Goal: Transaction & Acquisition: Purchase product/service

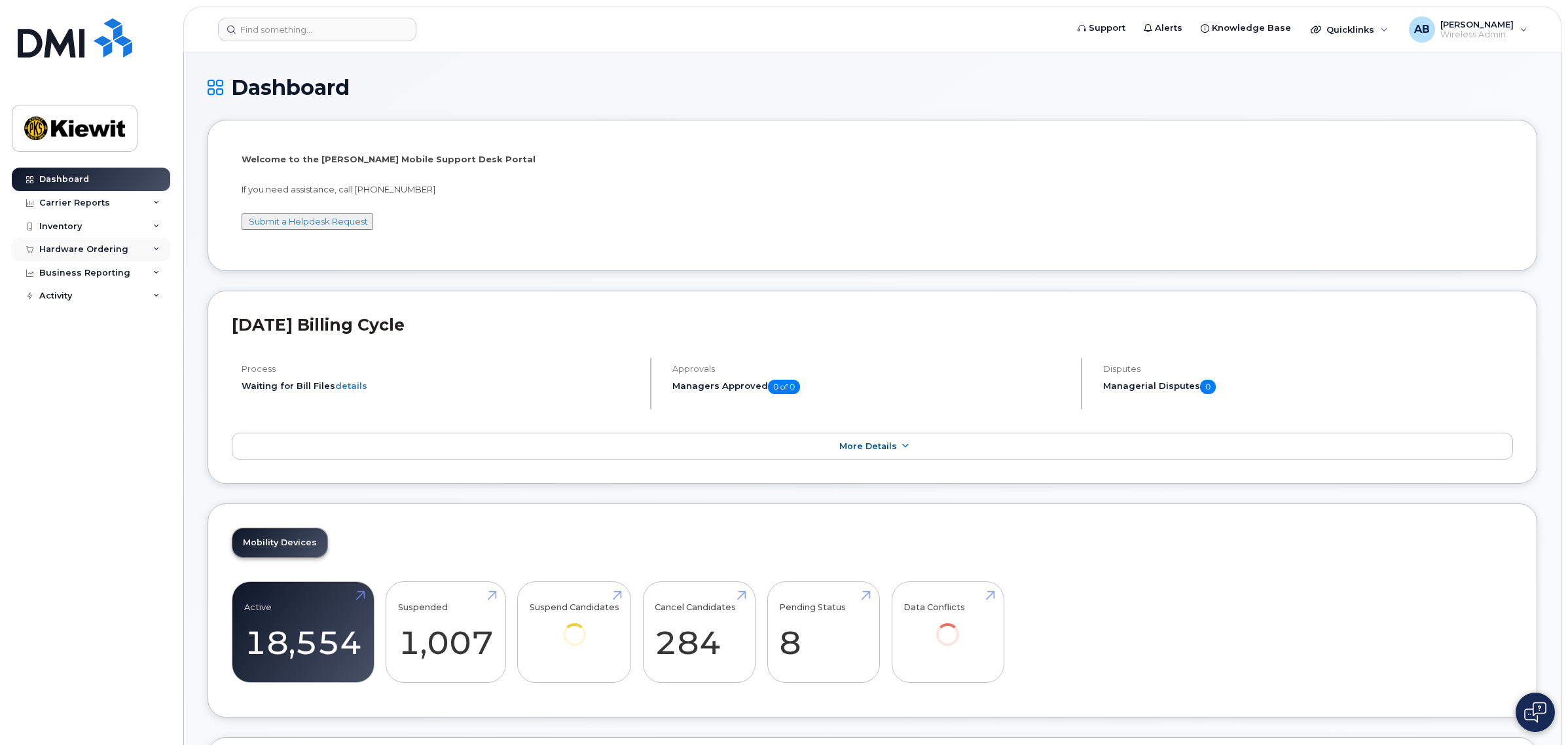
click at [126, 251] on div "Hardware Ordering" at bounding box center [91, 249] width 158 height 24
click at [67, 300] on div "Orders" at bounding box center [61, 298] width 32 height 12
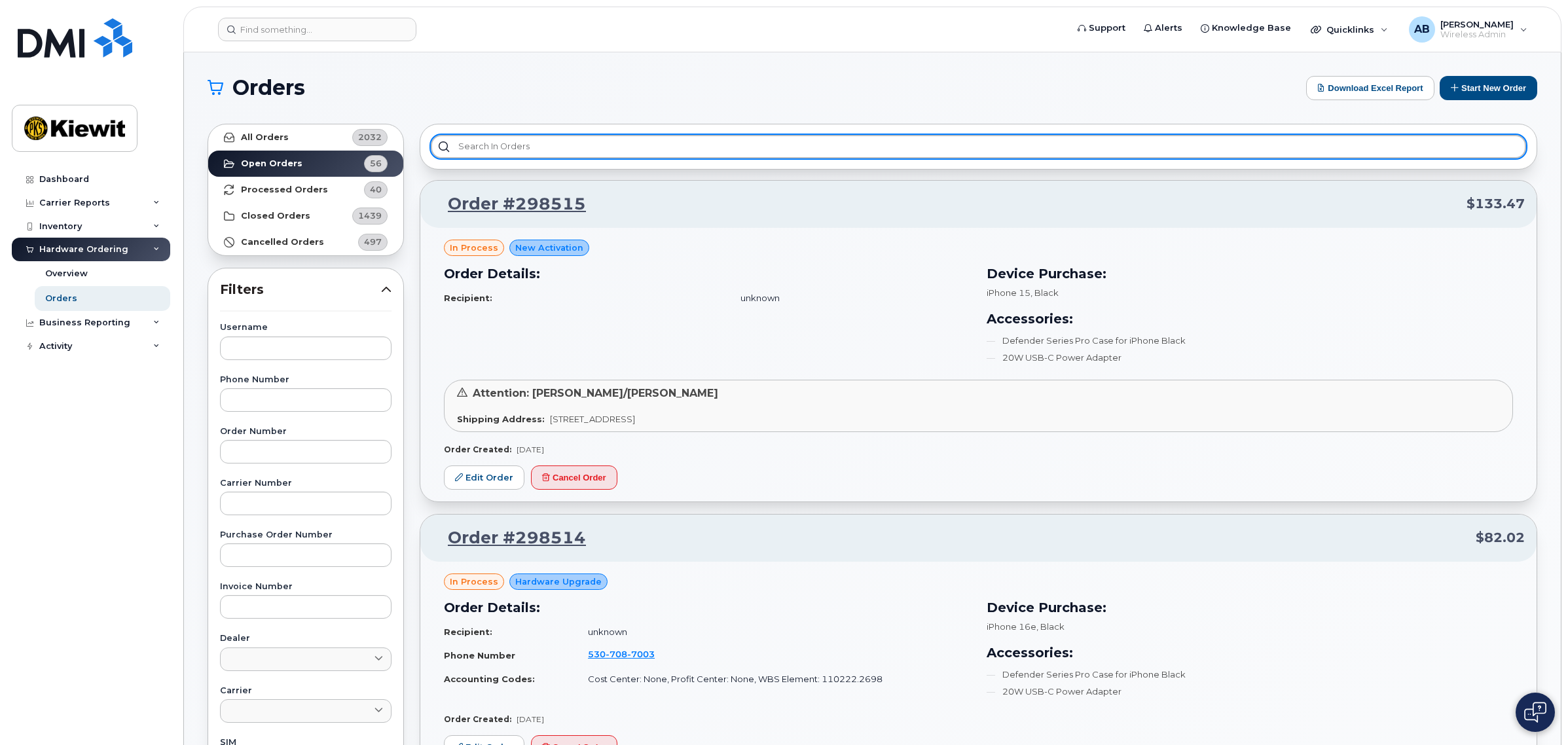
click at [524, 141] on input "text" at bounding box center [978, 147] width 1095 height 24
click at [846, 144] on input "text" at bounding box center [978, 147] width 1095 height 24
type input "s"
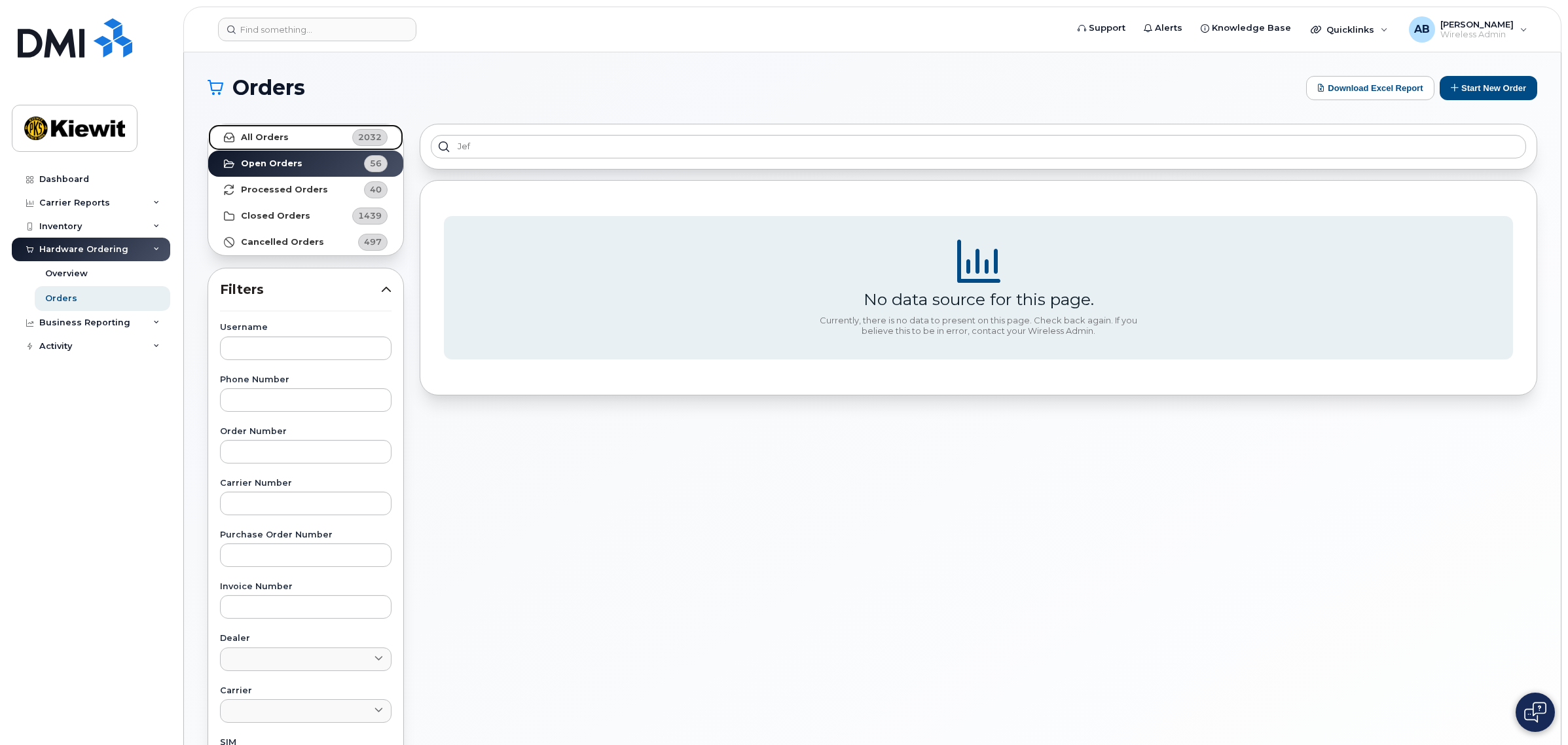
click at [276, 141] on strong "All Orders" at bounding box center [265, 137] width 48 height 10
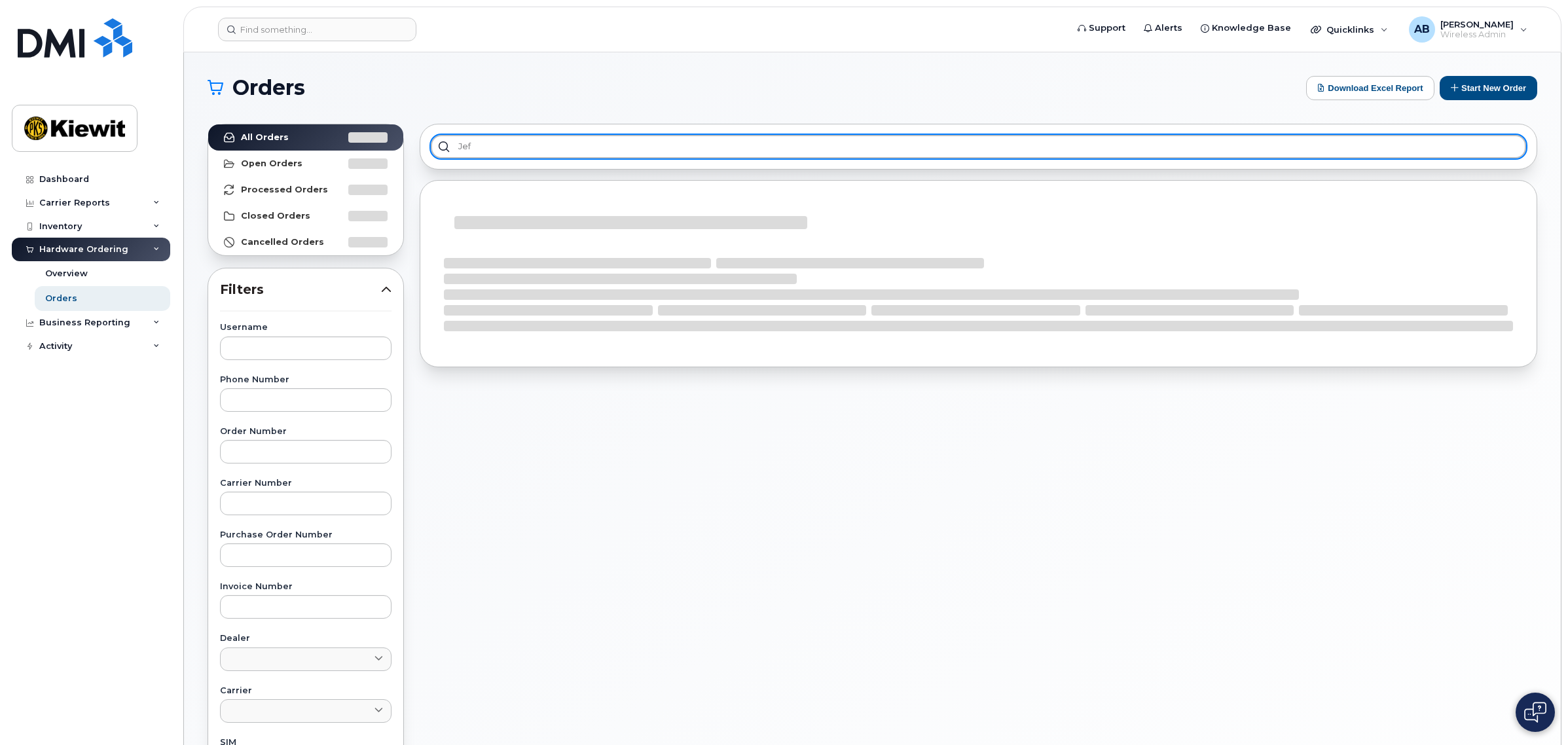
click at [528, 142] on input "jef" at bounding box center [978, 147] width 1095 height 24
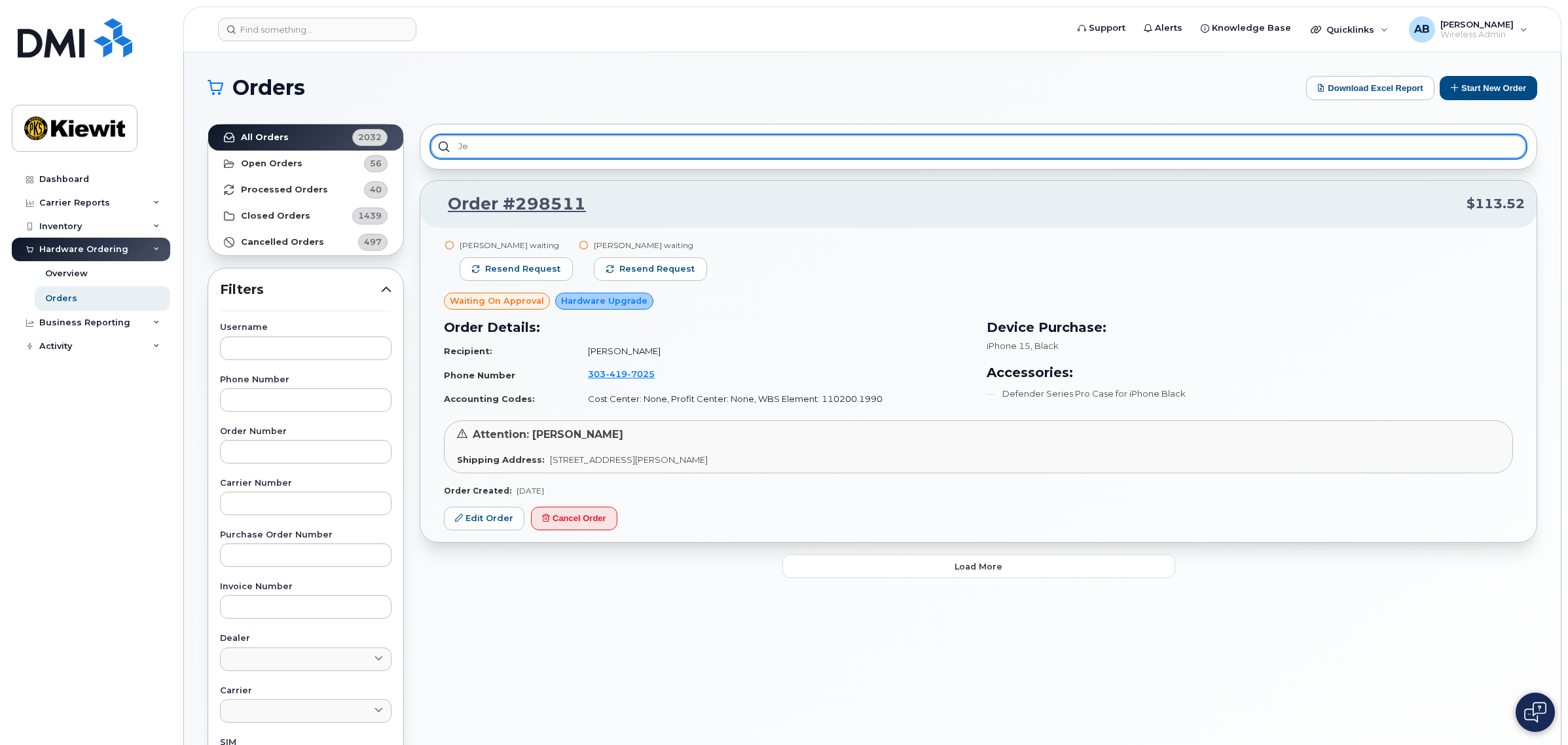
type input "j"
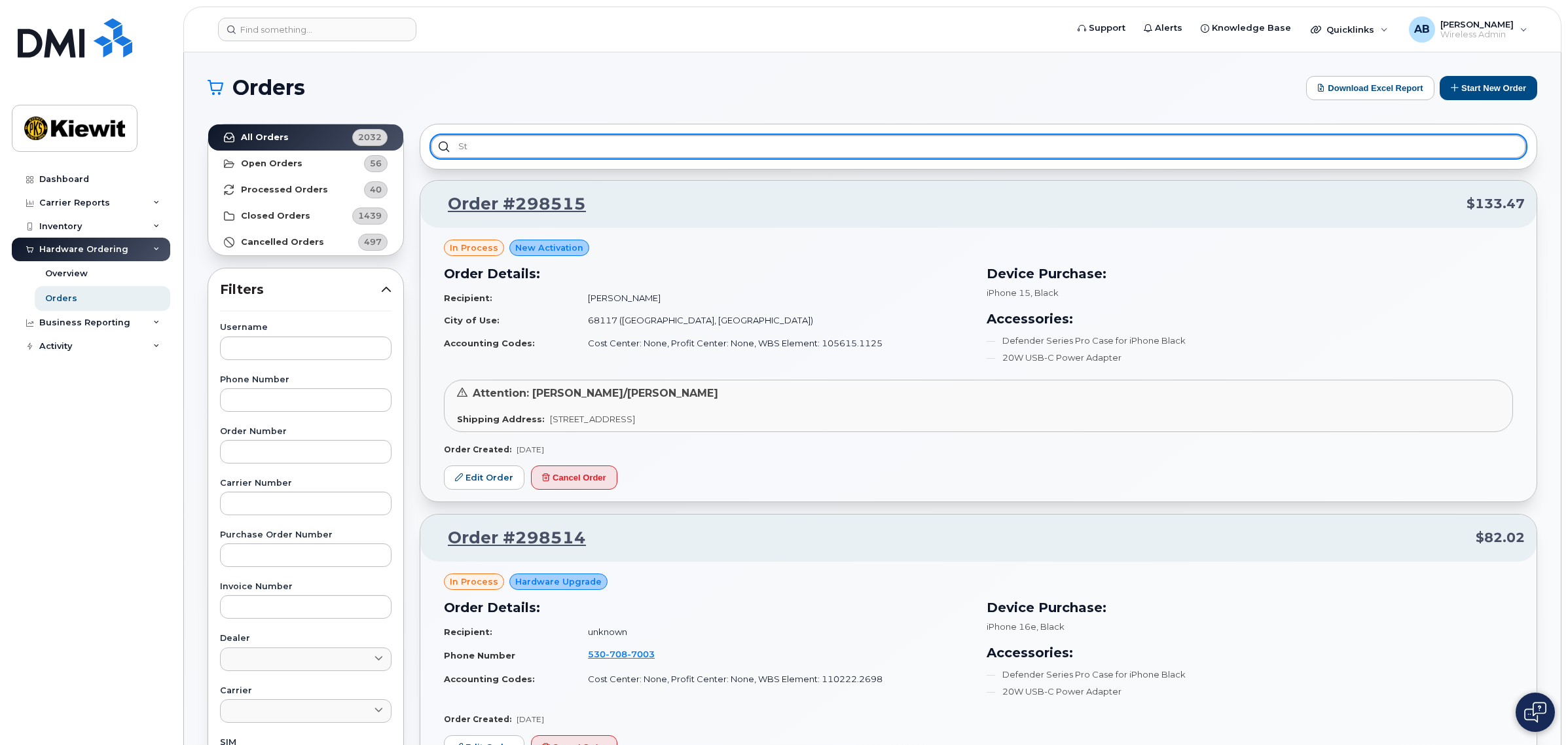
drag, startPoint x: 1271, startPoint y: 147, endPoint x: 1169, endPoint y: 155, distance: 102.3
click at [1169, 155] on input "st" at bounding box center [978, 147] width 1095 height 24
type input "s"
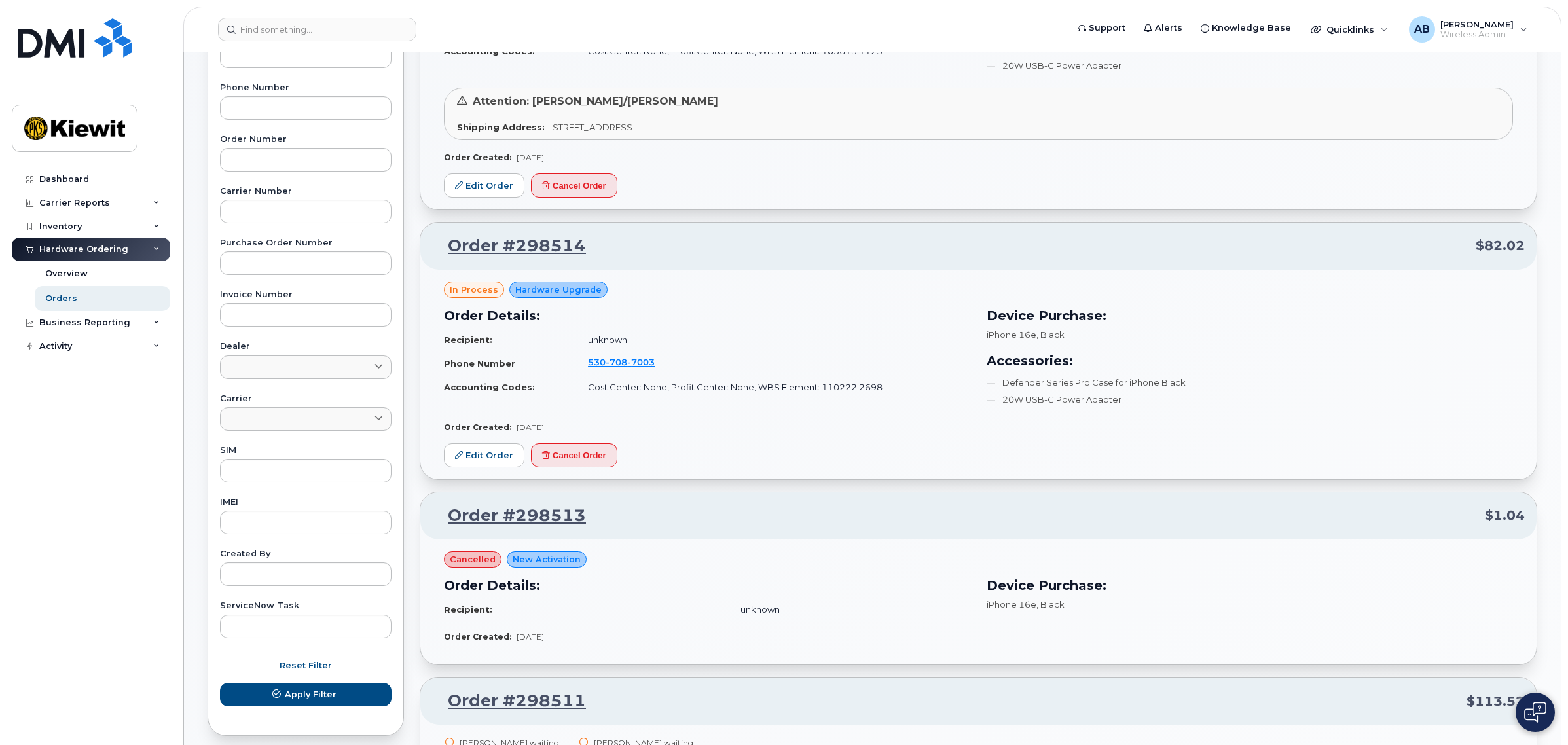
scroll to position [327, 0]
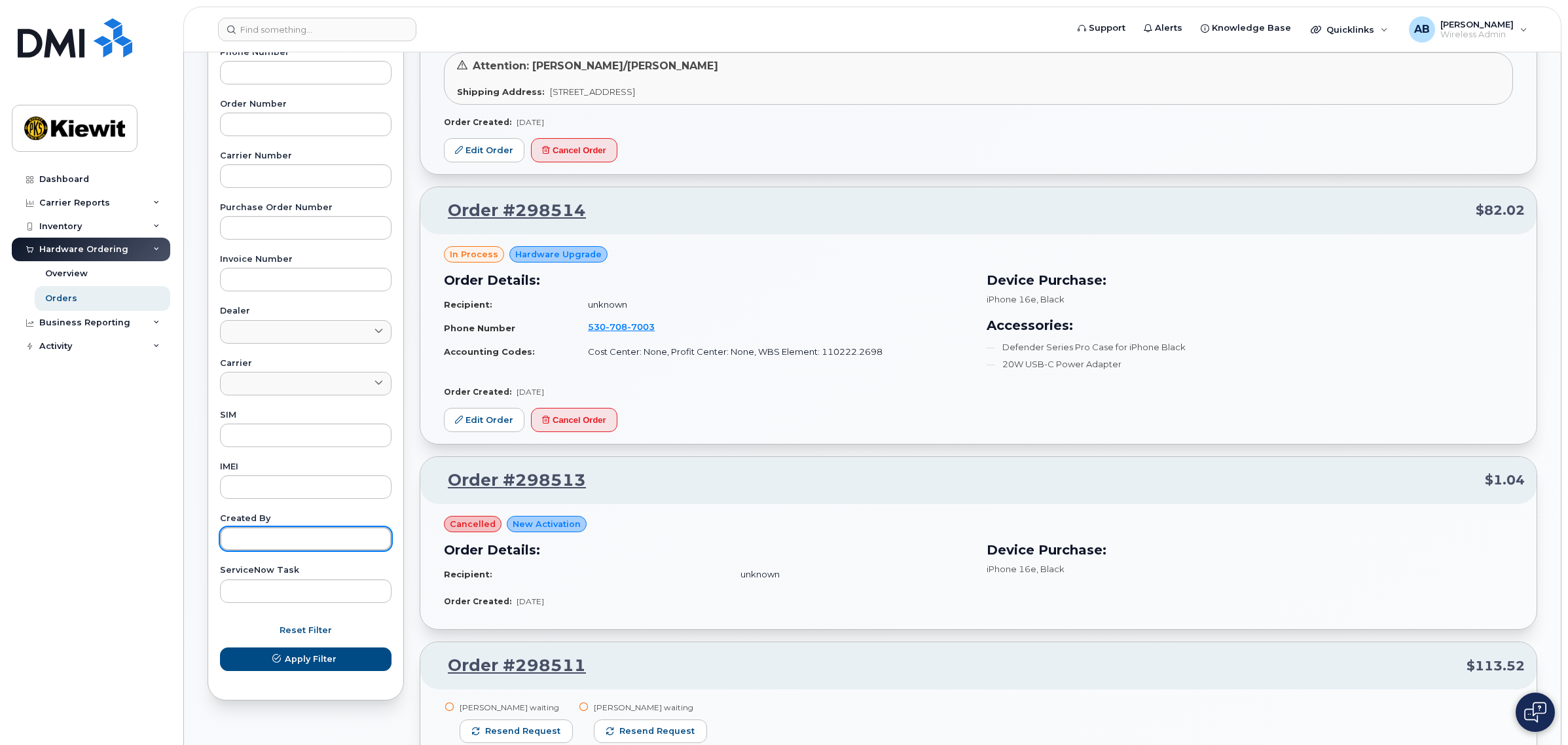
click at [312, 535] on input "text" at bounding box center [306, 539] width 172 height 24
click at [220, 647] on button "Apply Filter" at bounding box center [306, 659] width 172 height 24
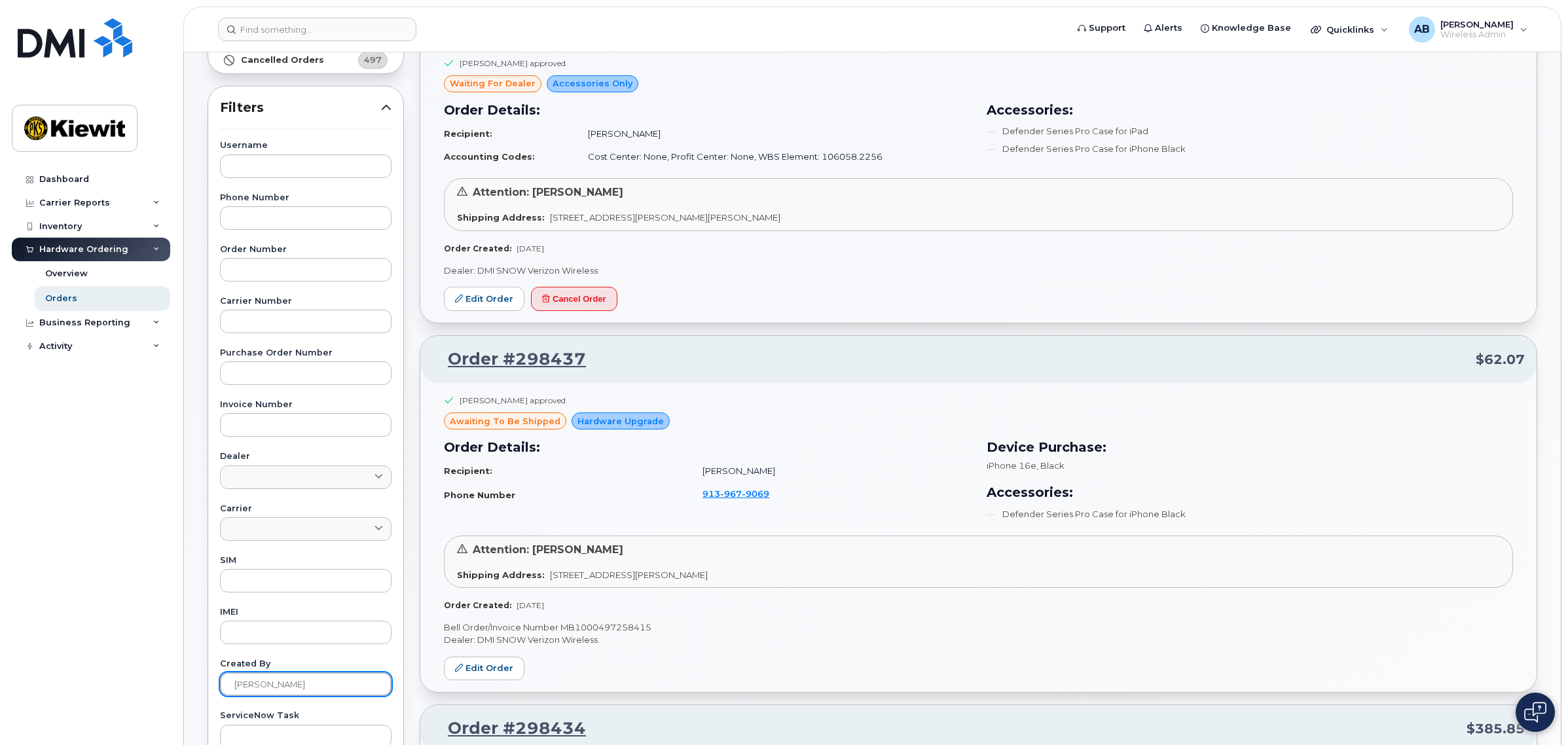
scroll to position [246, 0]
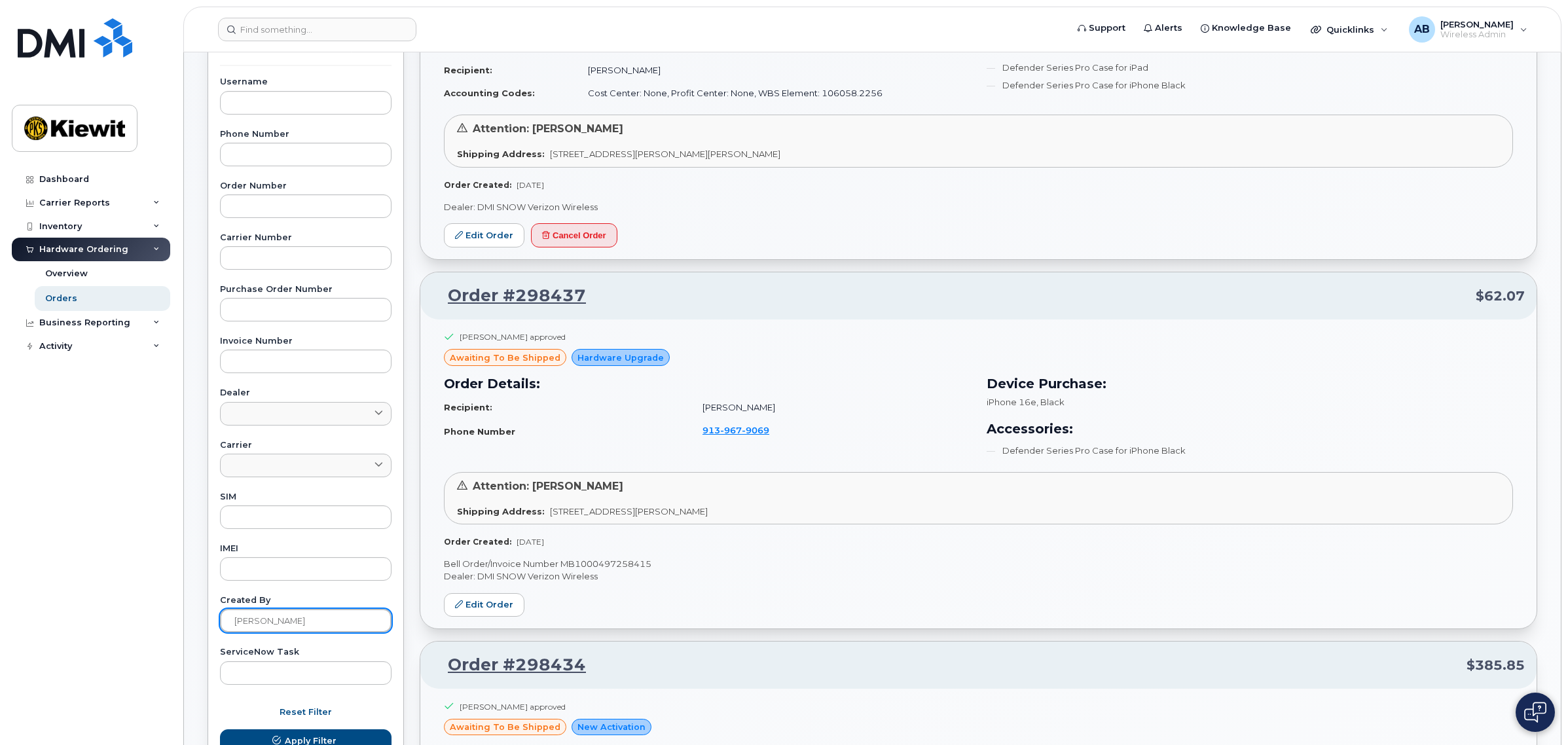
type input "[PERSON_NAME]"
click at [220, 729] on button "Apply Filter" at bounding box center [306, 741] width 172 height 24
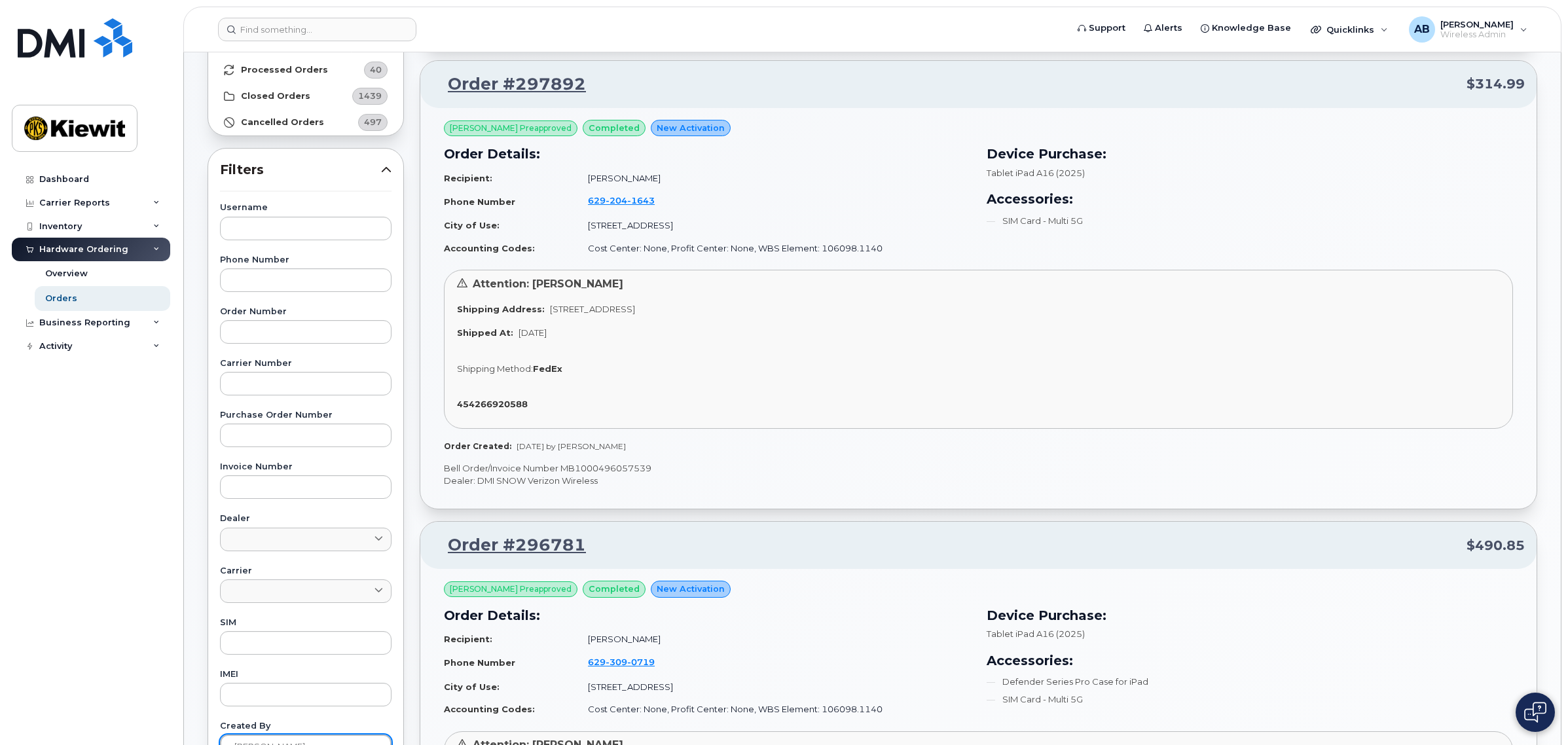
scroll to position [0, 0]
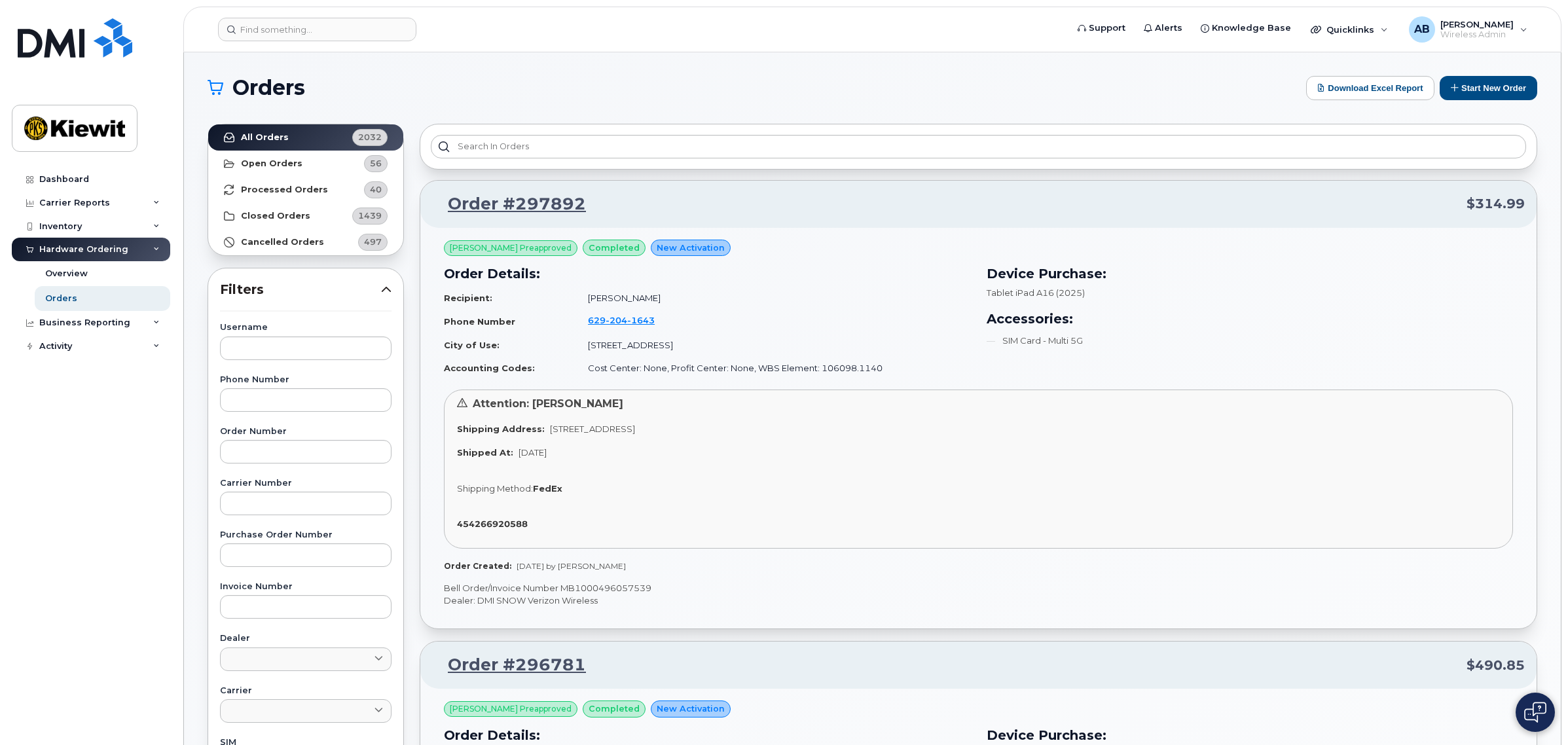
click at [820, 332] on td "629 204 1643" at bounding box center [774, 321] width 394 height 25
click at [588, 577] on div "Alex Banuelos Preapproved completed New Activation Order Details: Recipient: Je…" at bounding box center [978, 428] width 1116 height 401
click at [495, 203] on link "Order #297892" at bounding box center [509, 204] width 154 height 24
click at [1454, 82] on button "Start New Order" at bounding box center [1488, 87] width 97 height 24
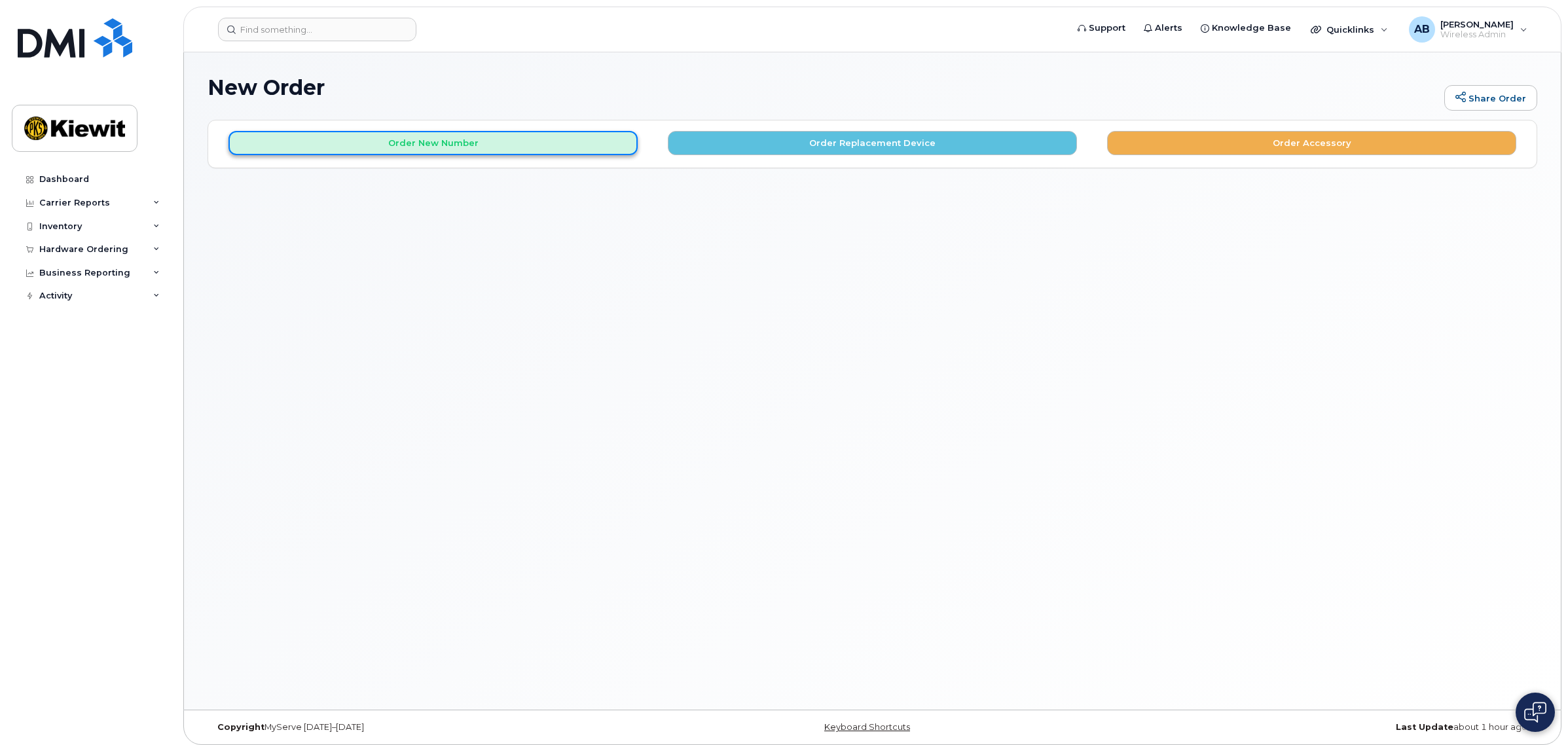
click at [482, 139] on button "Order New Number" at bounding box center [433, 143] width 409 height 24
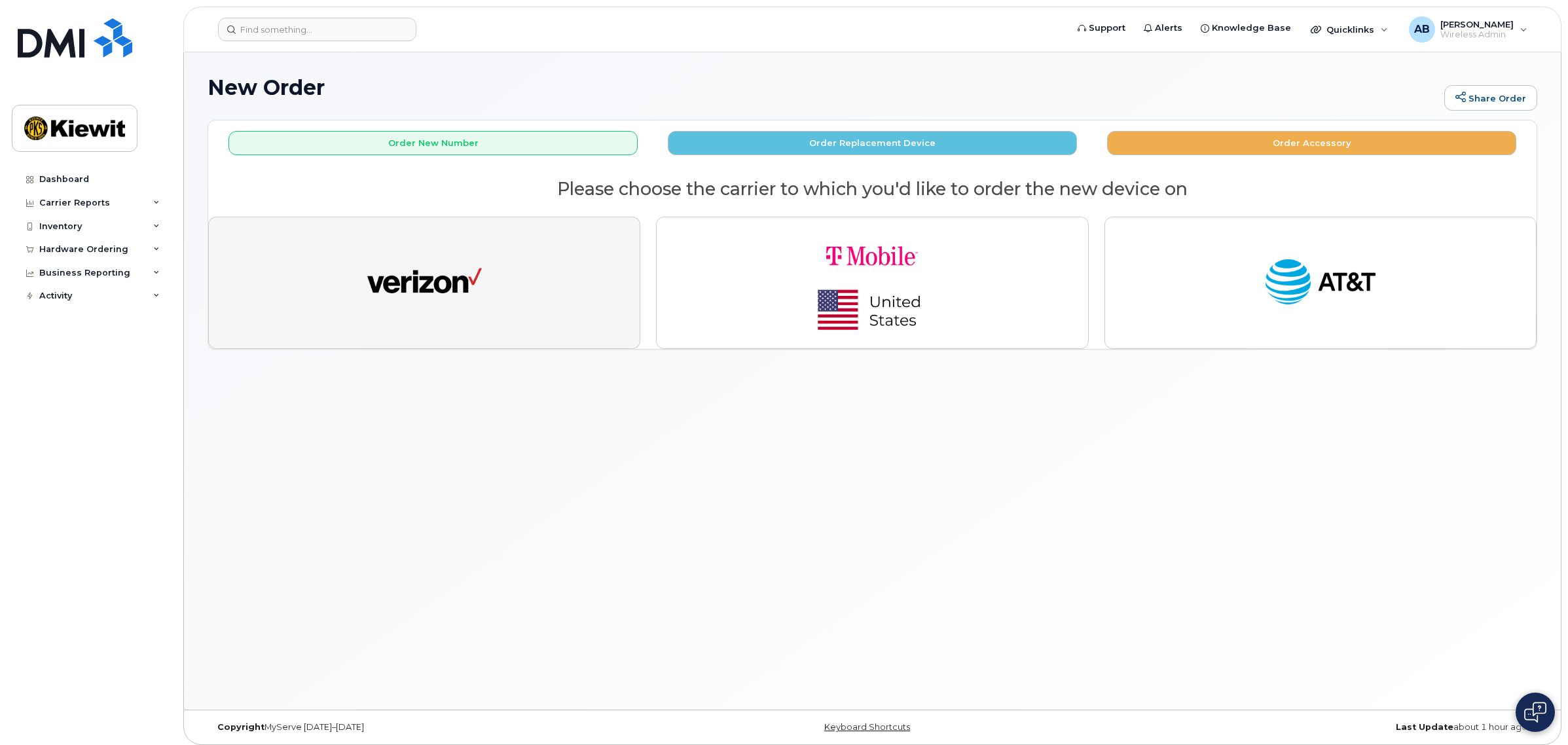
click at [567, 279] on button "button" at bounding box center [424, 283] width 432 height 132
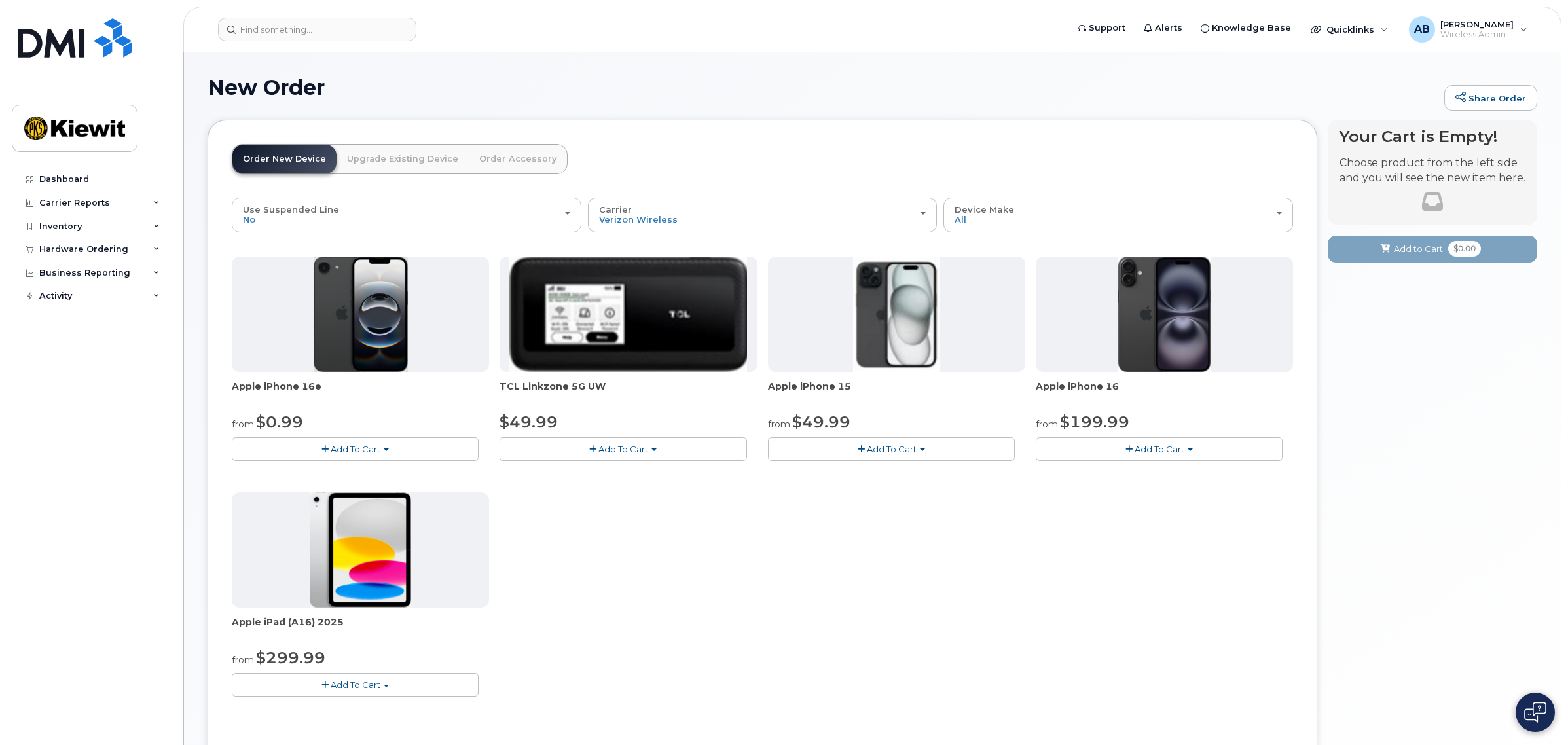
click at [308, 444] on button "Add To Cart" at bounding box center [355, 449] width 247 height 23
click at [337, 472] on link "$0.99 - 2 Year Activation (128GB)" at bounding box center [319, 474] width 169 height 17
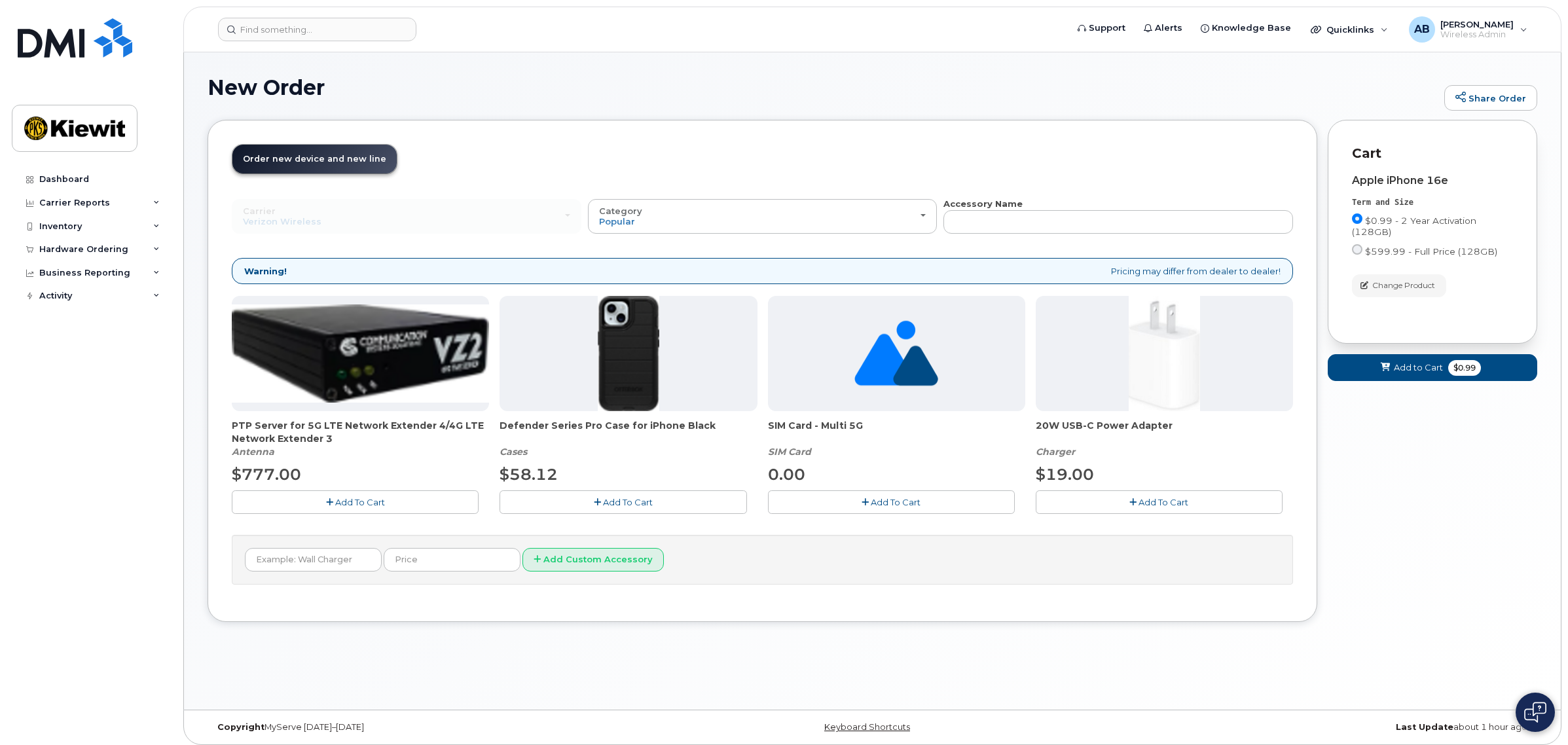
click at [710, 505] on button "Add To Cart" at bounding box center [622, 501] width 247 height 23
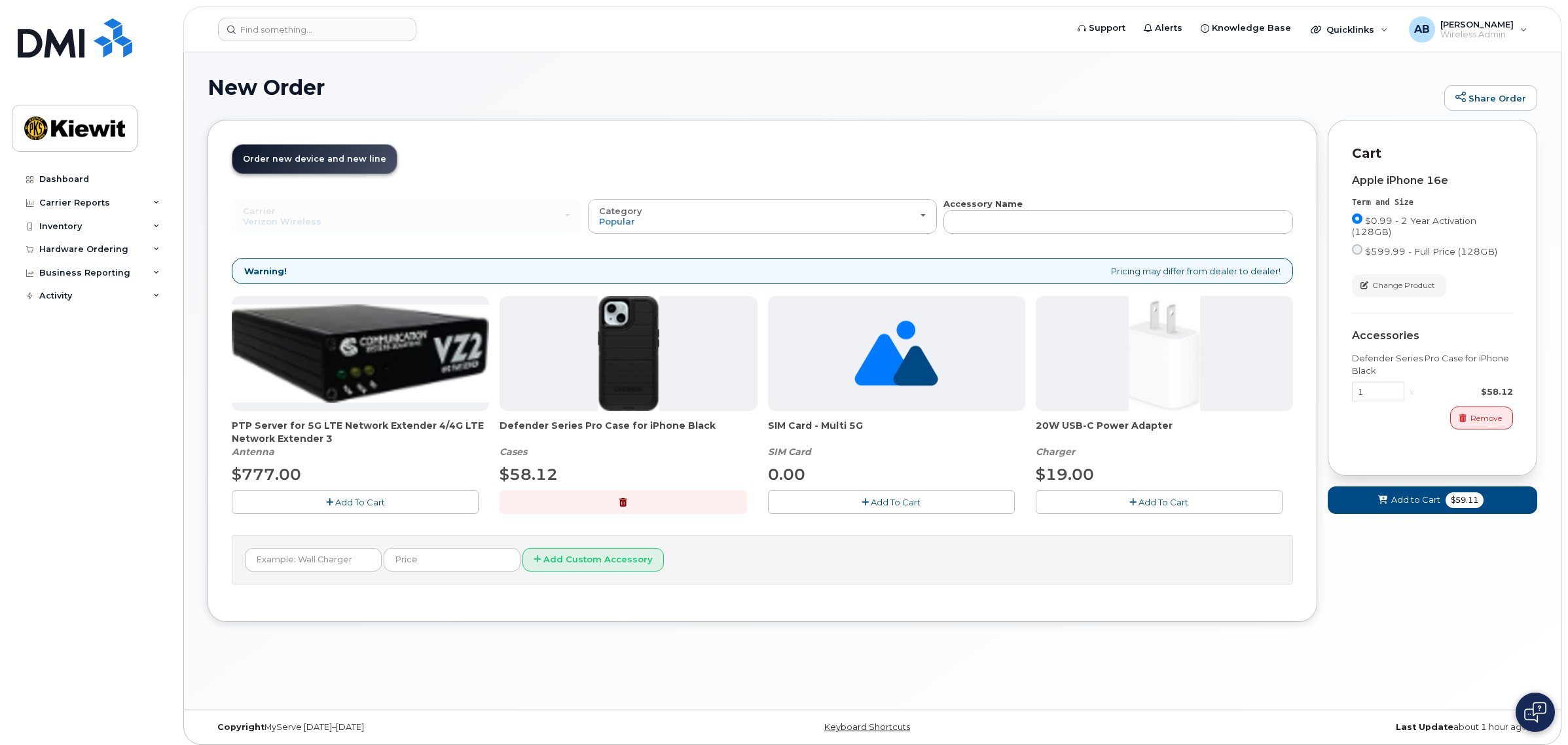
click at [1104, 508] on button "Add To Cart" at bounding box center [1158, 501] width 247 height 23
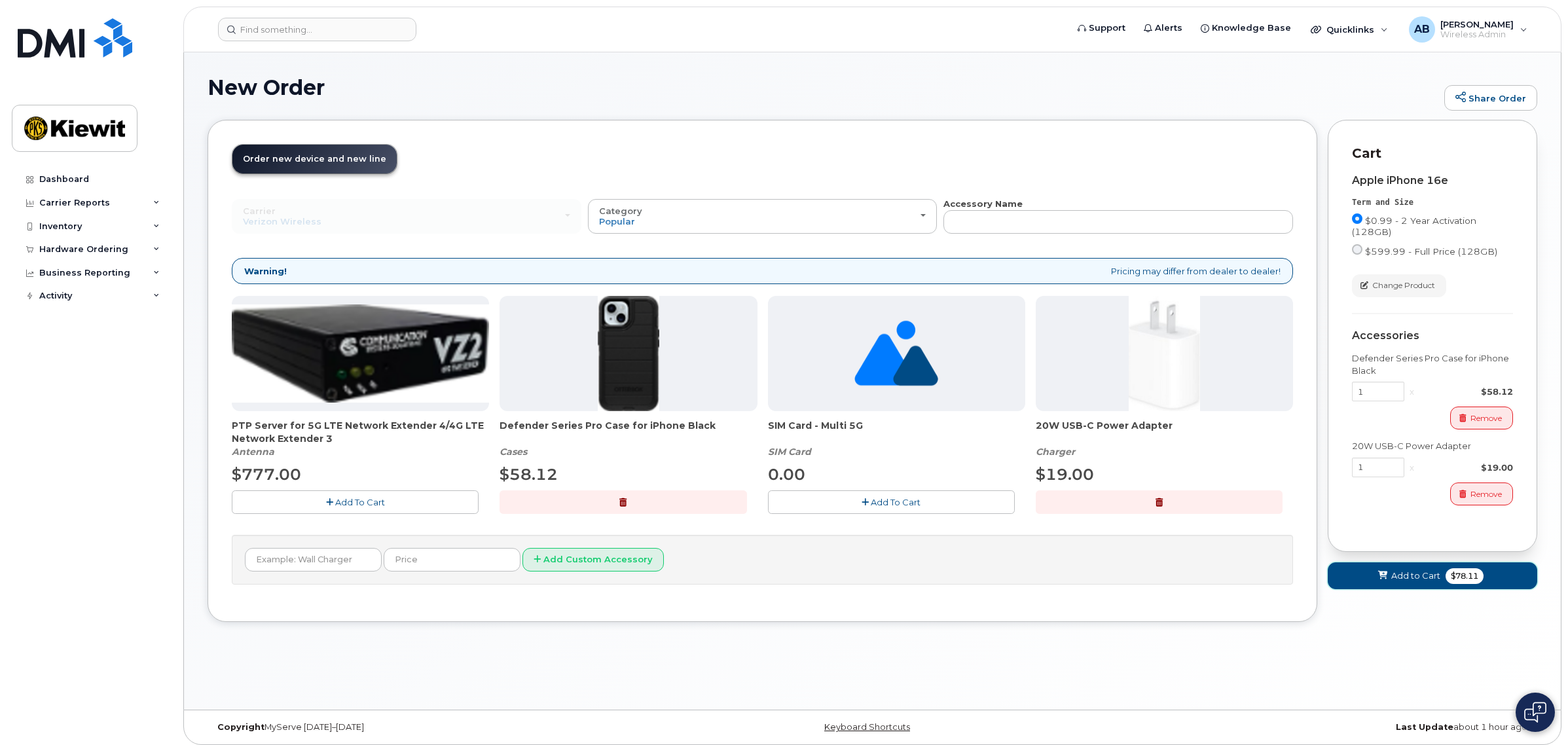
click at [1478, 583] on span "$78.11" at bounding box center [1465, 576] width 38 height 16
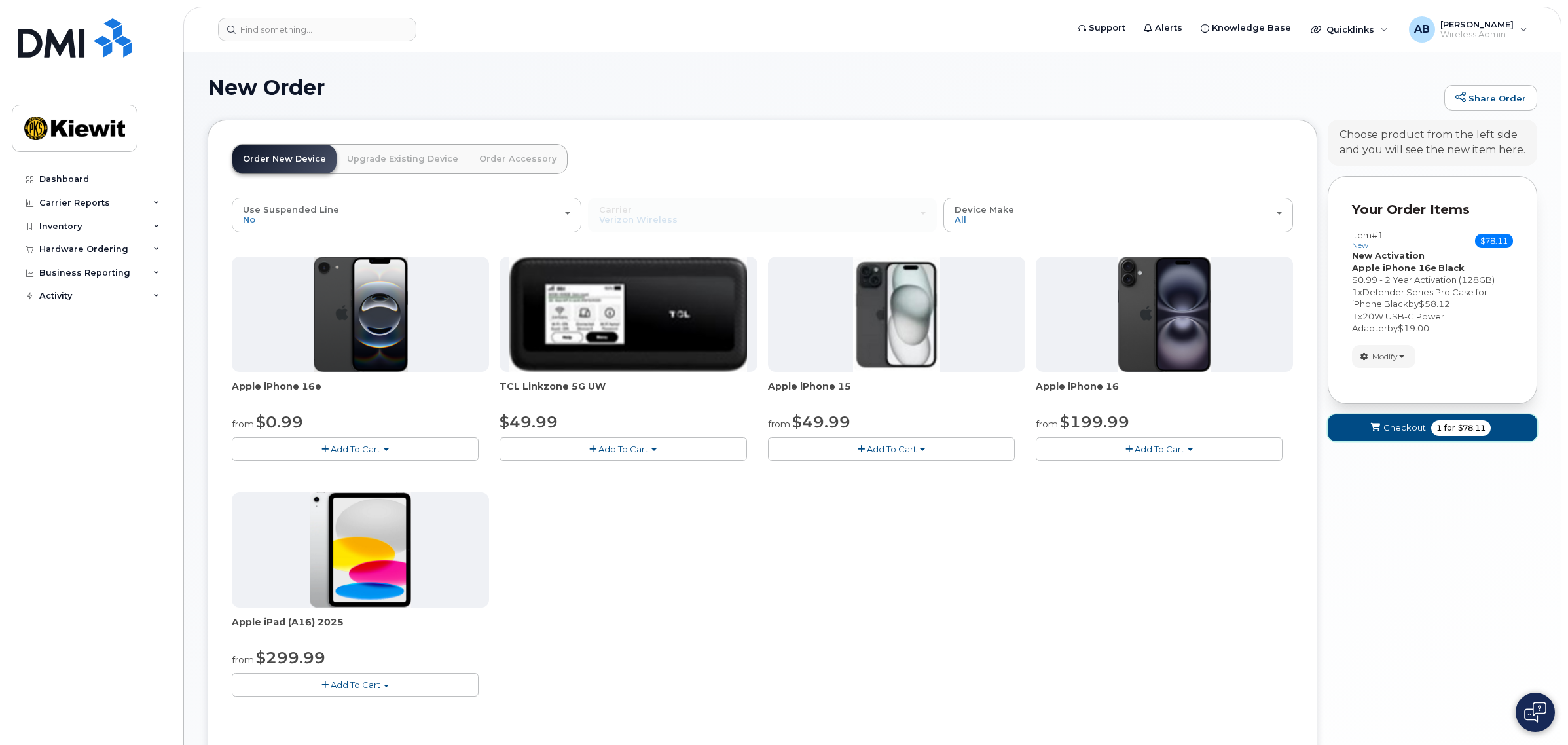
click at [1427, 430] on button "Checkout 1 for $78.11" at bounding box center [1433, 428] width 210 height 27
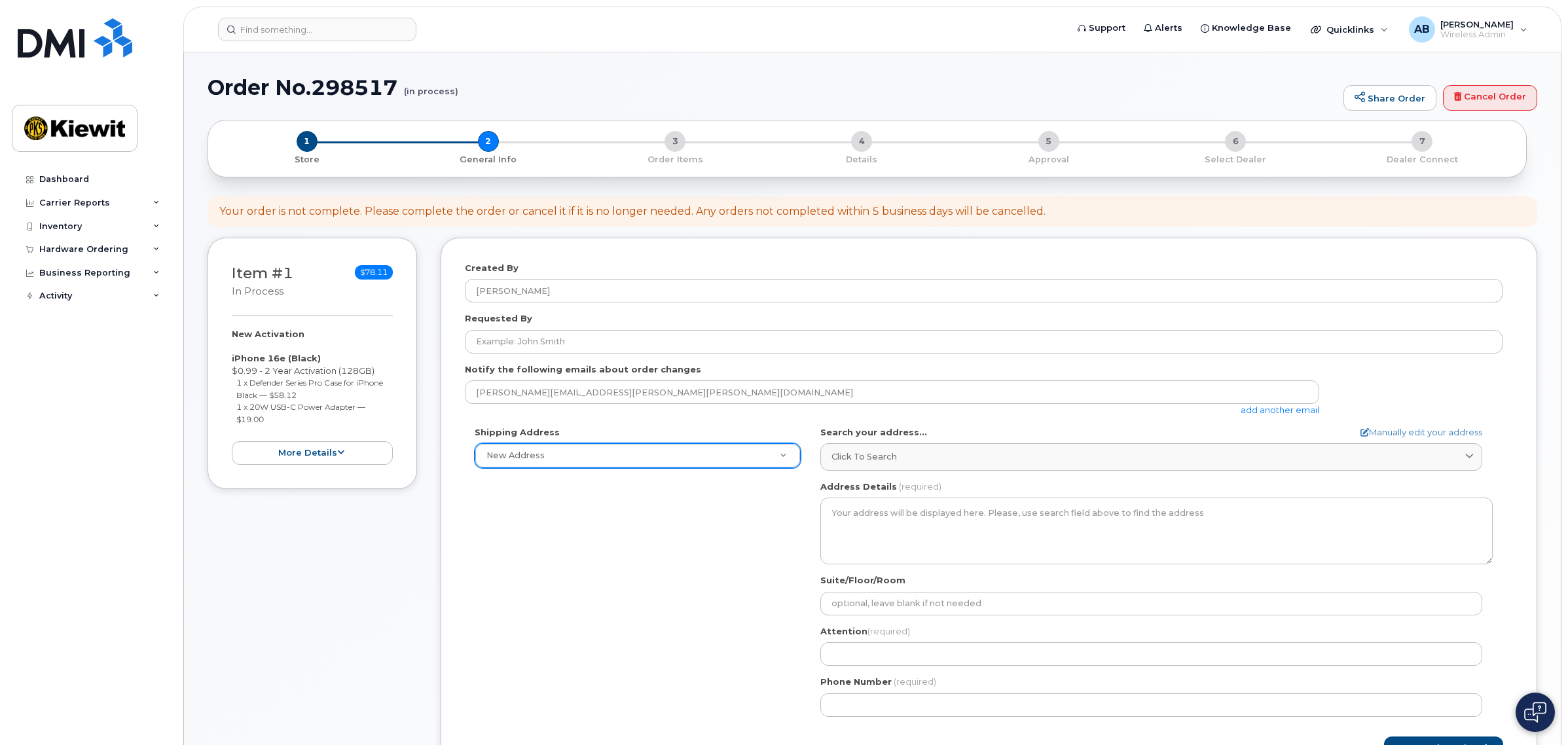
click at [694, 468] on div "New Address" at bounding box center [637, 455] width 326 height 25
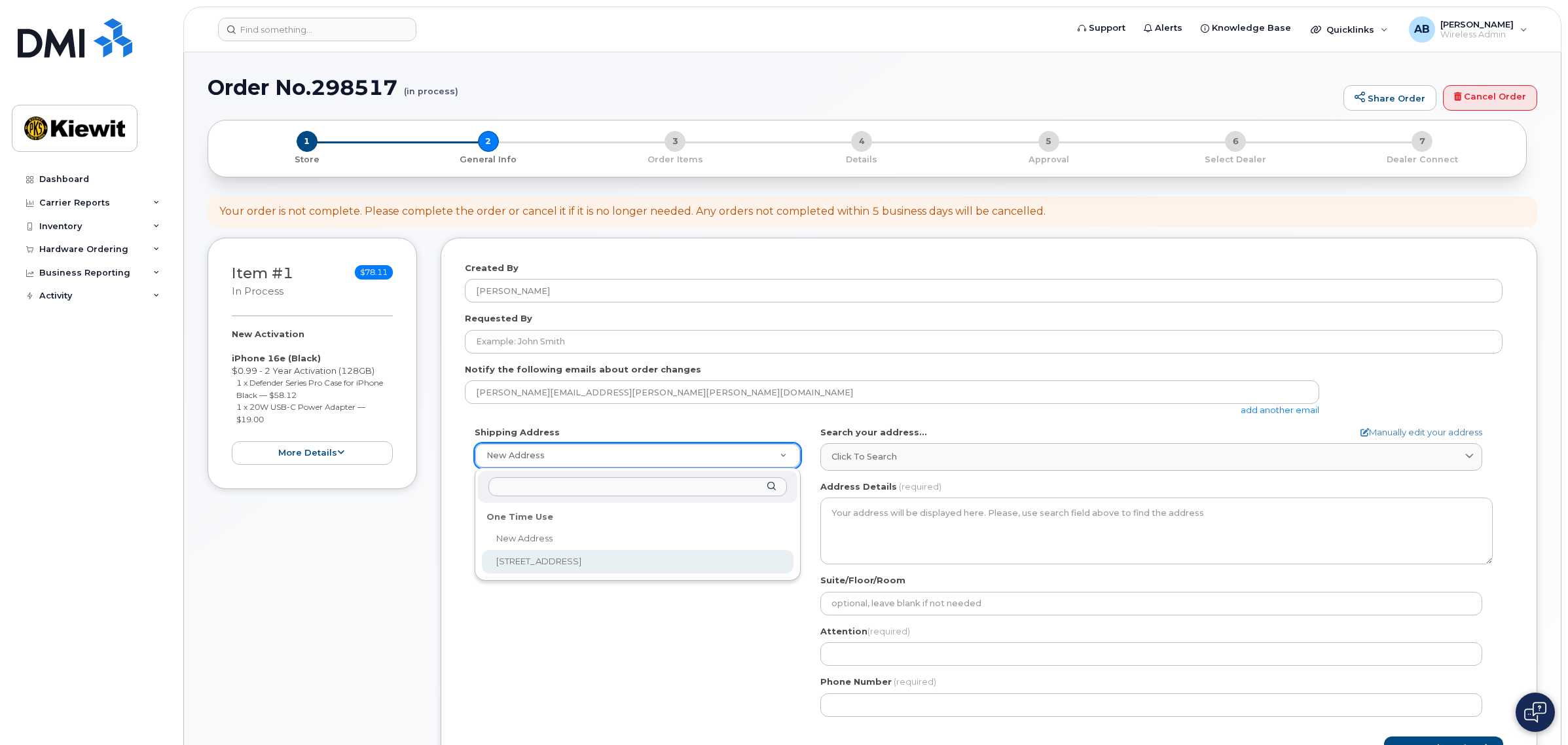
select select "15 Century Blvd Ste 303"
type textarea "15 Century Blvd Ste 303 NASHVILLE TN 37214-3692 UNITED STATES"
type input "303"
type input "Bradley Earnest"
type input "7207711256"
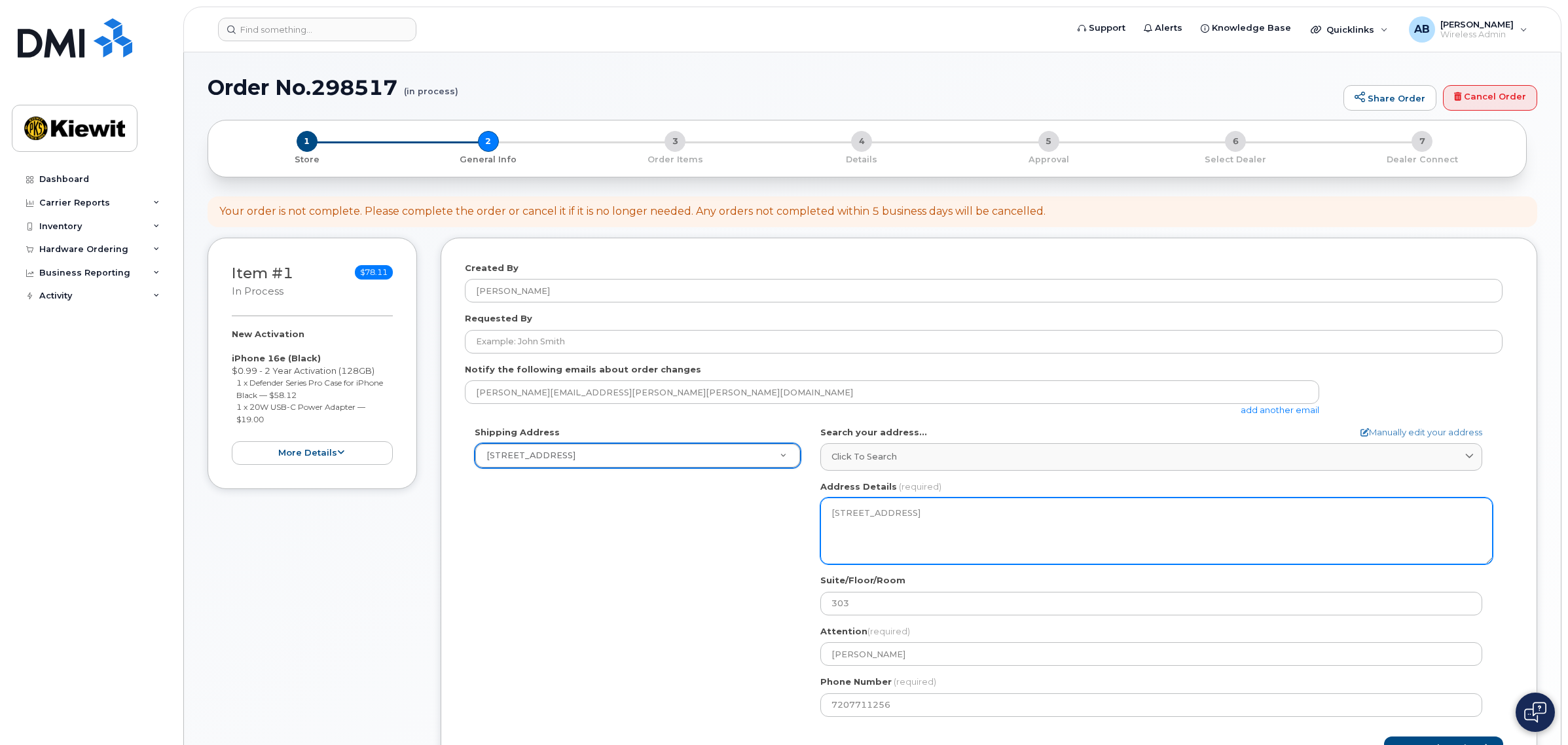
click at [967, 508] on textarea "15 Century Blvd Ste 303 NASHVILLE TN 37214-3692 UNITED STATES" at bounding box center [1156, 530] width 672 height 67
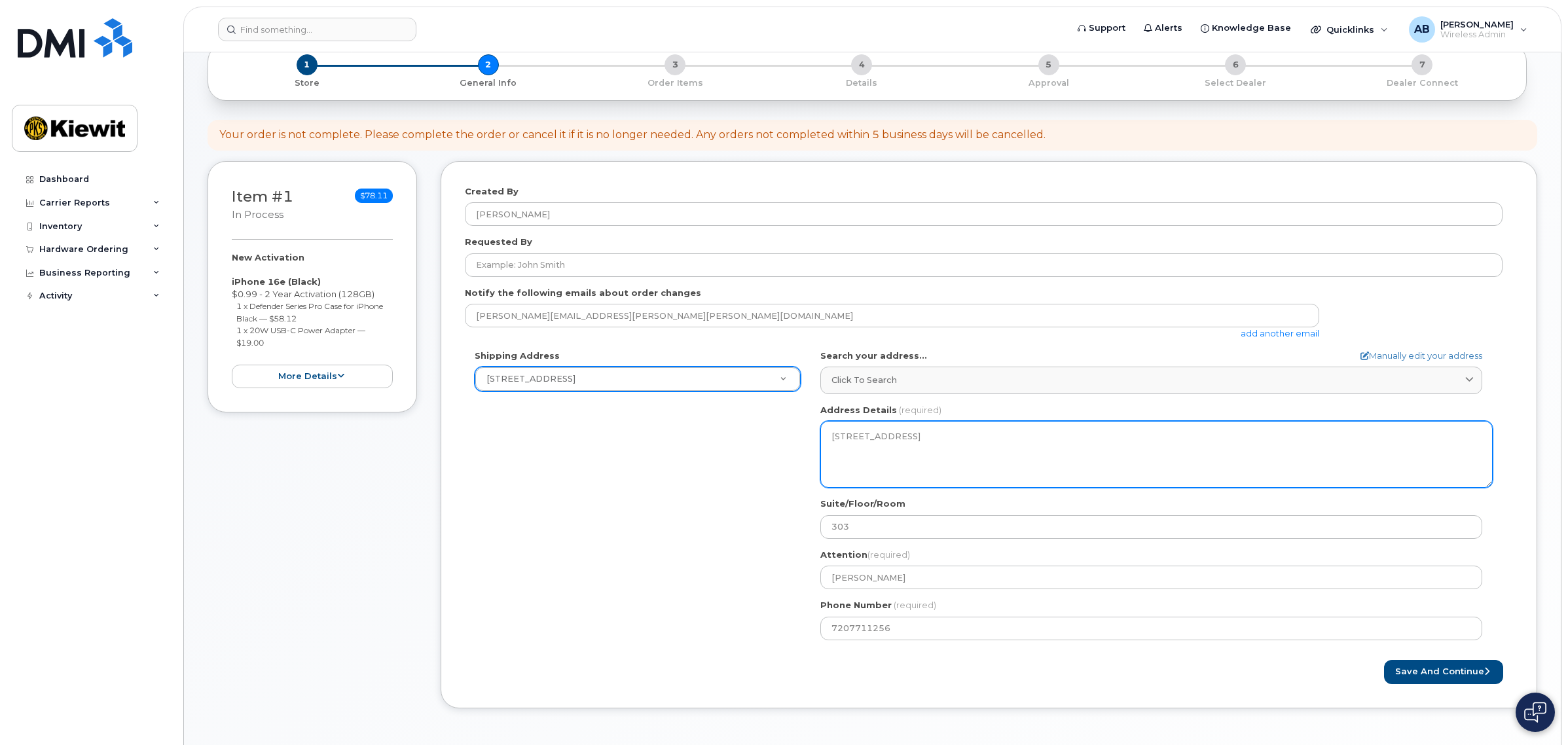
scroll to position [164, 0]
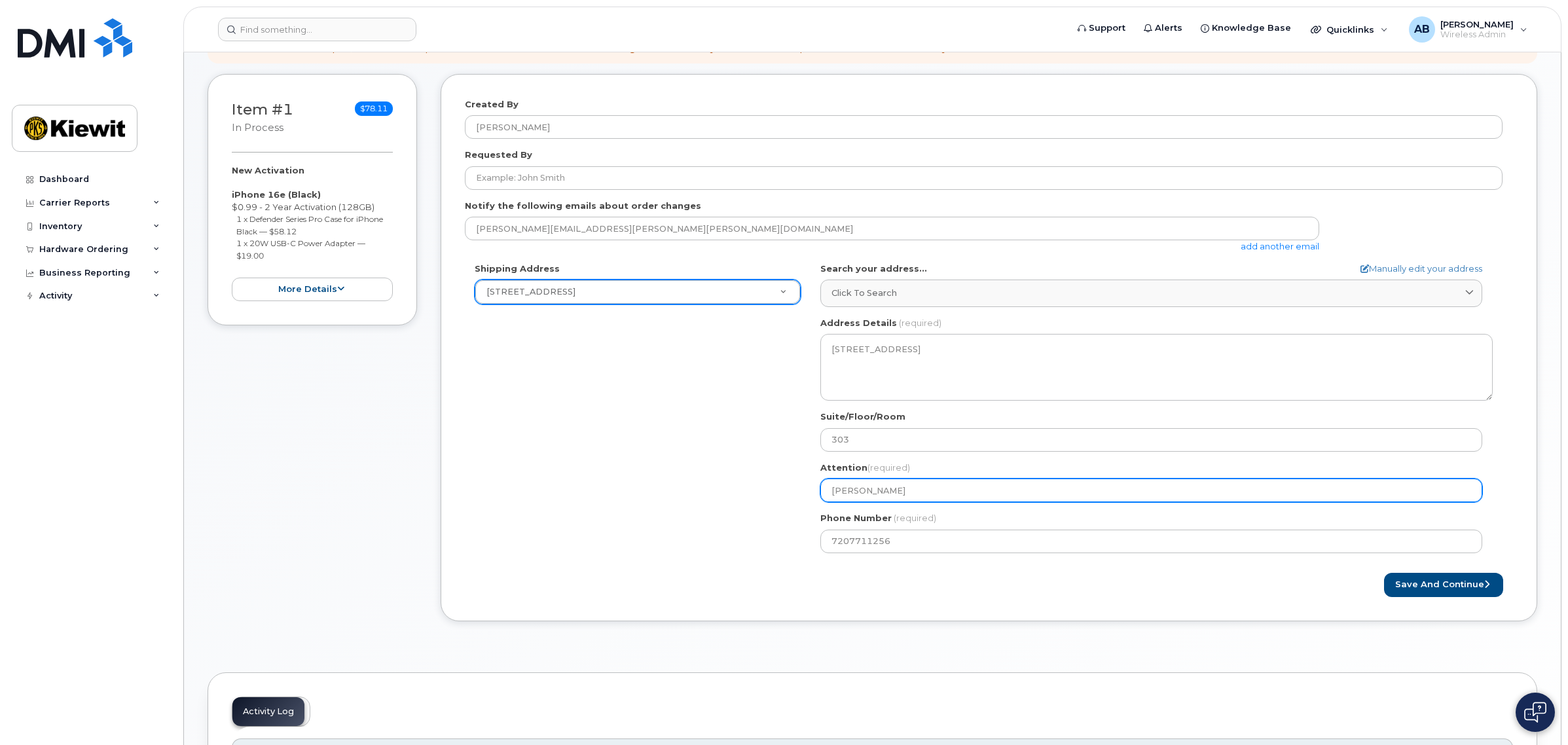
drag, startPoint x: 953, startPoint y: 489, endPoint x: 800, endPoint y: 485, distance: 153.1
click at [800, 485] on div "Shipping Address 15 Century Blvd Ste 303 New Address 15 Century Blvd Ste 303 TN…" at bounding box center [983, 412] width 1037 height 301
select select
type input "J"
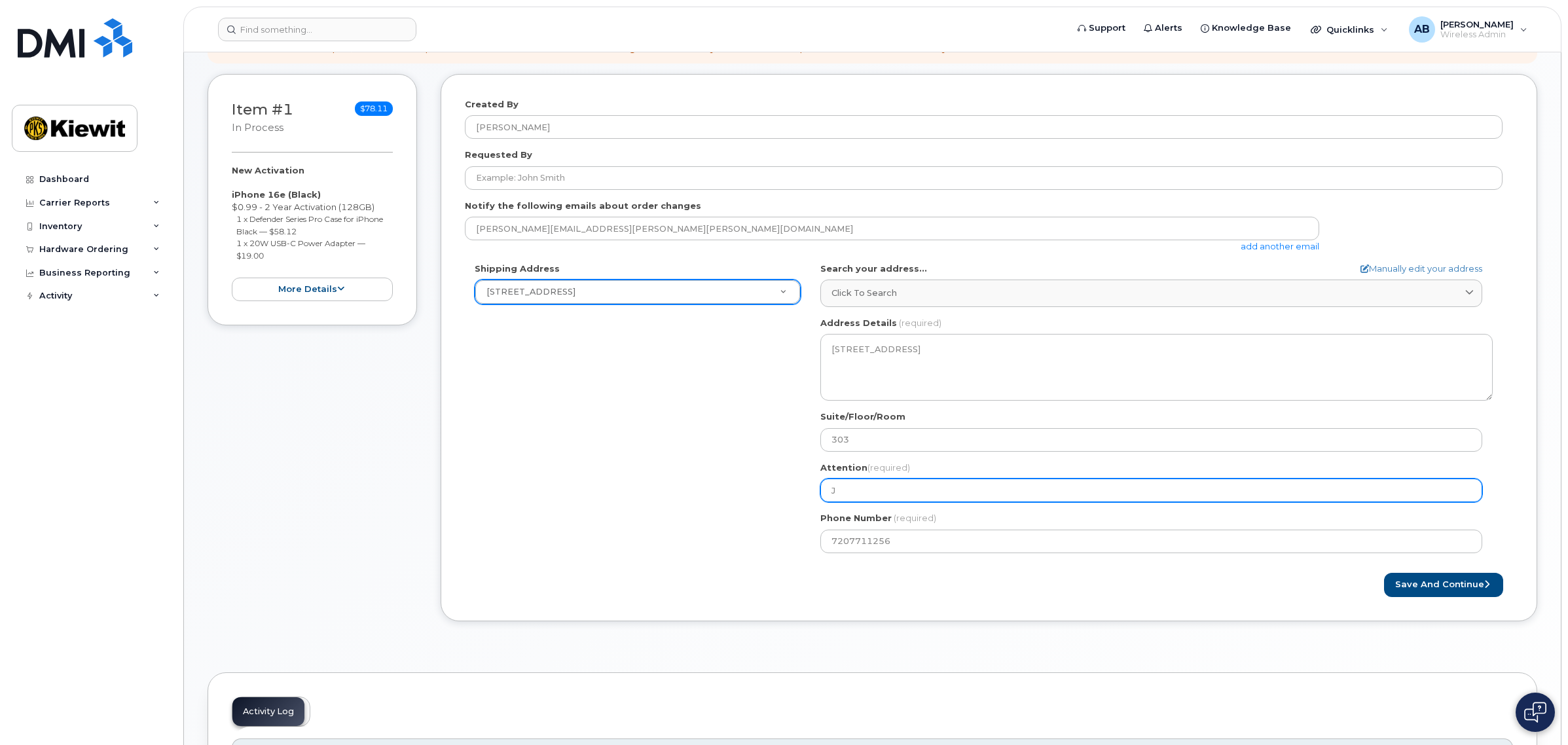
select select
type input "Jef"
select select
type input "Jefg"
select select
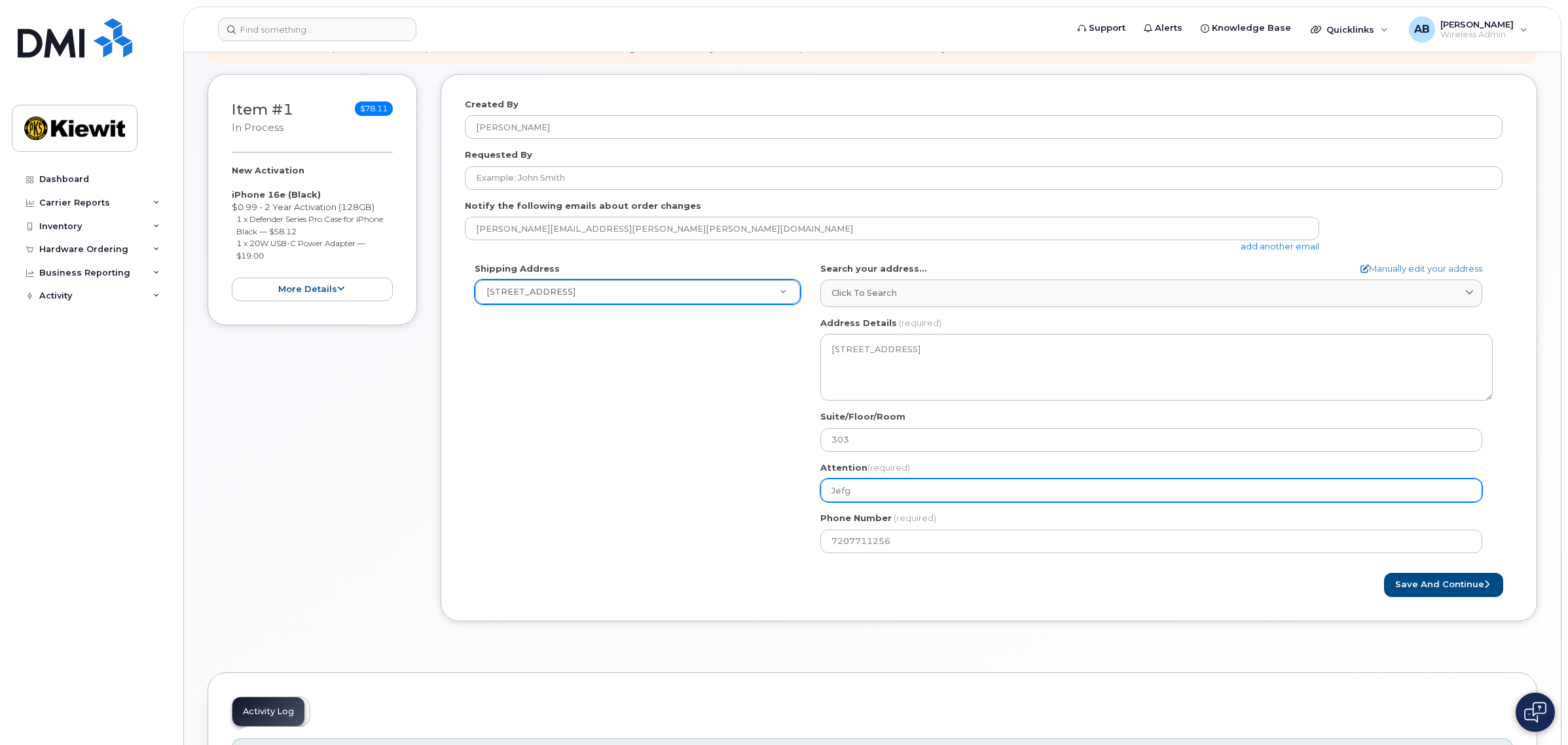
type input "Jef"
select select
type input "[PERSON_NAME]"
select select
type input "[PERSON_NAME]"
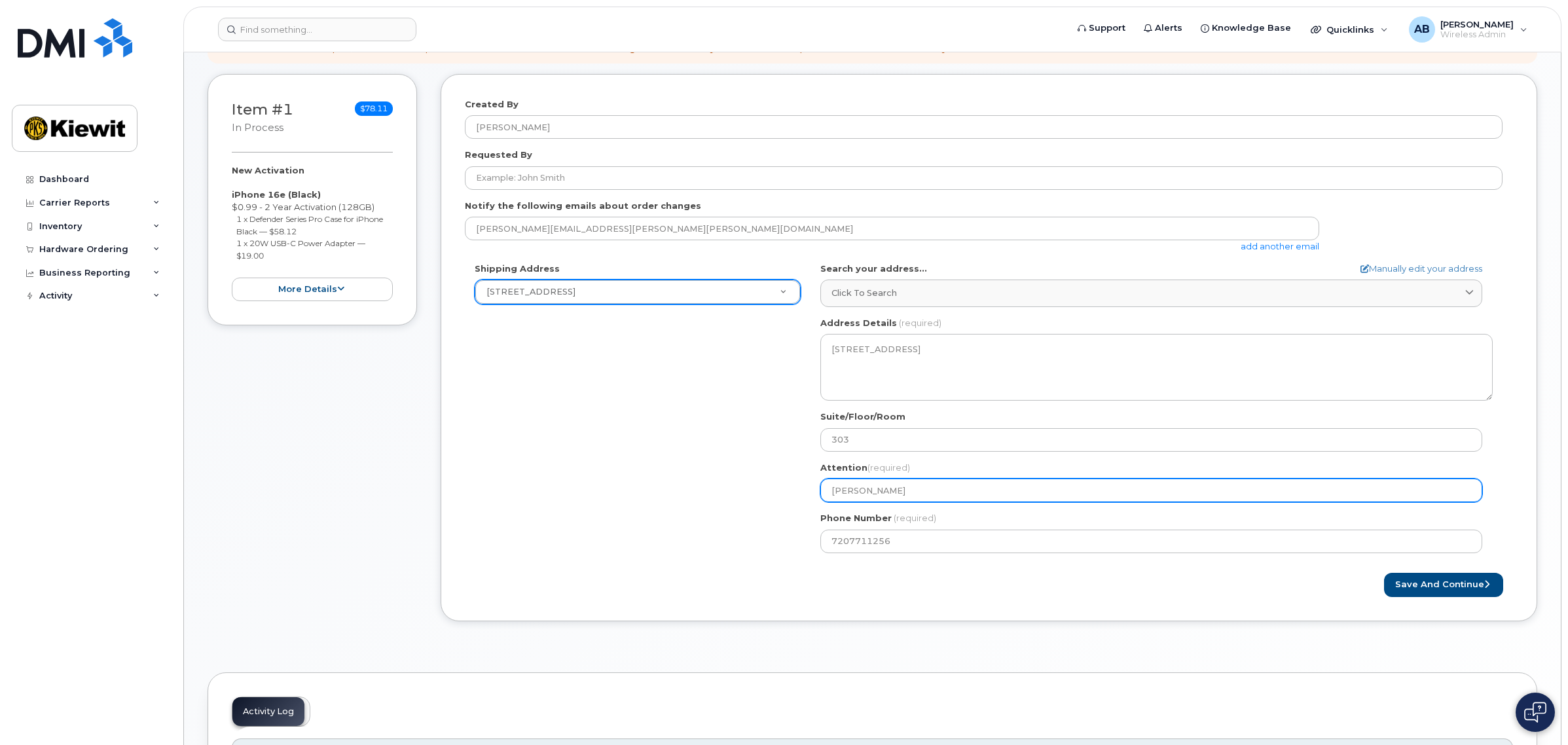
select select
type input "[PERSON_NAME]"
select select
type input "[PERSON_NAME]"
select select
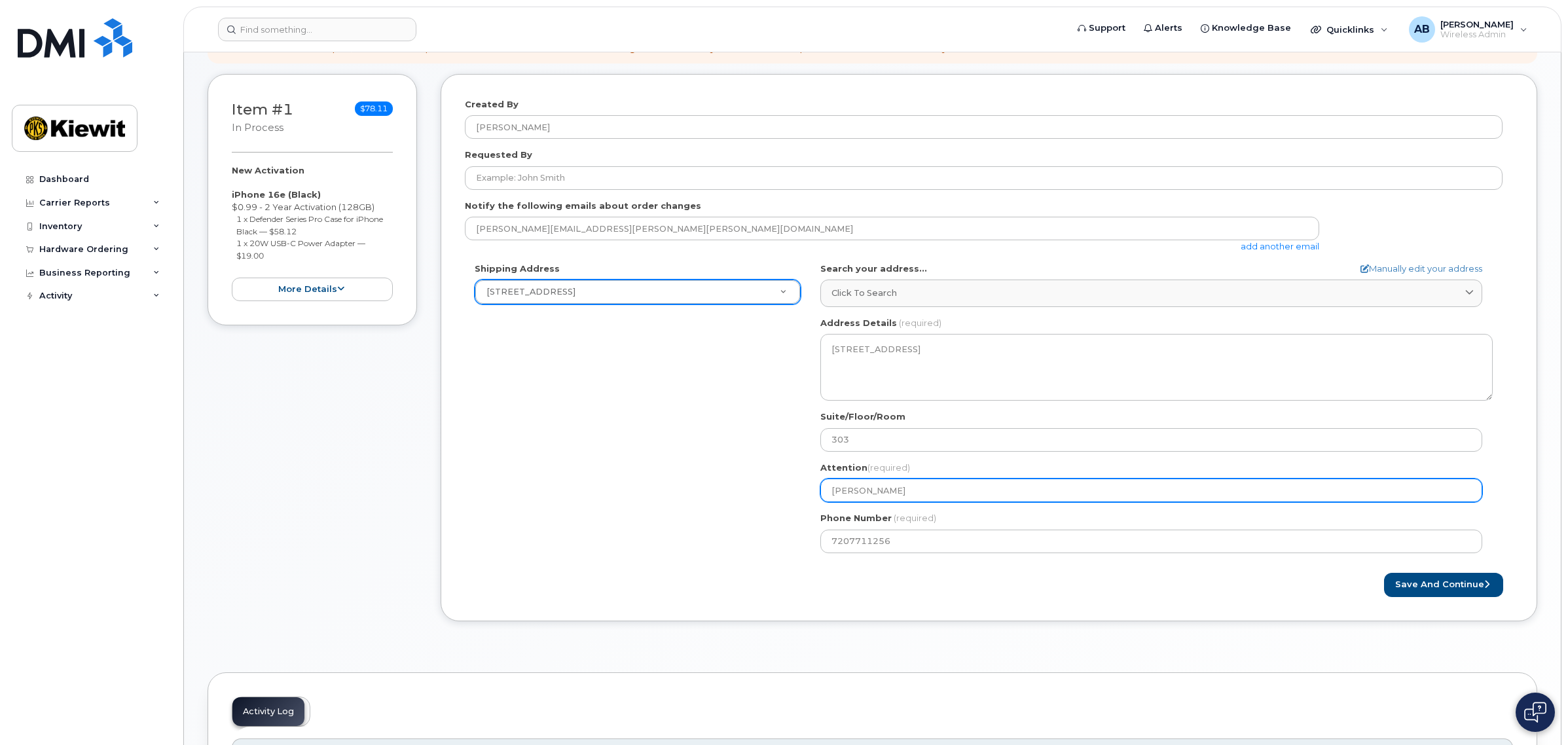
type input "Jeffery S"
select select
type input "Jeffery St"
select select
type input "Jeffery Sth"
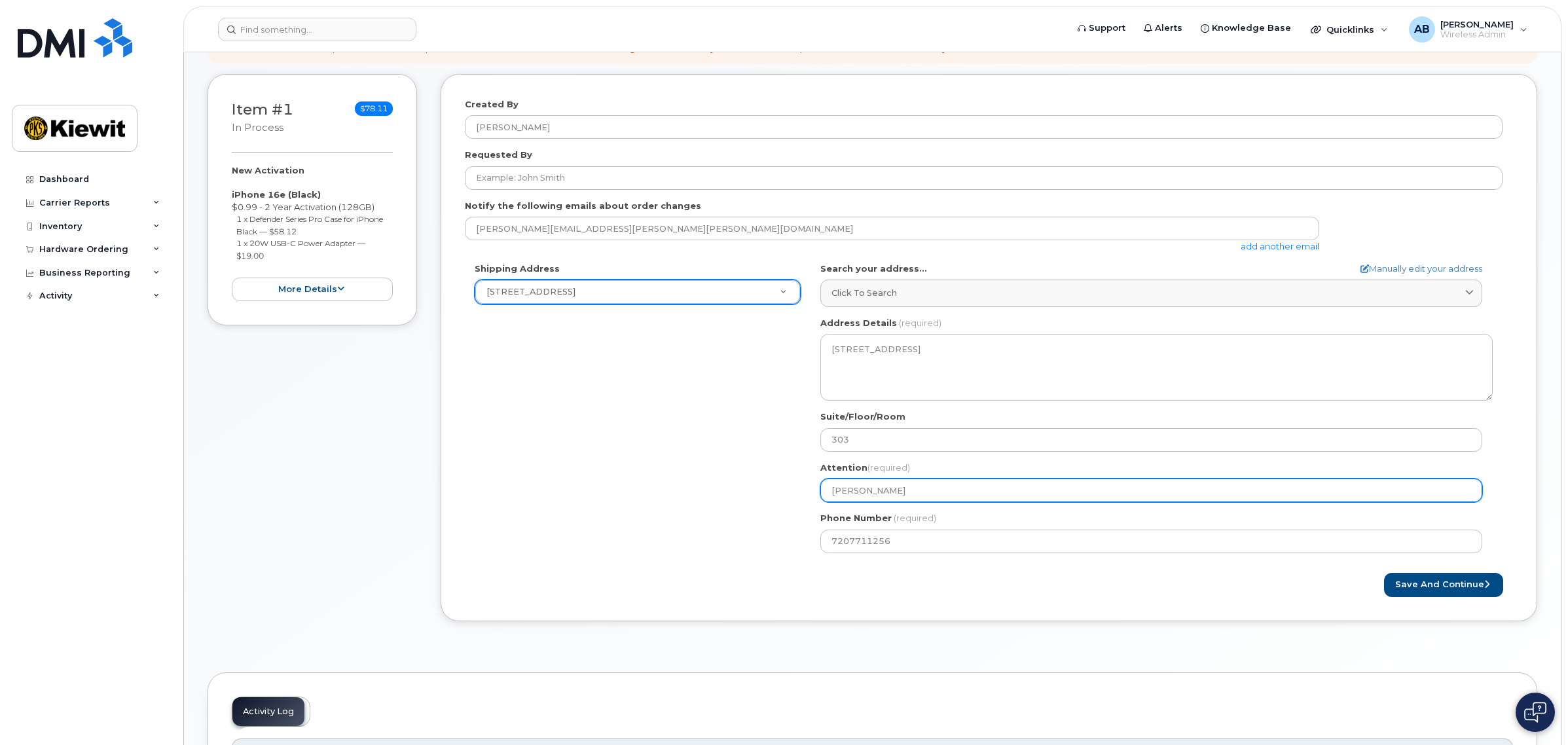
select select
type input "Jeffery Sthe"
select select
type input "Jeffery Sthee"
select select
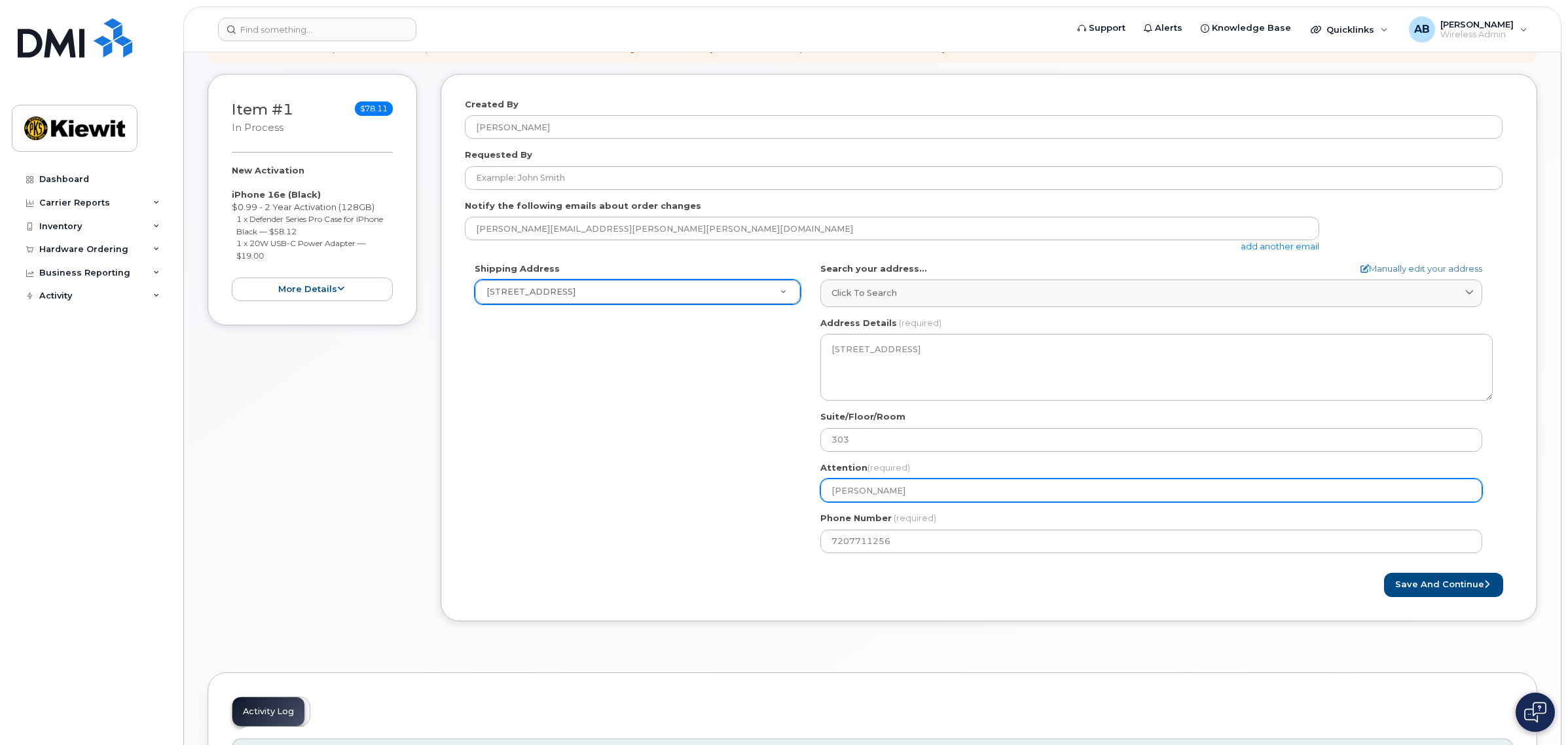
type input "Jeffery Sthe"
select select
type input "Jeffery Sthea"
select select
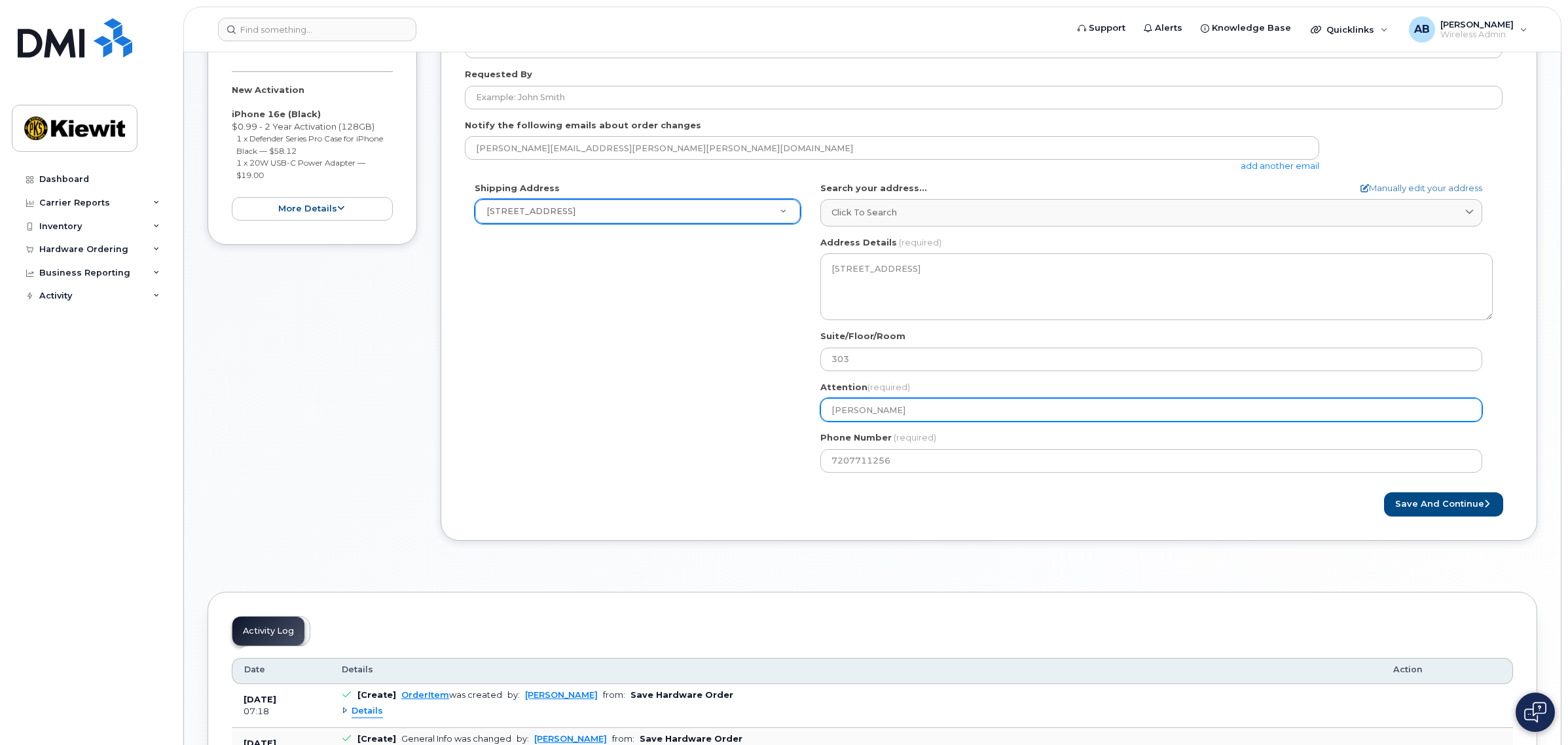
scroll to position [246, 0]
type input "Jeffery Stheal"
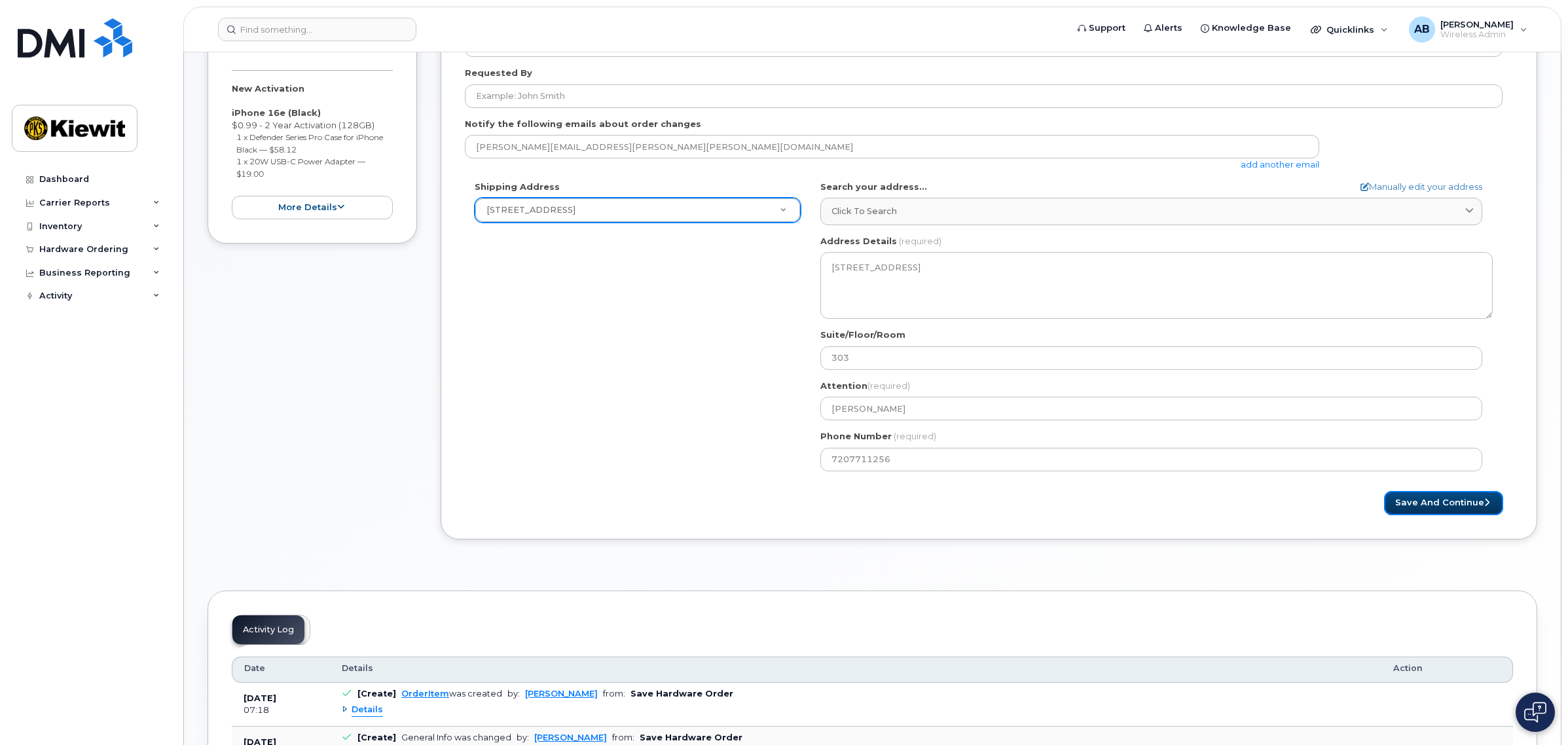
click at [1480, 512] on button "Save and Continue" at bounding box center [1444, 503] width 119 height 24
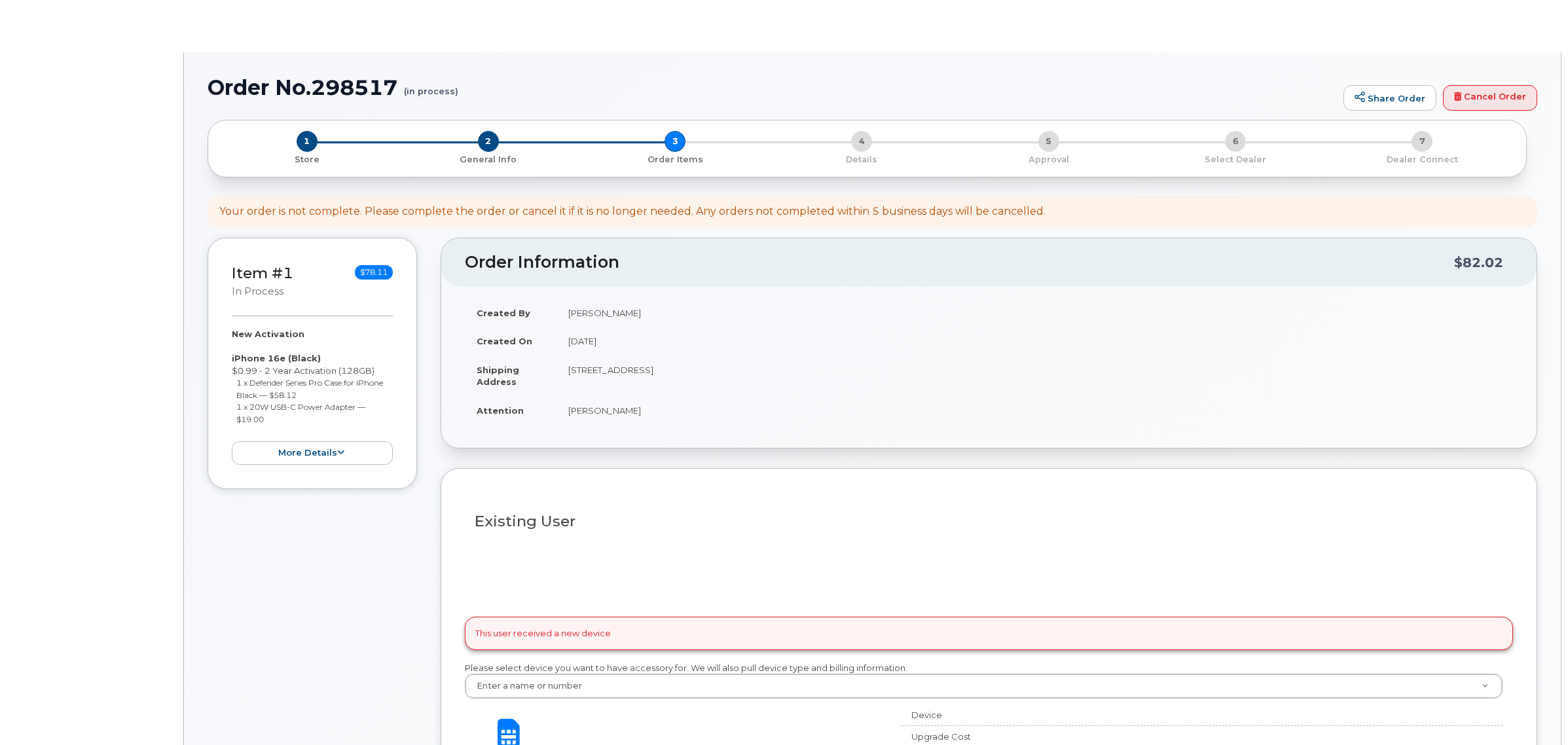
select select
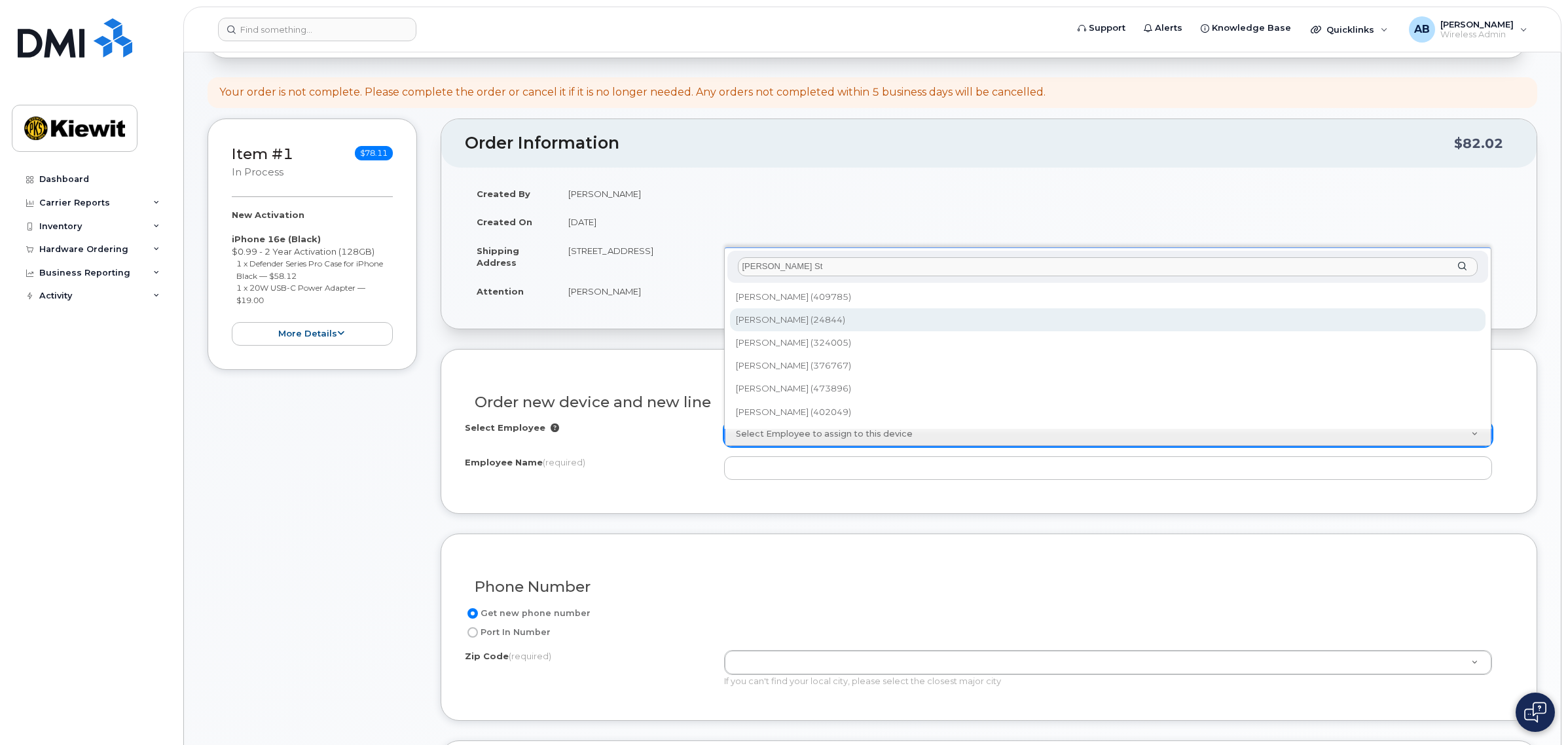
scroll to position [82, 0]
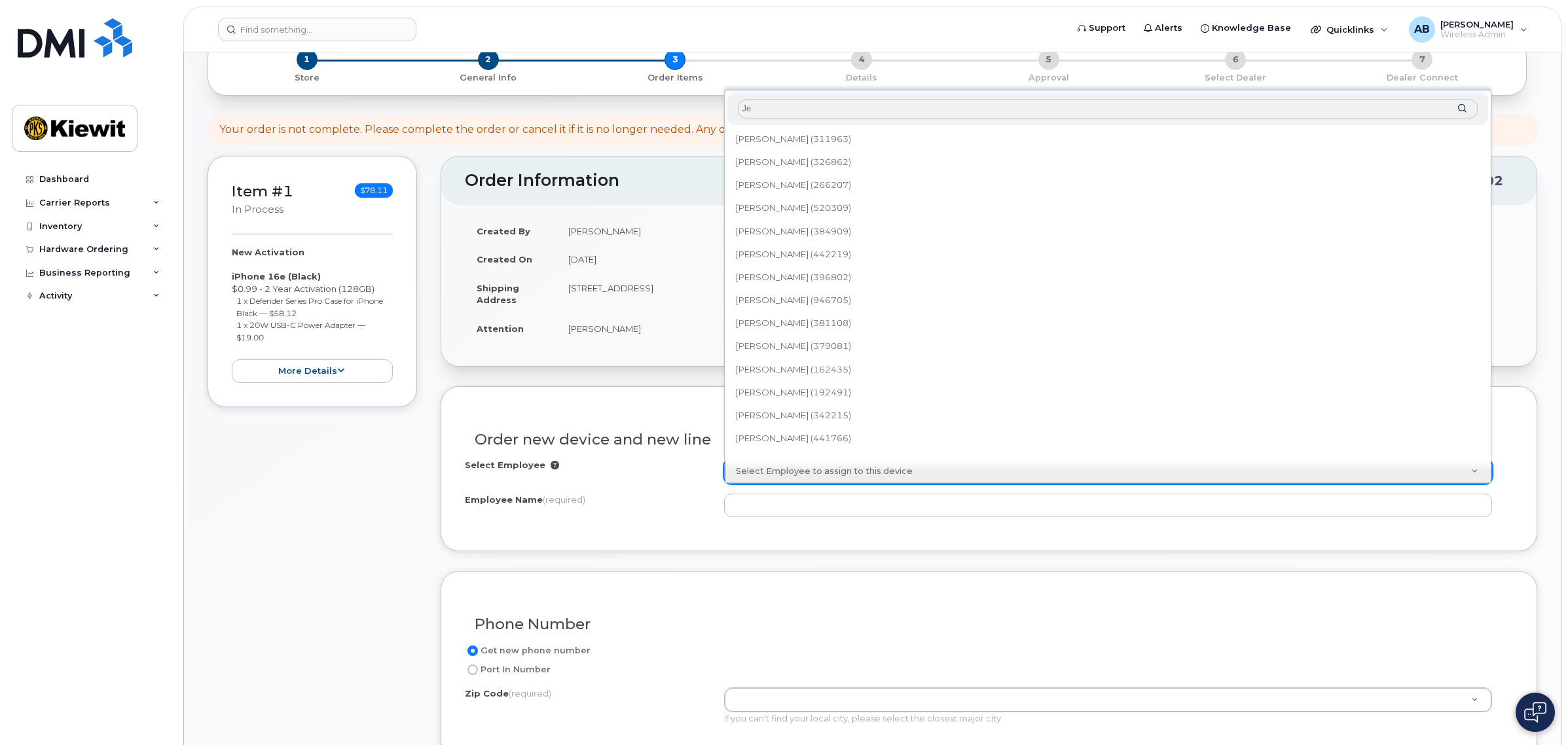
type input "J"
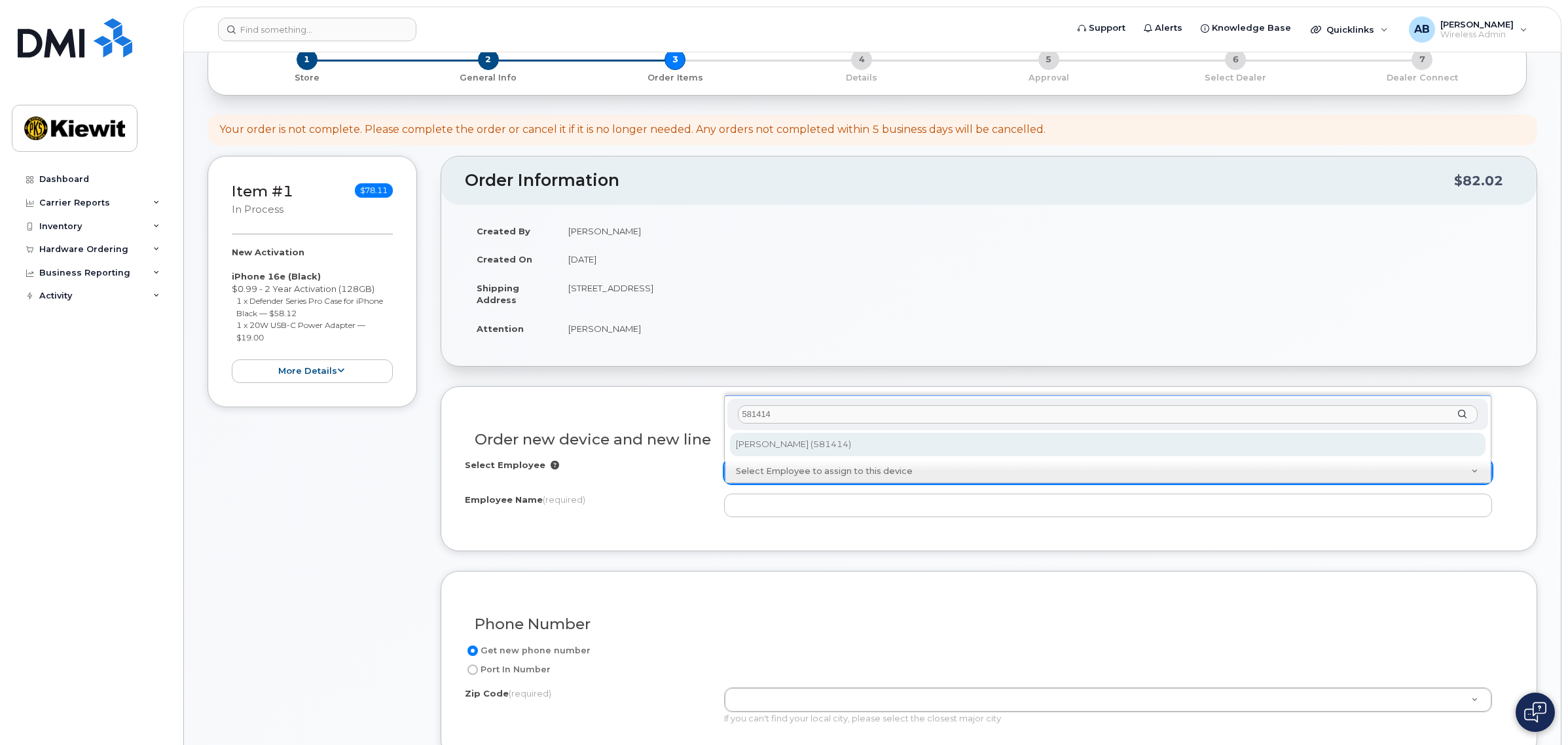
type input "581414"
type input "2981570"
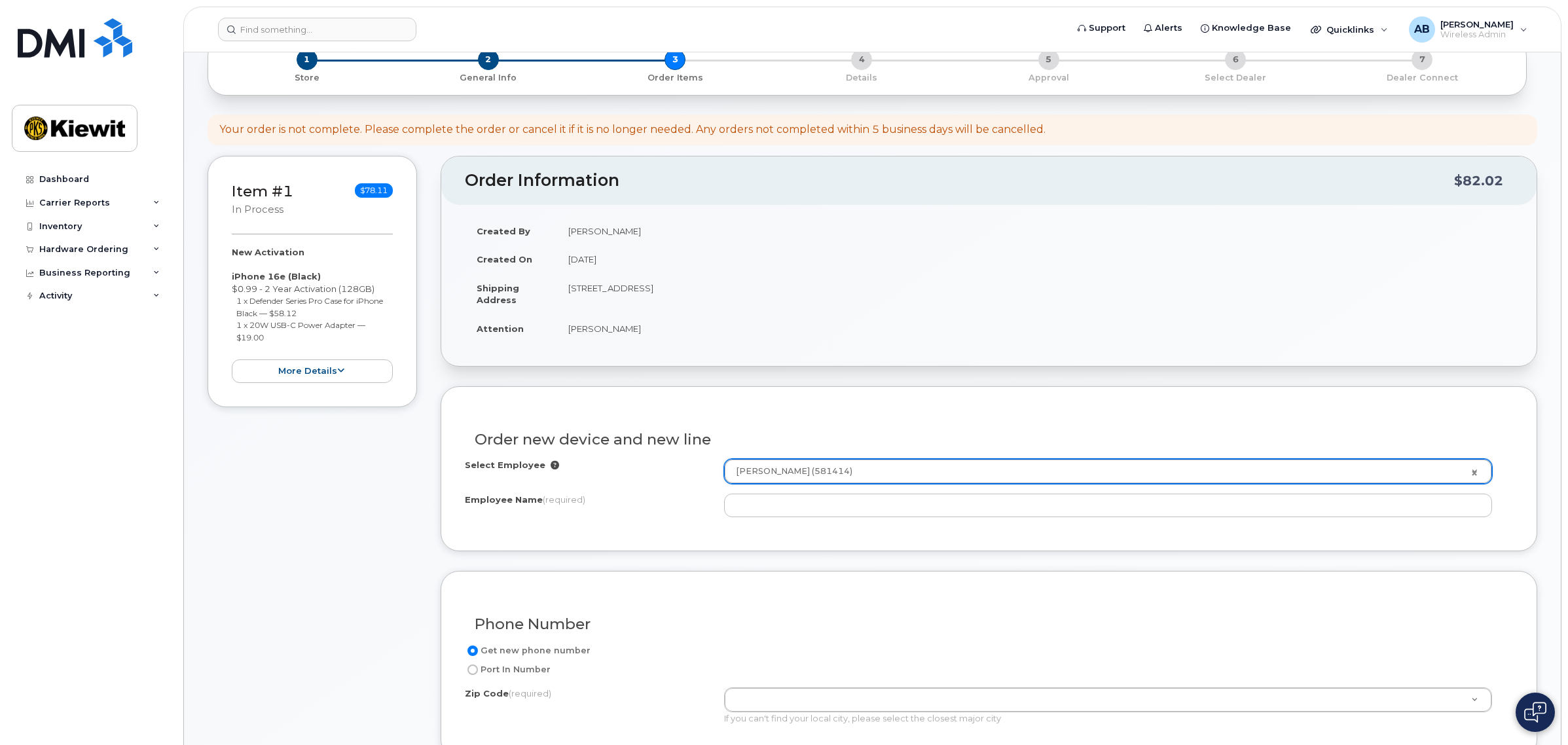
type input "Jeffrey Stehle"
type input "15 Century Blvd, Ste. 303"
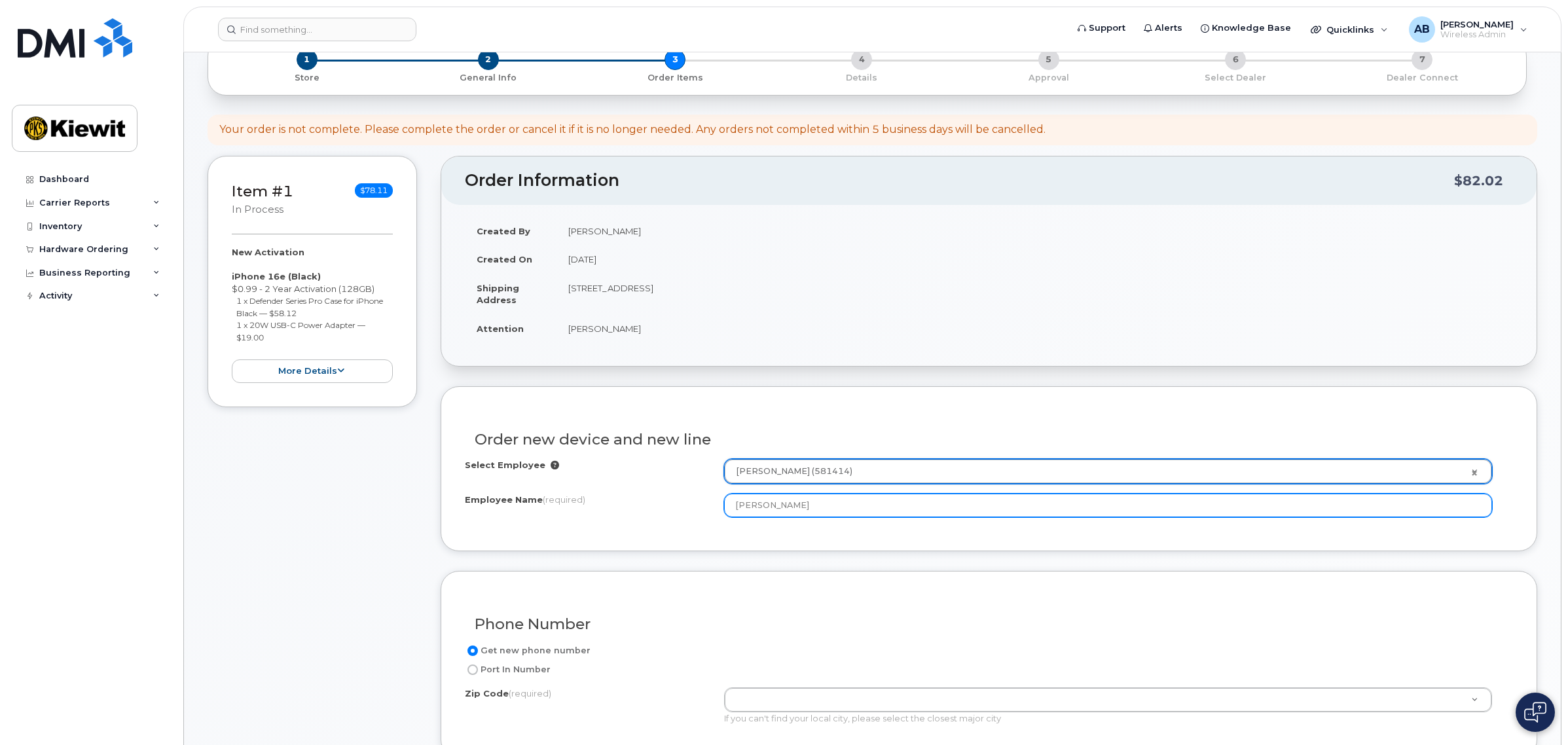
click at [814, 501] on input "[PERSON_NAME]" at bounding box center [1108, 505] width 768 height 24
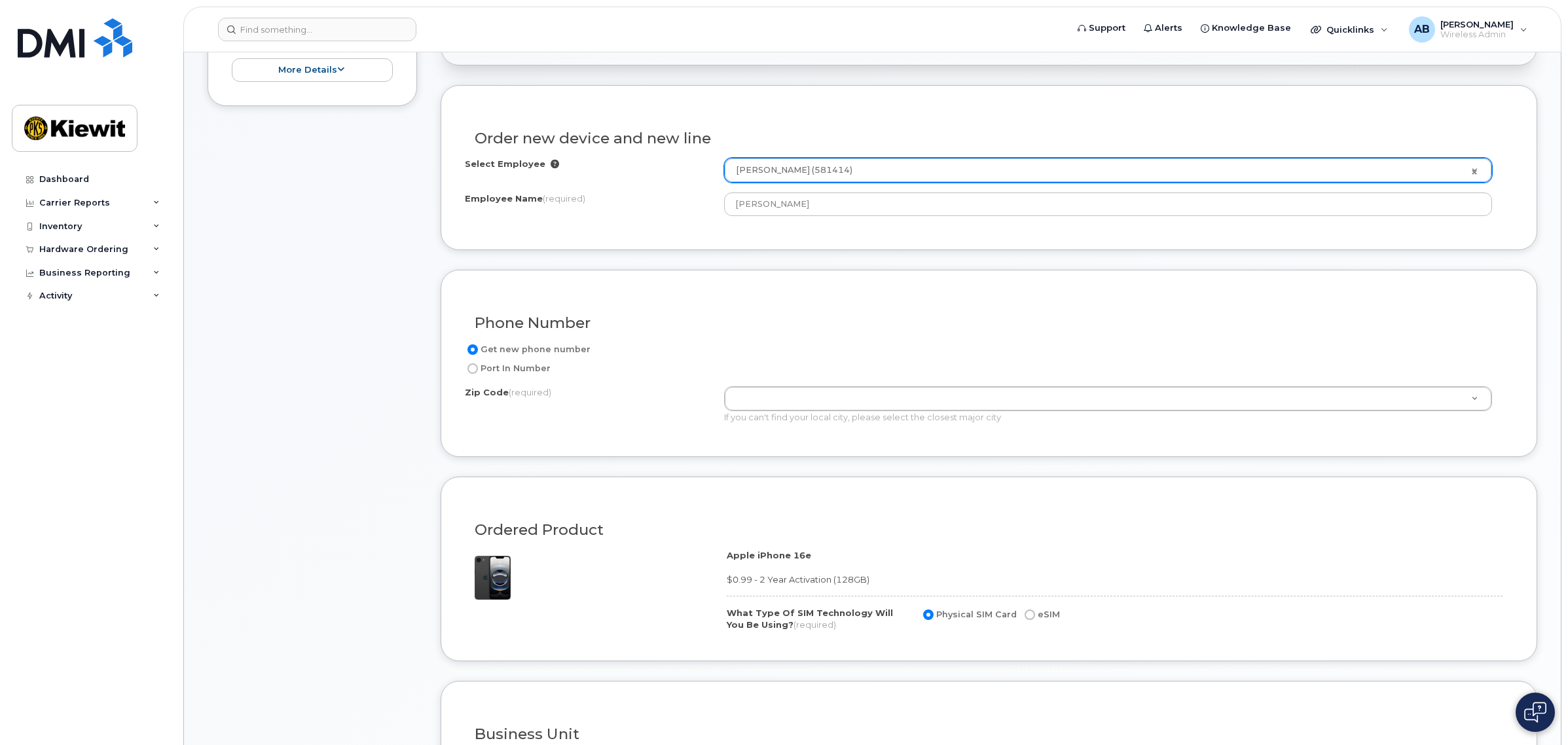
scroll to position [409, 0]
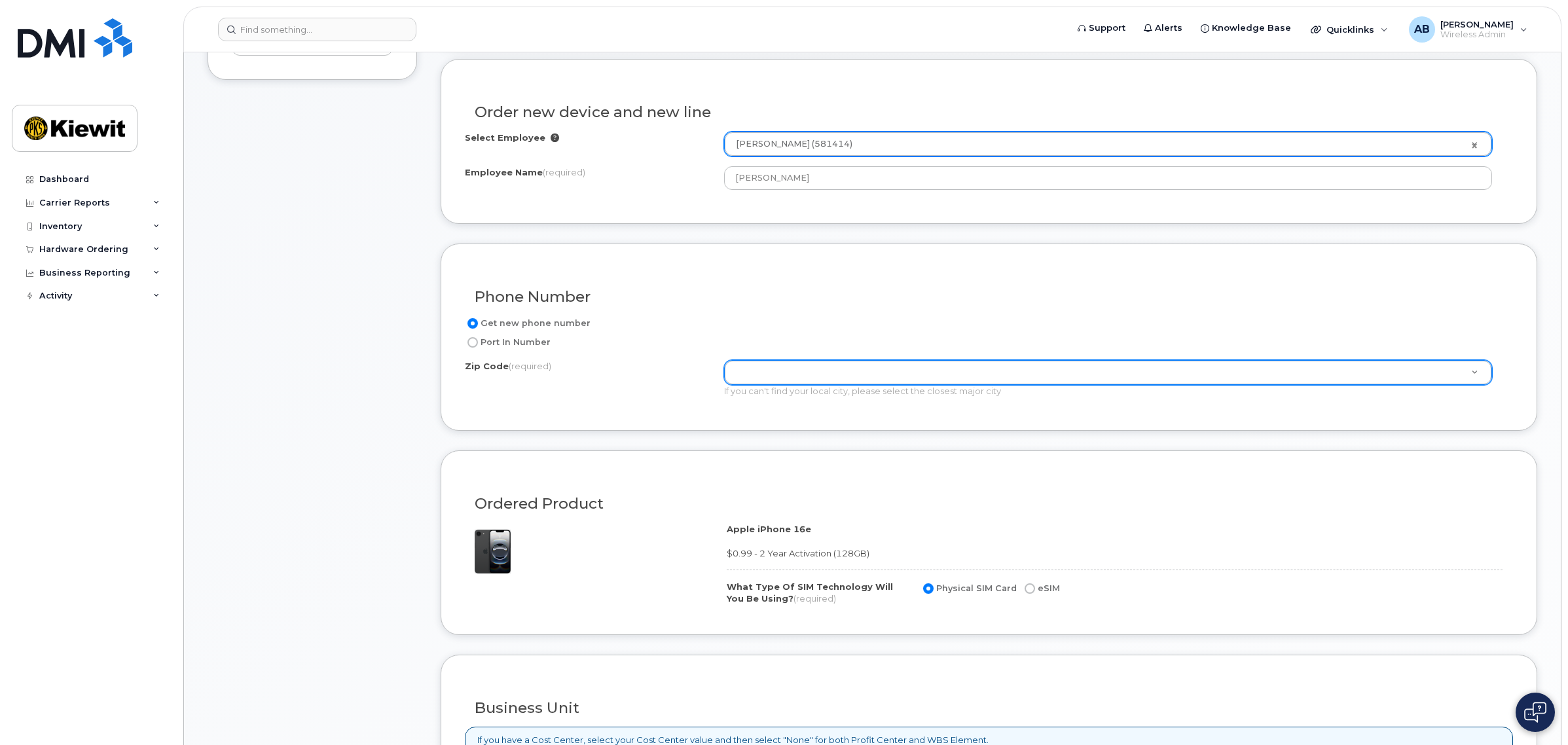
click at [753, 355] on div "Get new phone number Port In Number Zip Code (required) Zip Code (required) 15 …" at bounding box center [988, 361] width 1048 height 92
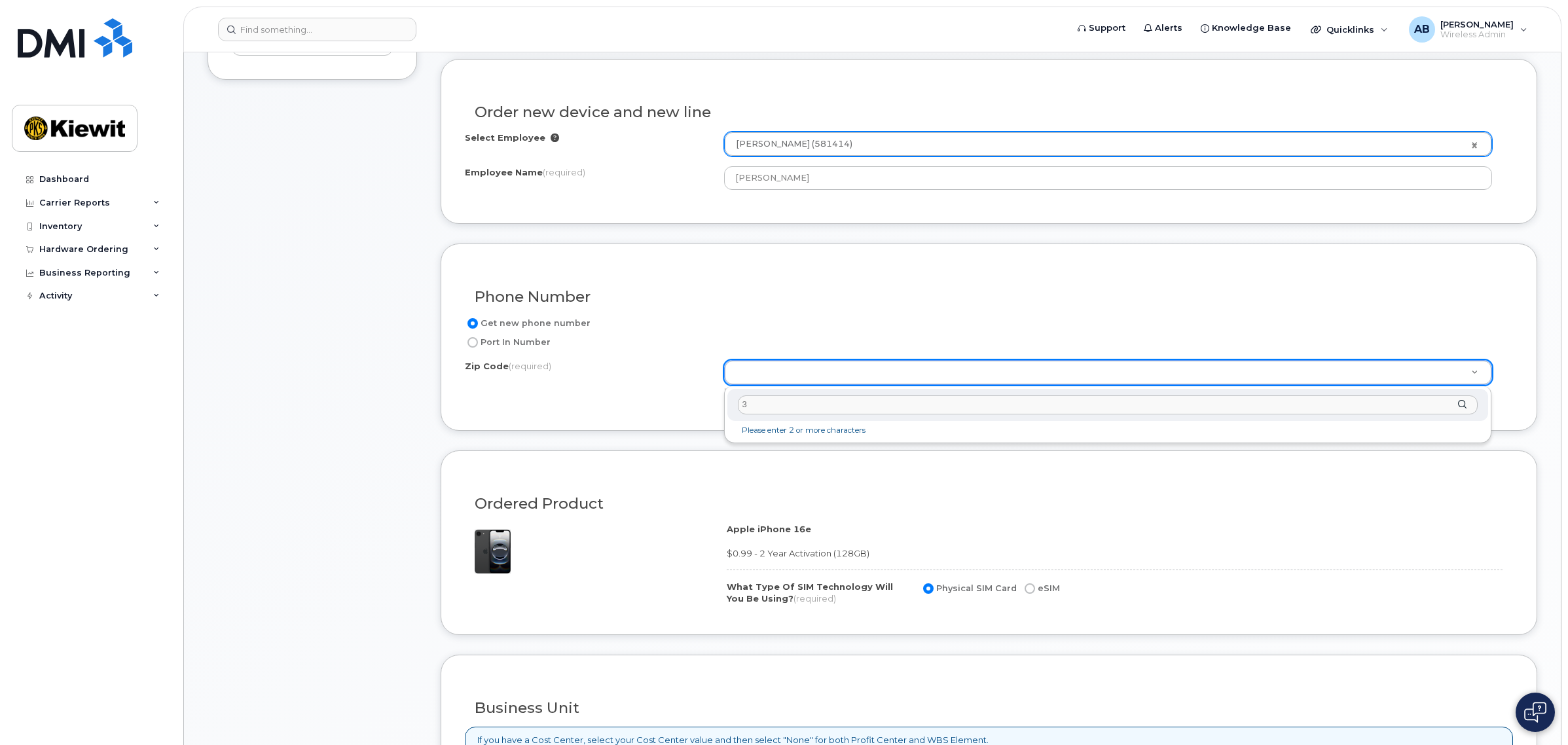
type input "37203"
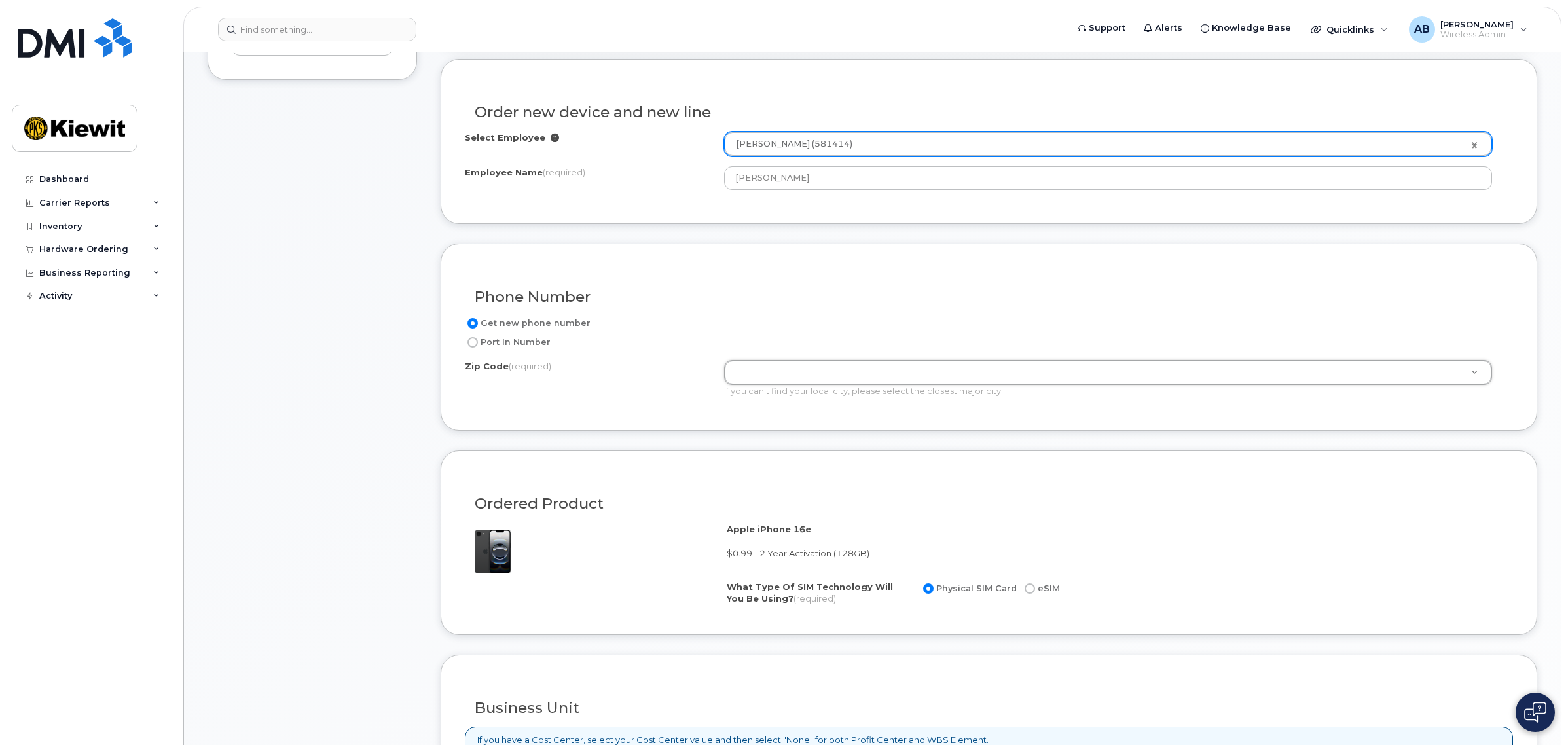
click at [764, 359] on div "Get new phone number Port In Number Zip Code (required) Zip Code (required) 15 …" at bounding box center [988, 361] width 1048 height 92
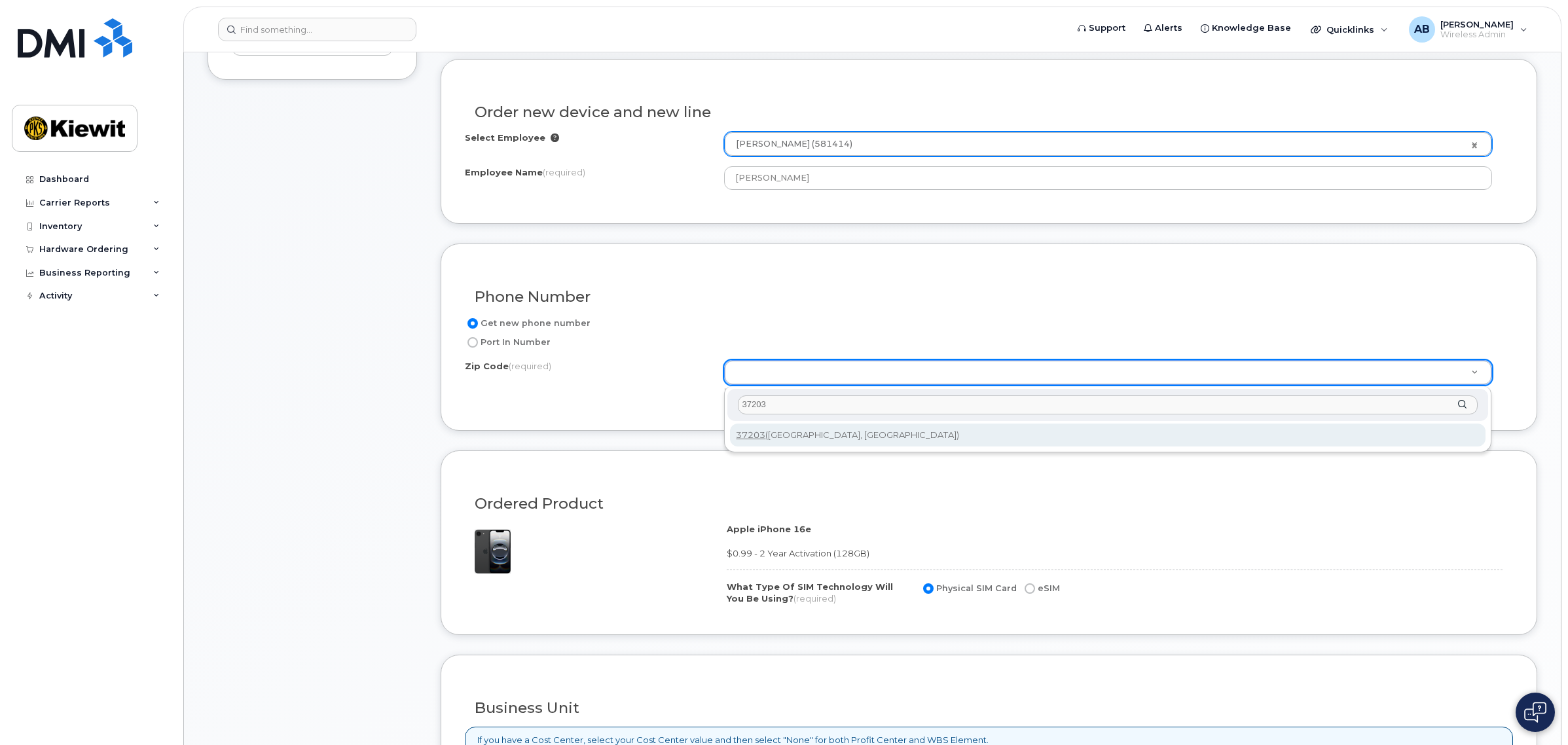
type input "37203"
type input "37203 (Nashville, TN)"
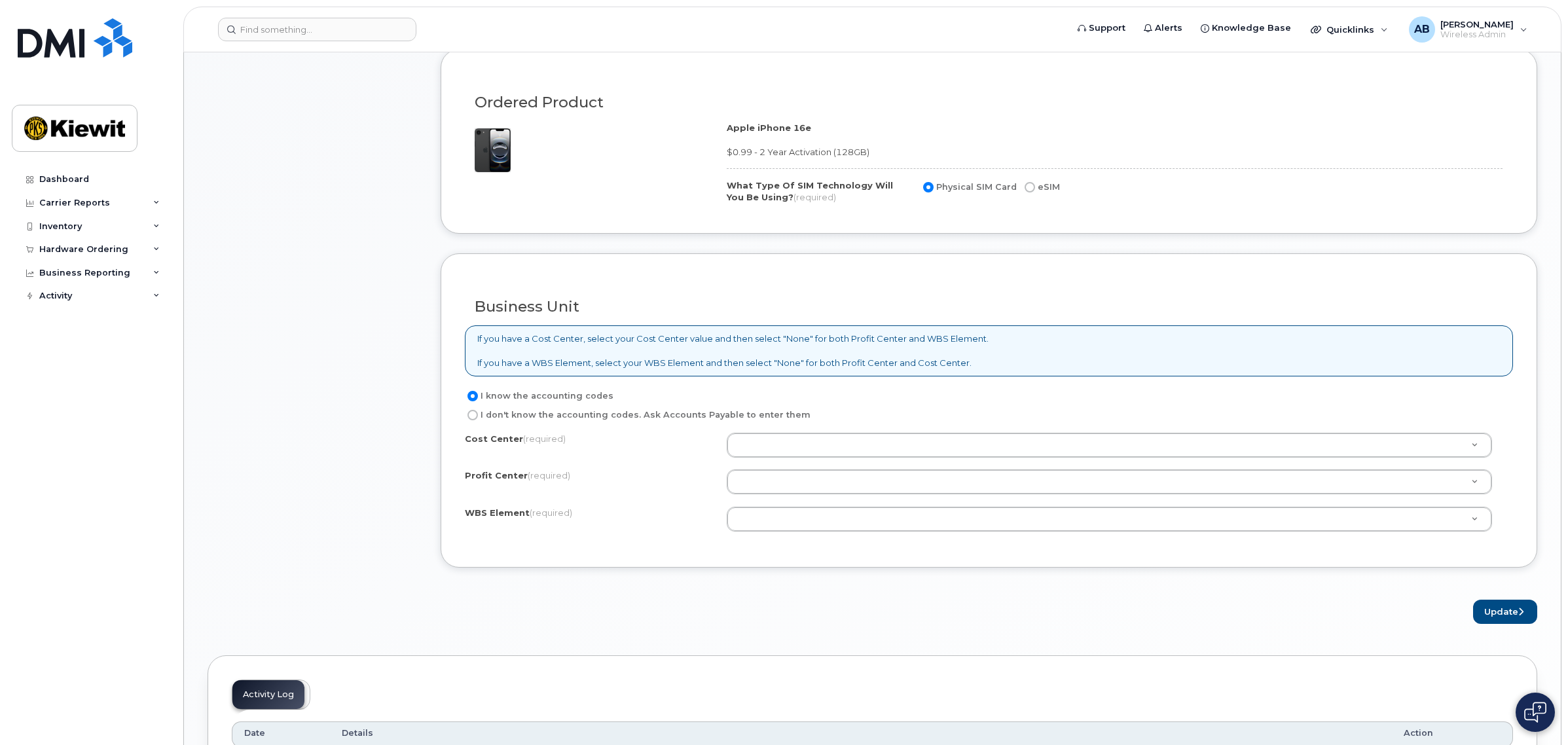
scroll to position [737, 0]
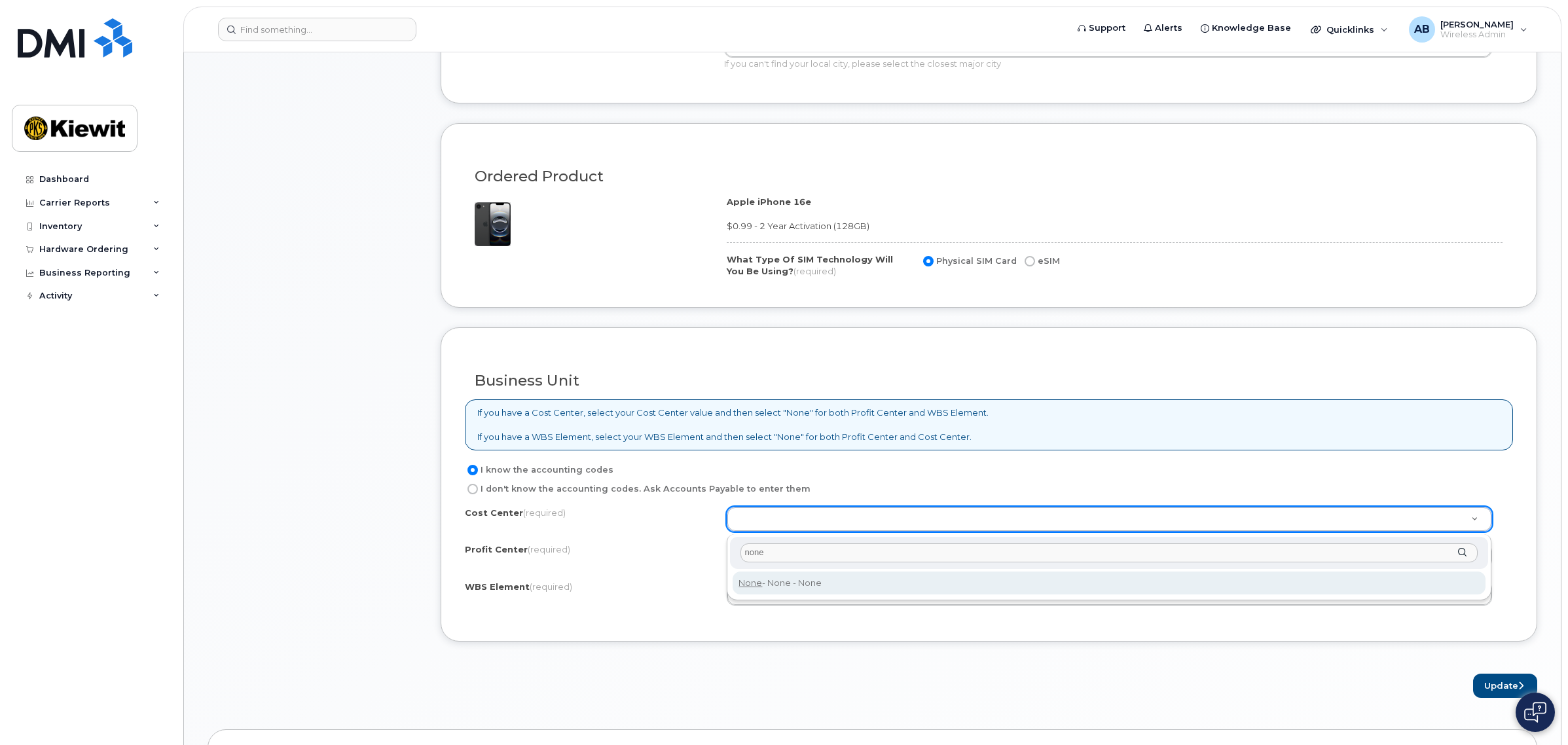
type input "none"
type input "None"
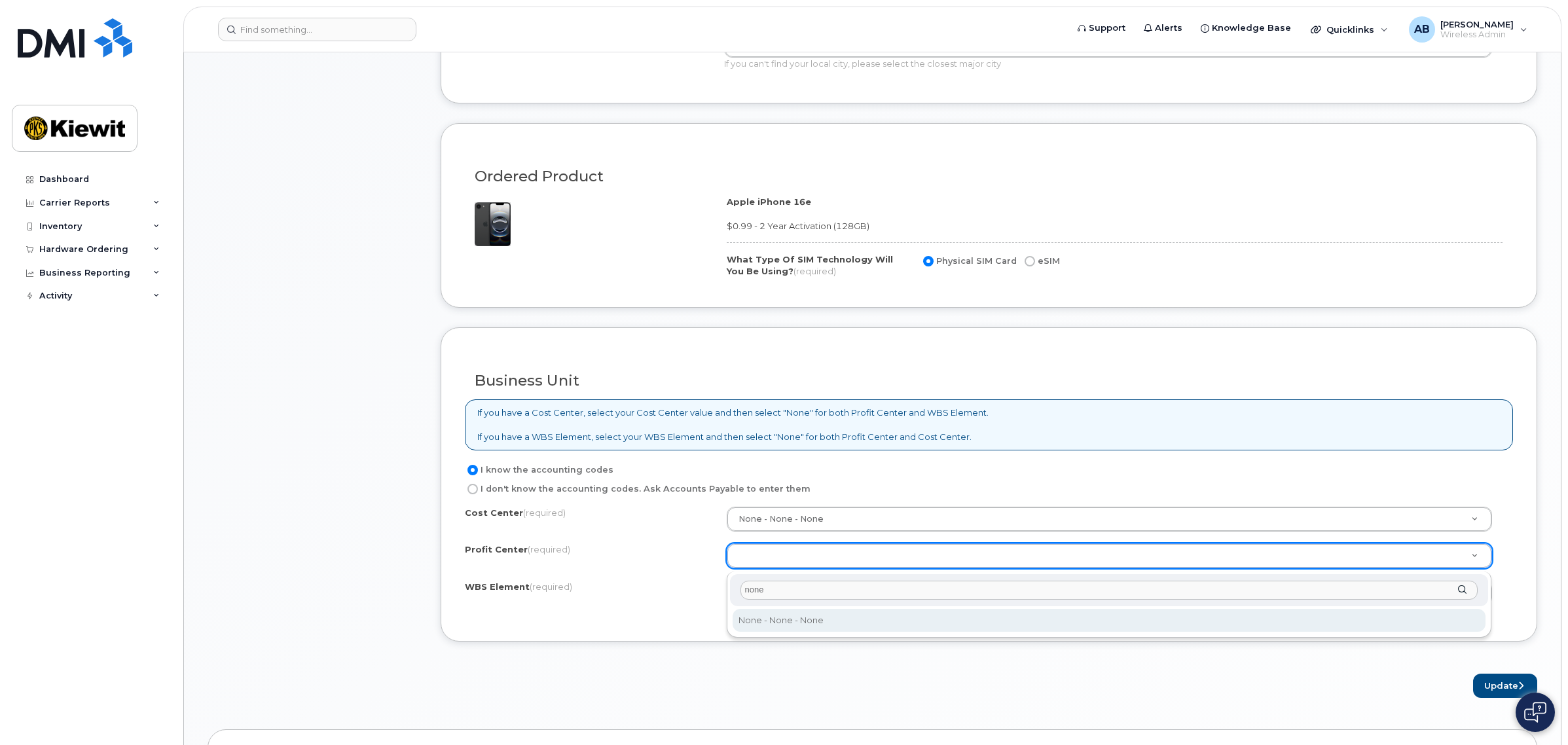
type input "none"
select select "None"
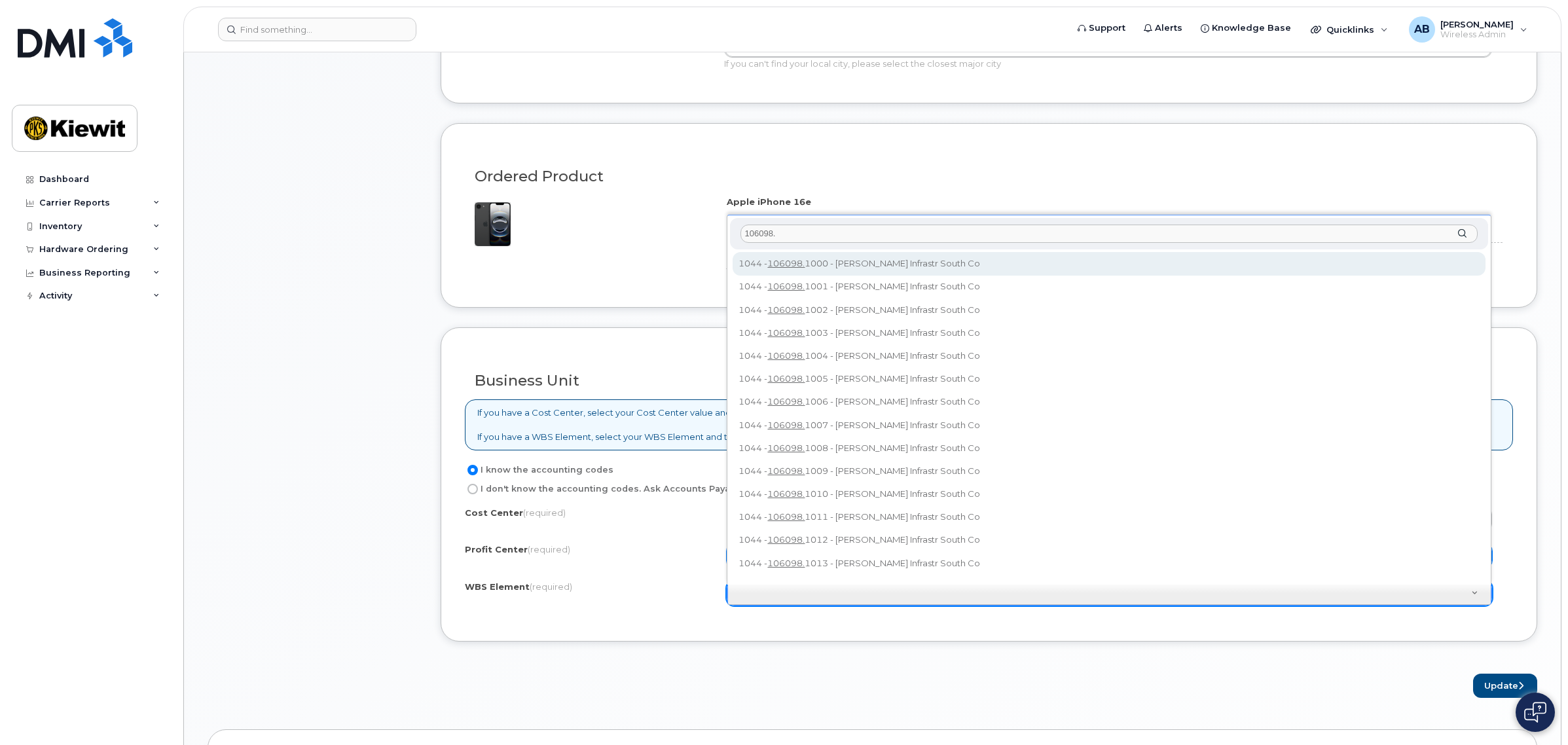
click at [817, 235] on input "106098." at bounding box center [1108, 233] width 737 height 19
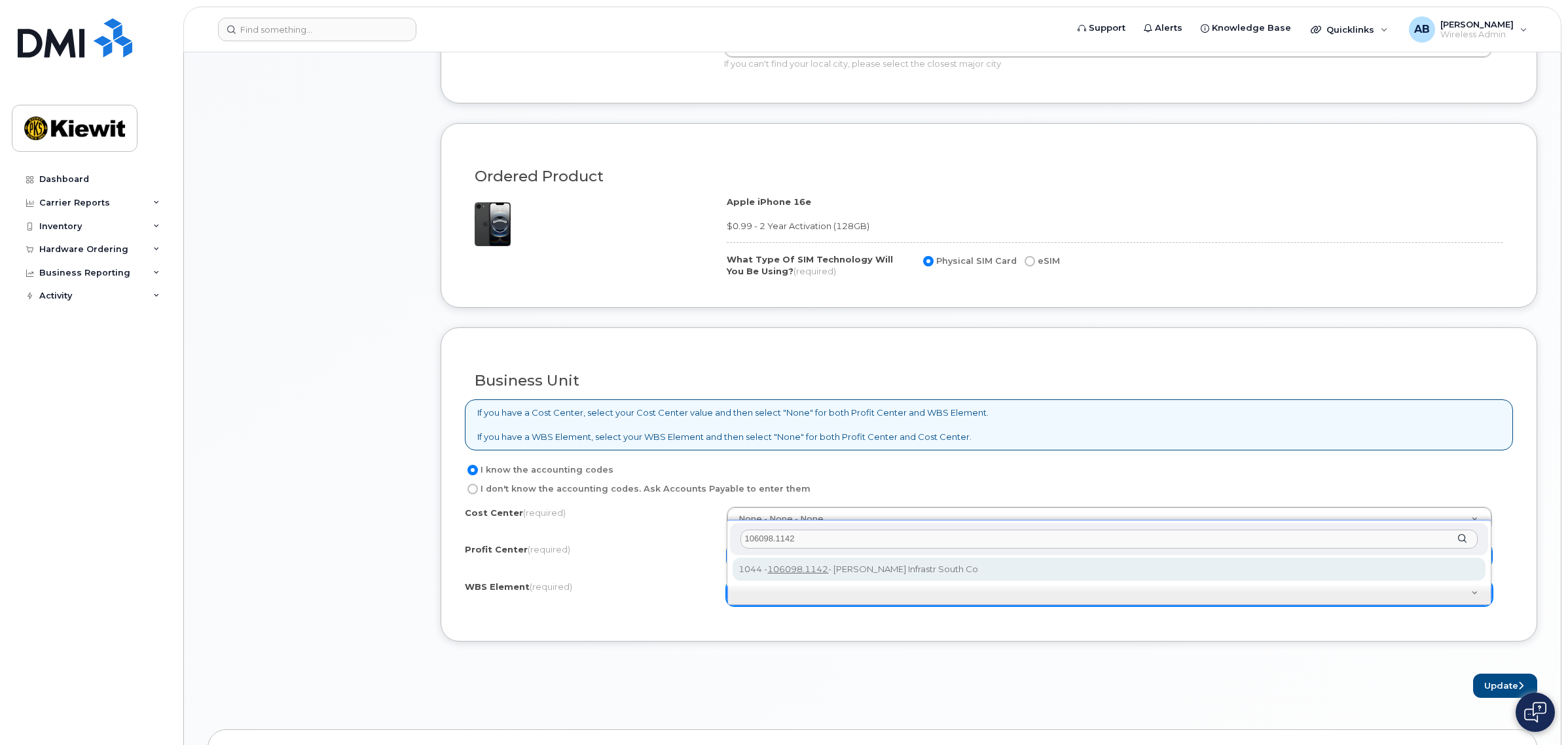
type input "106098.1142"
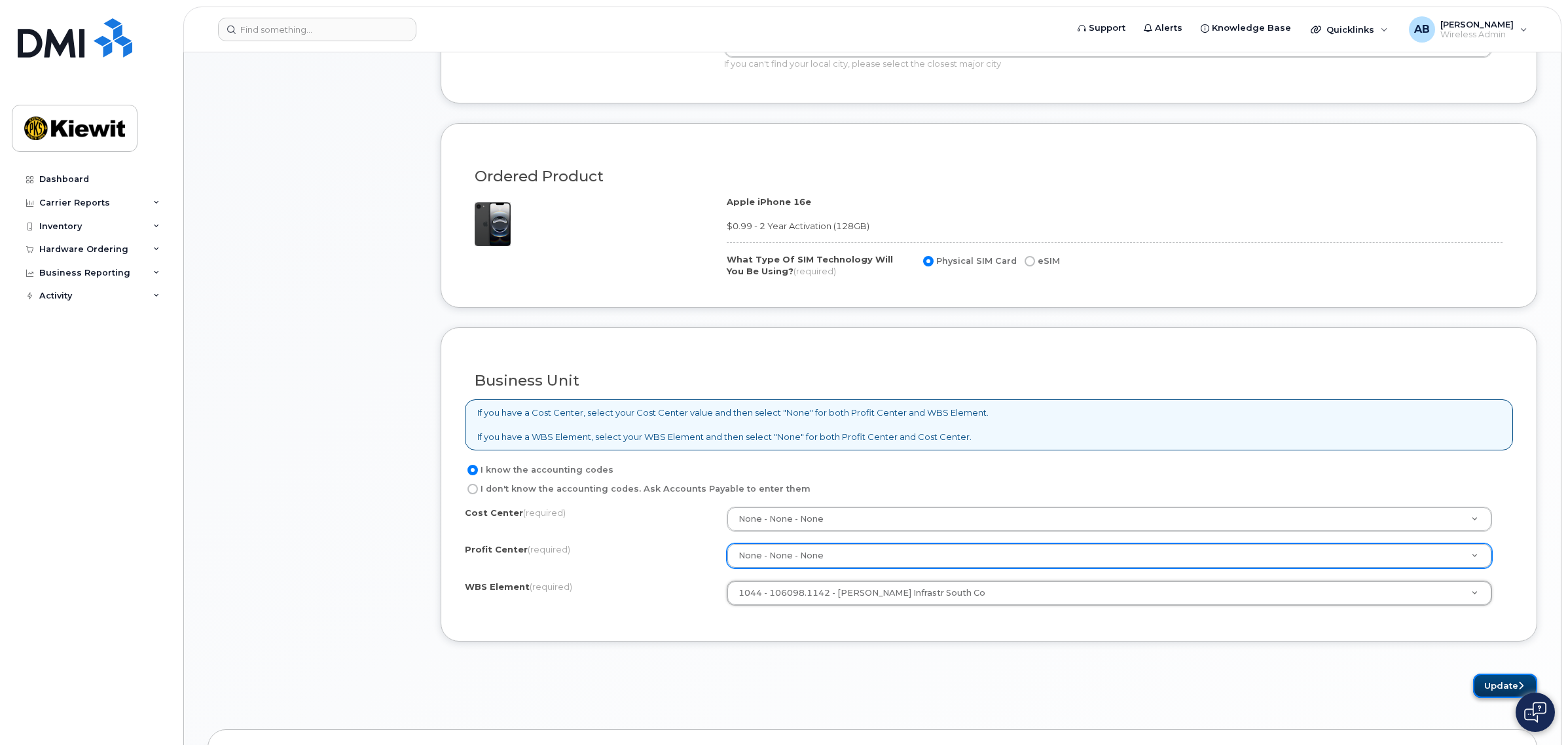
drag, startPoint x: 1485, startPoint y: 684, endPoint x: 1478, endPoint y: 680, distance: 8.1
click at [1485, 684] on button "Update" at bounding box center [1505, 685] width 64 height 24
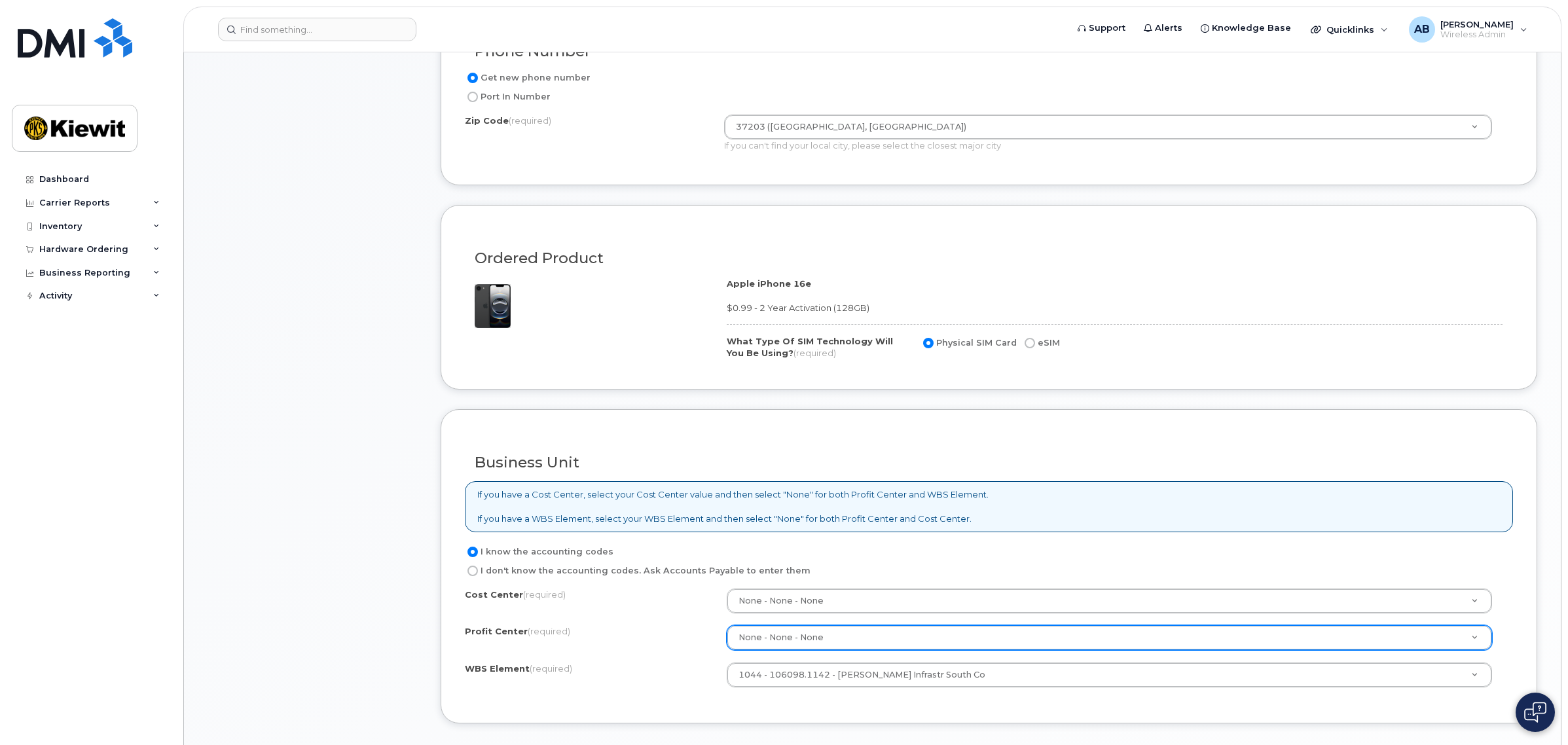
scroll to position [368, 0]
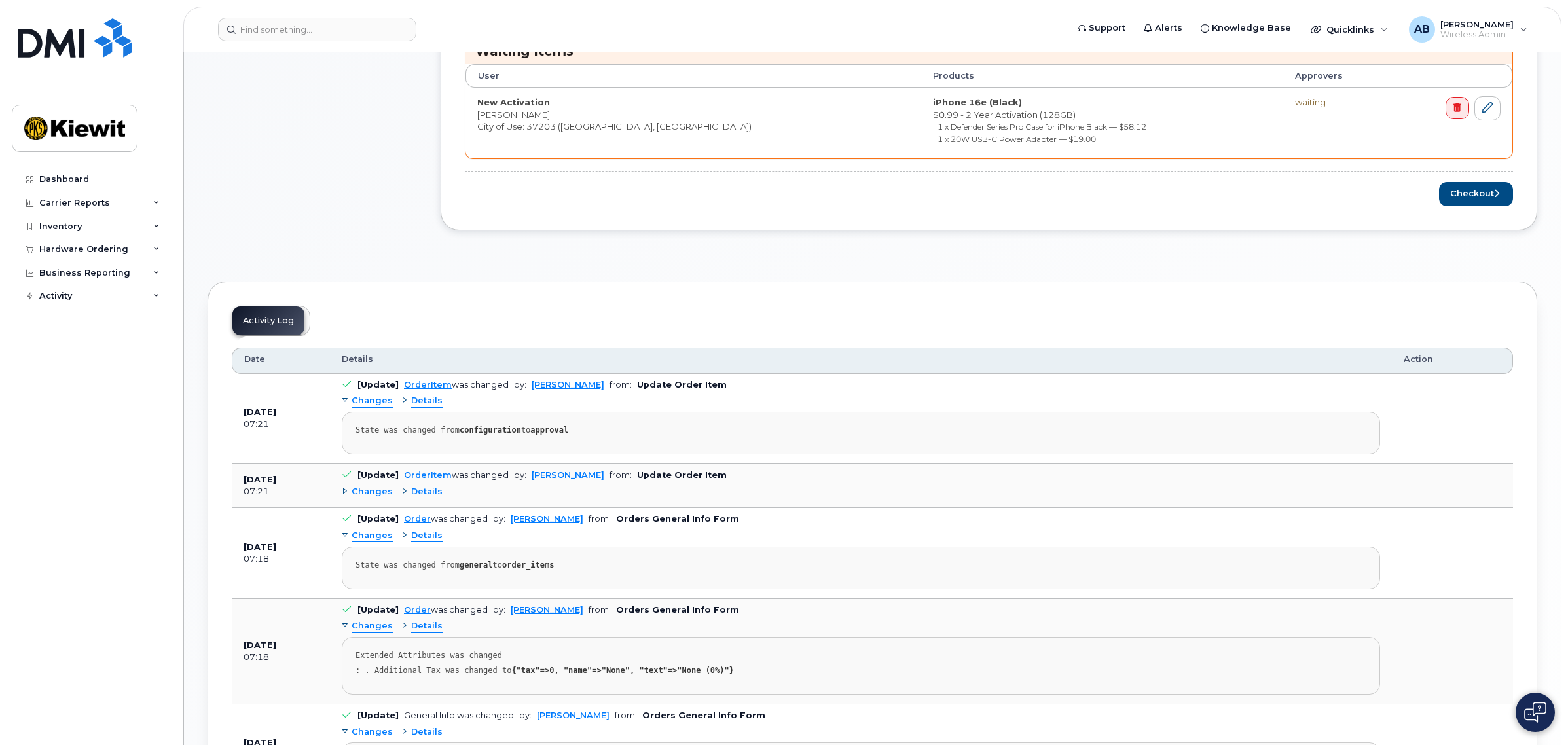
scroll to position [409, 0]
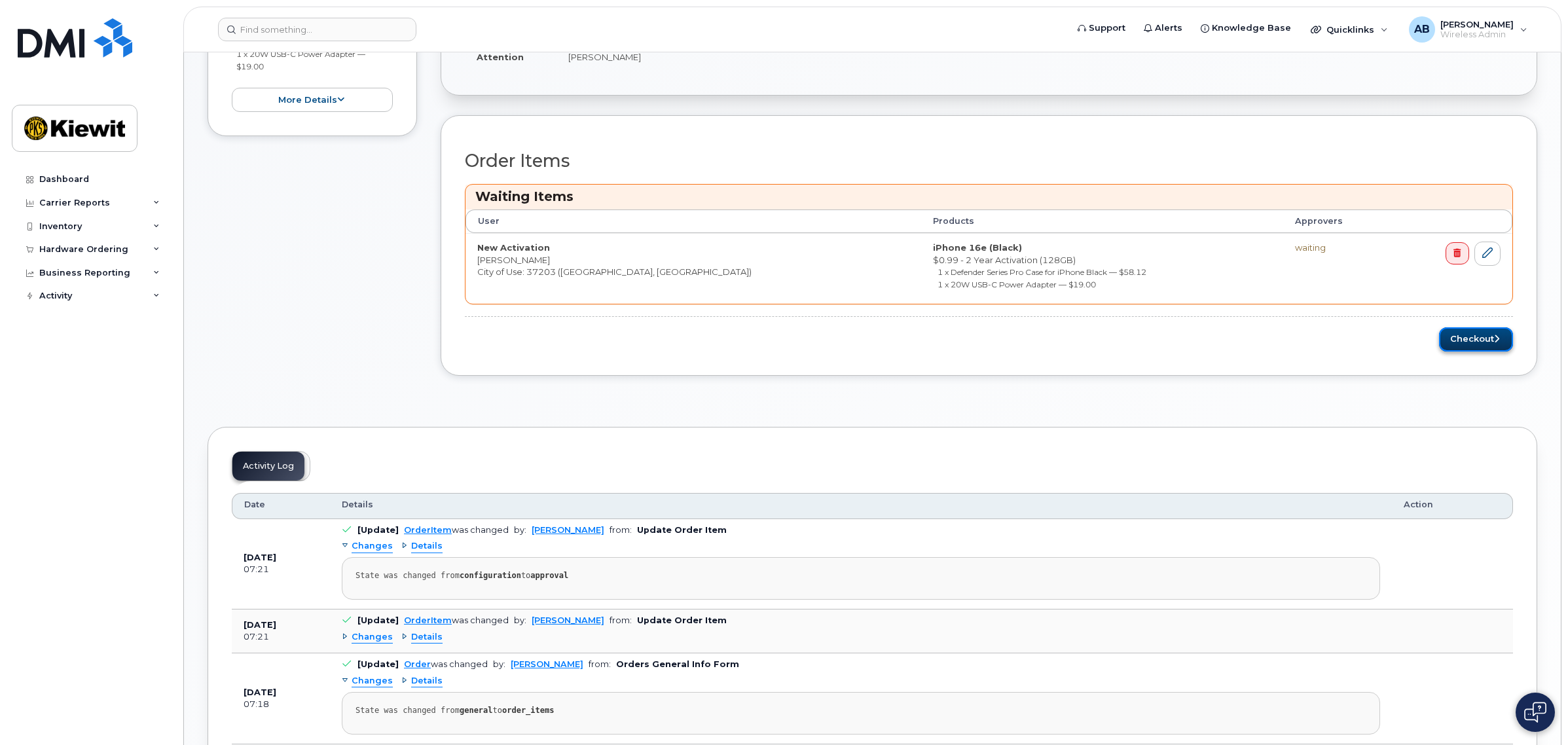
click at [1485, 337] on button "Checkout" at bounding box center [1476, 339] width 74 height 24
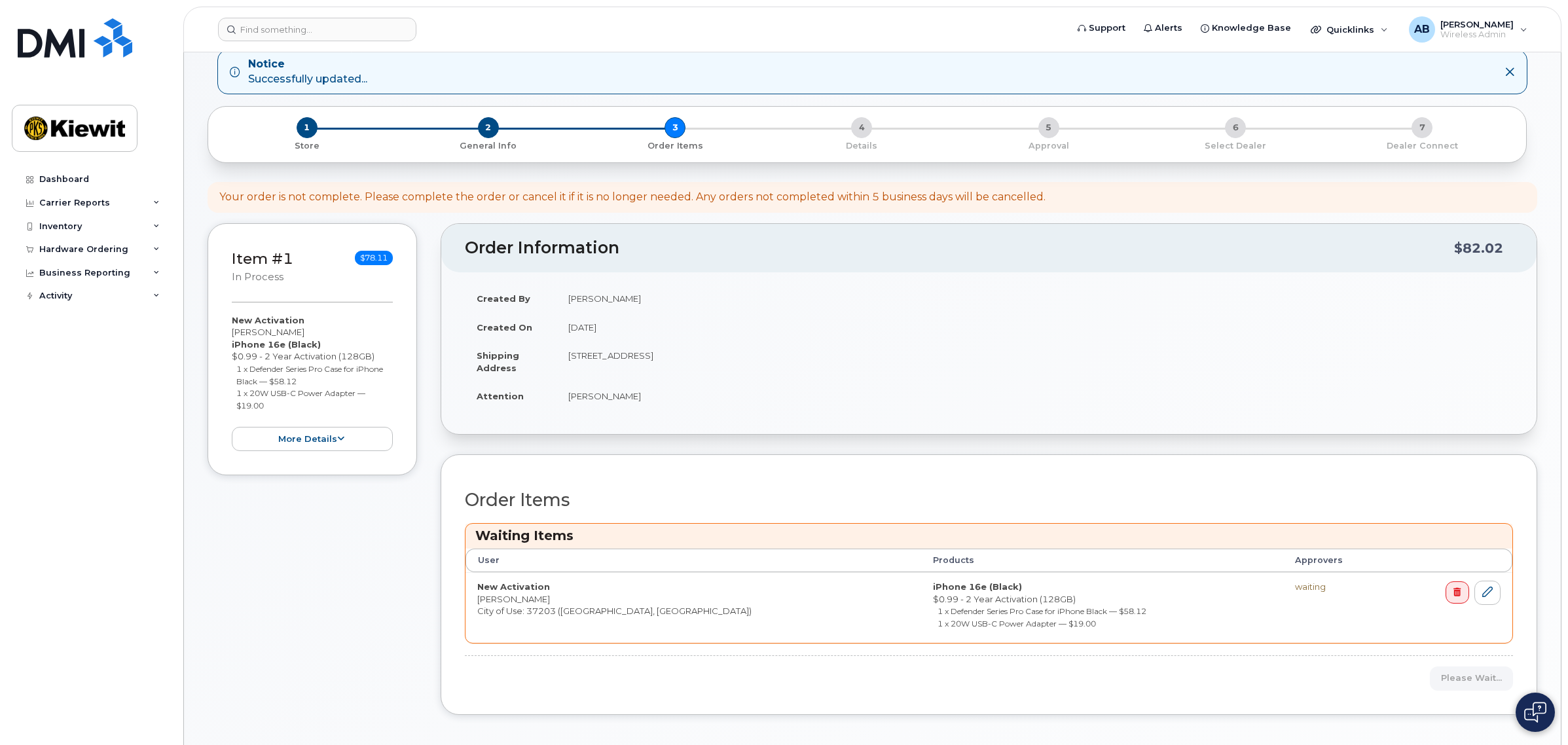
scroll to position [0, 0]
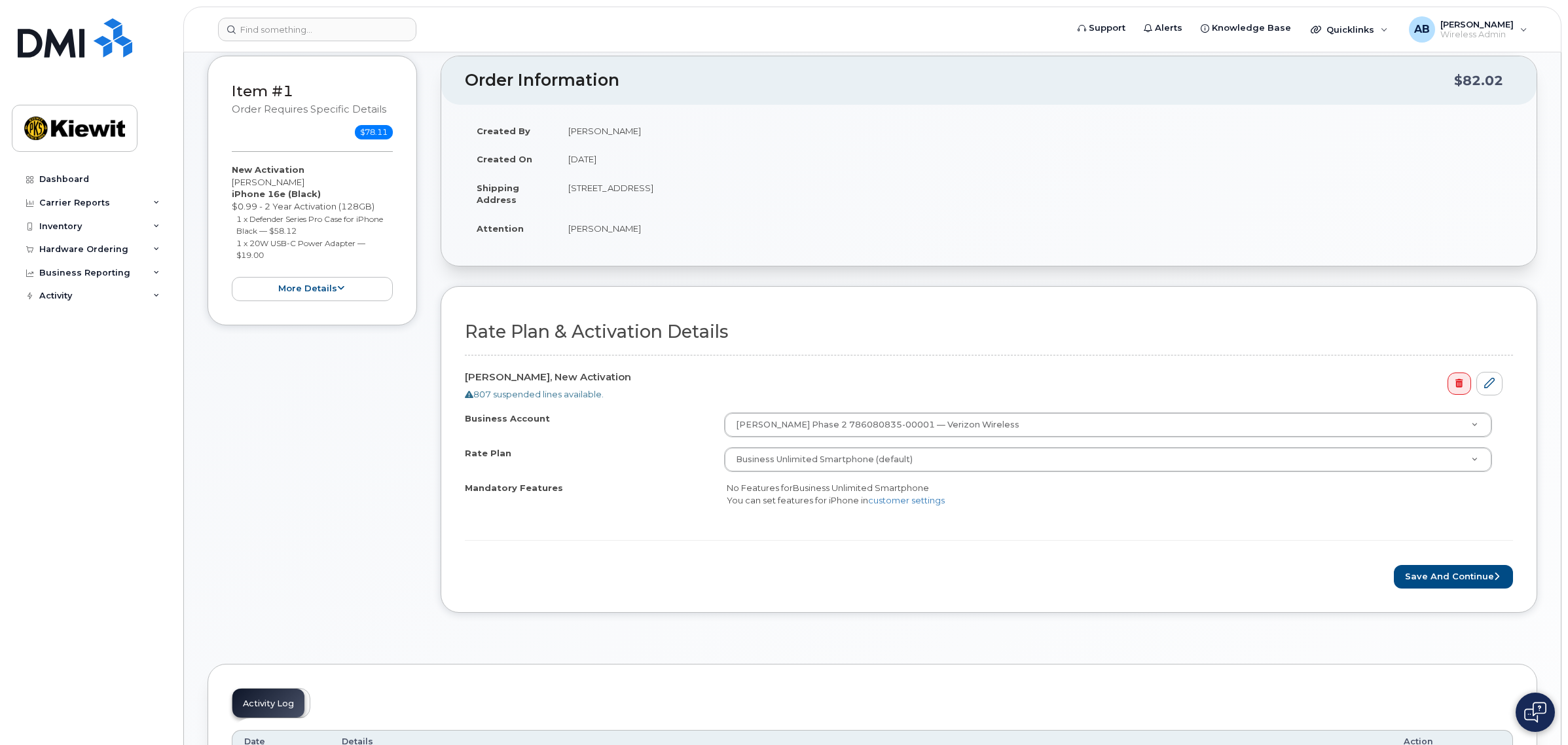
scroll to position [327, 0]
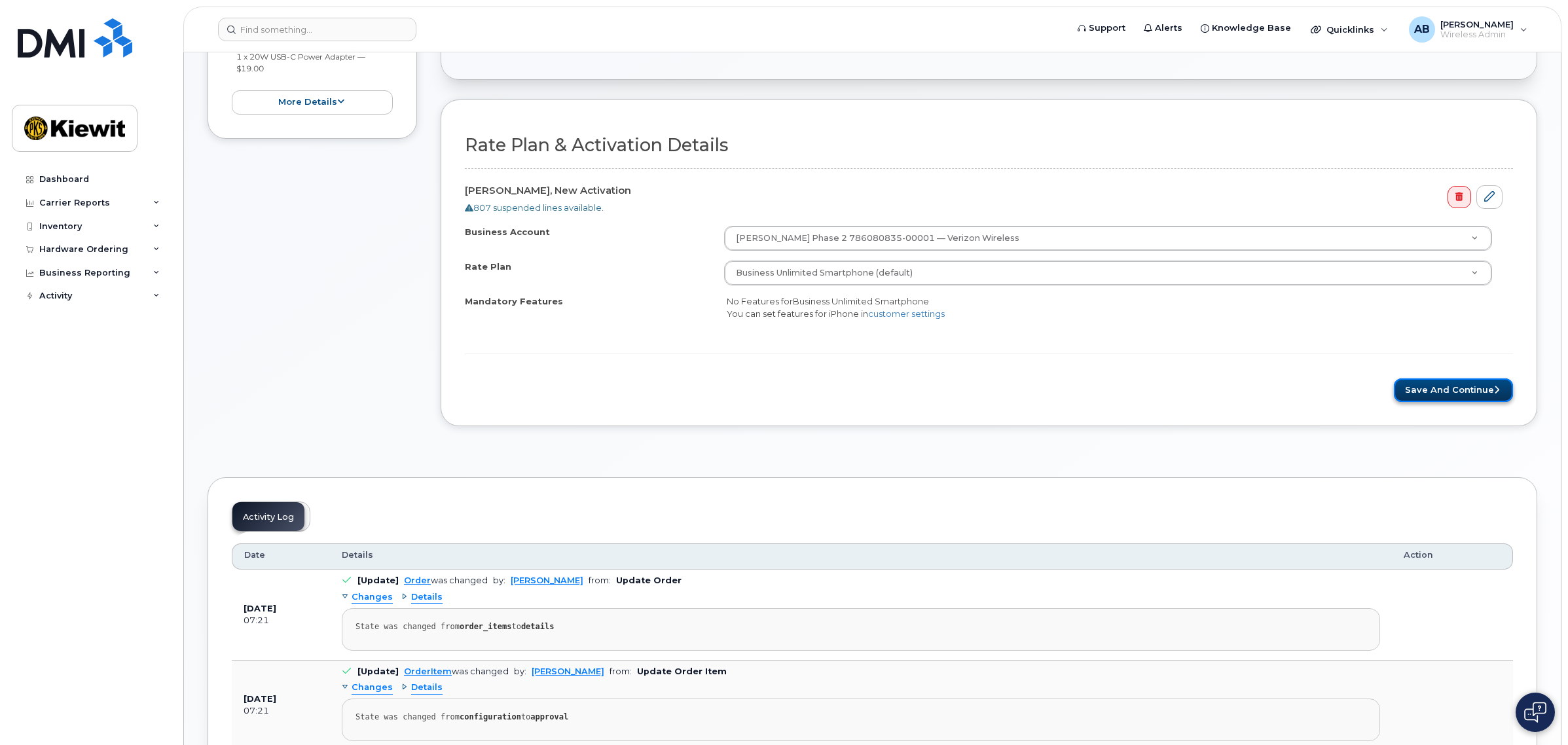
click at [1444, 401] on button "Save and Continue" at bounding box center [1453, 390] width 119 height 24
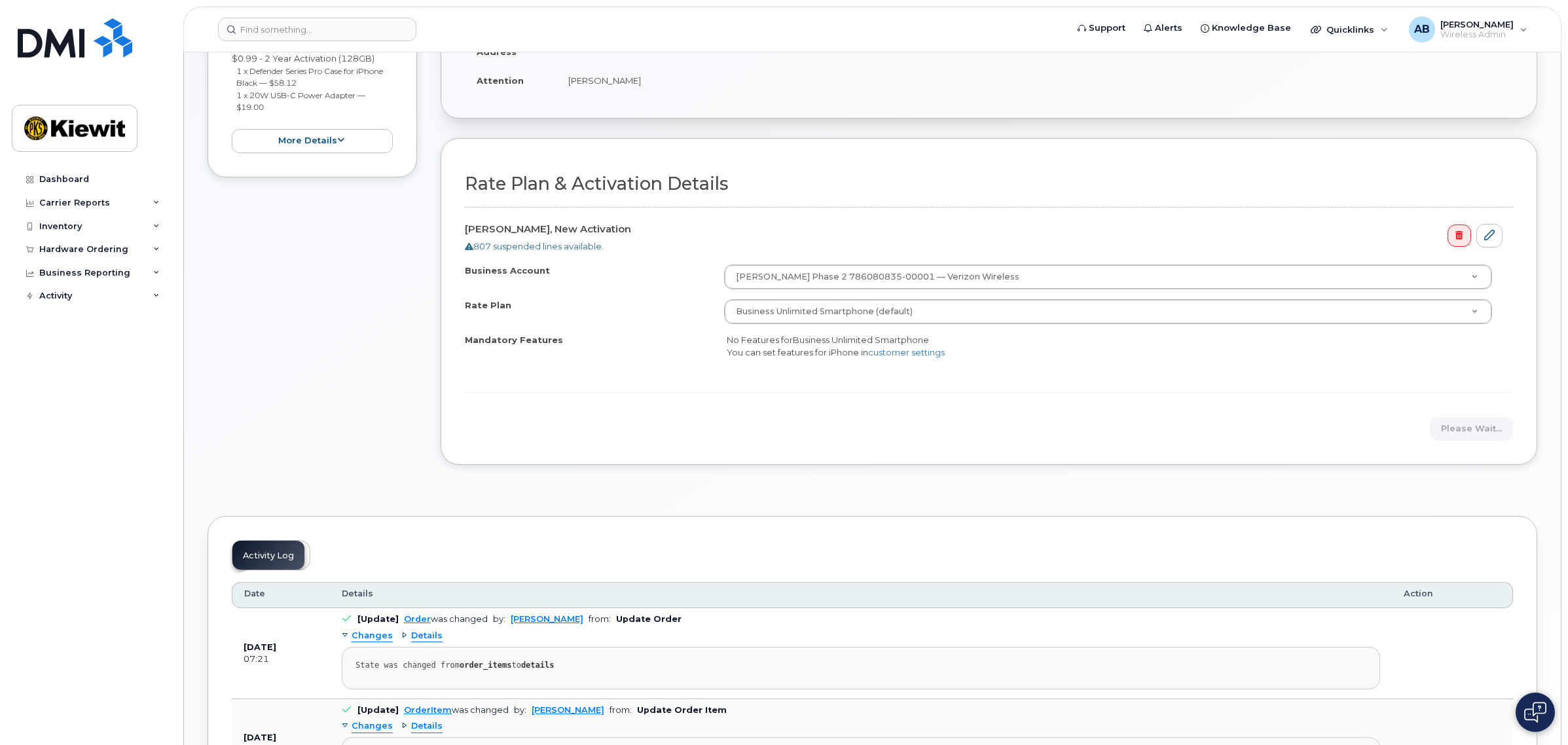
scroll to position [409, 0]
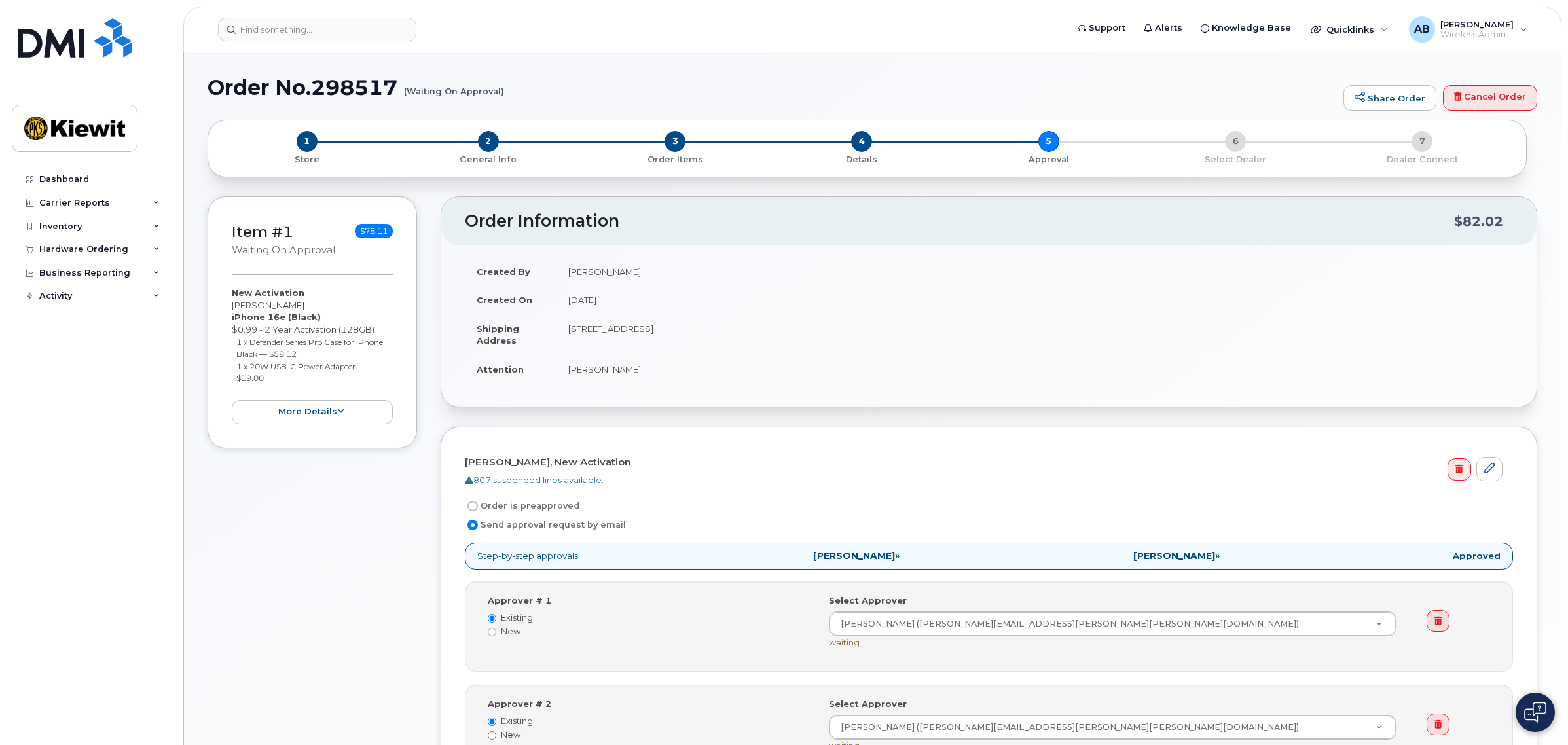
scroll to position [244, 0]
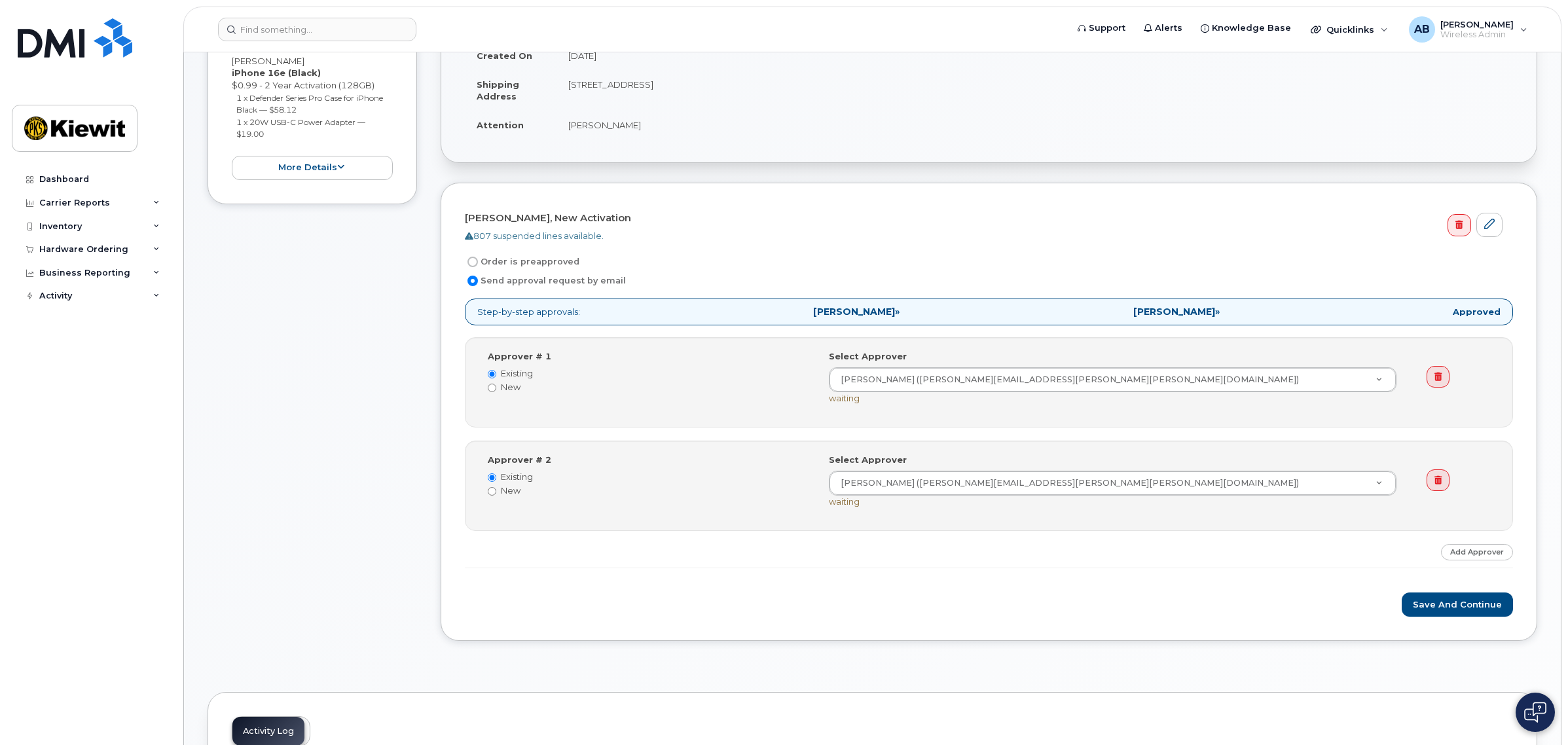
click at [499, 390] on label "New" at bounding box center [648, 387] width 322 height 12
click at [497, 390] on input "New" at bounding box center [492, 387] width 8 height 8
radio input "true"
click at [501, 368] on label "Existing" at bounding box center [648, 374] width 322 height 12
click at [497, 370] on input "Existing" at bounding box center [492, 374] width 8 height 8
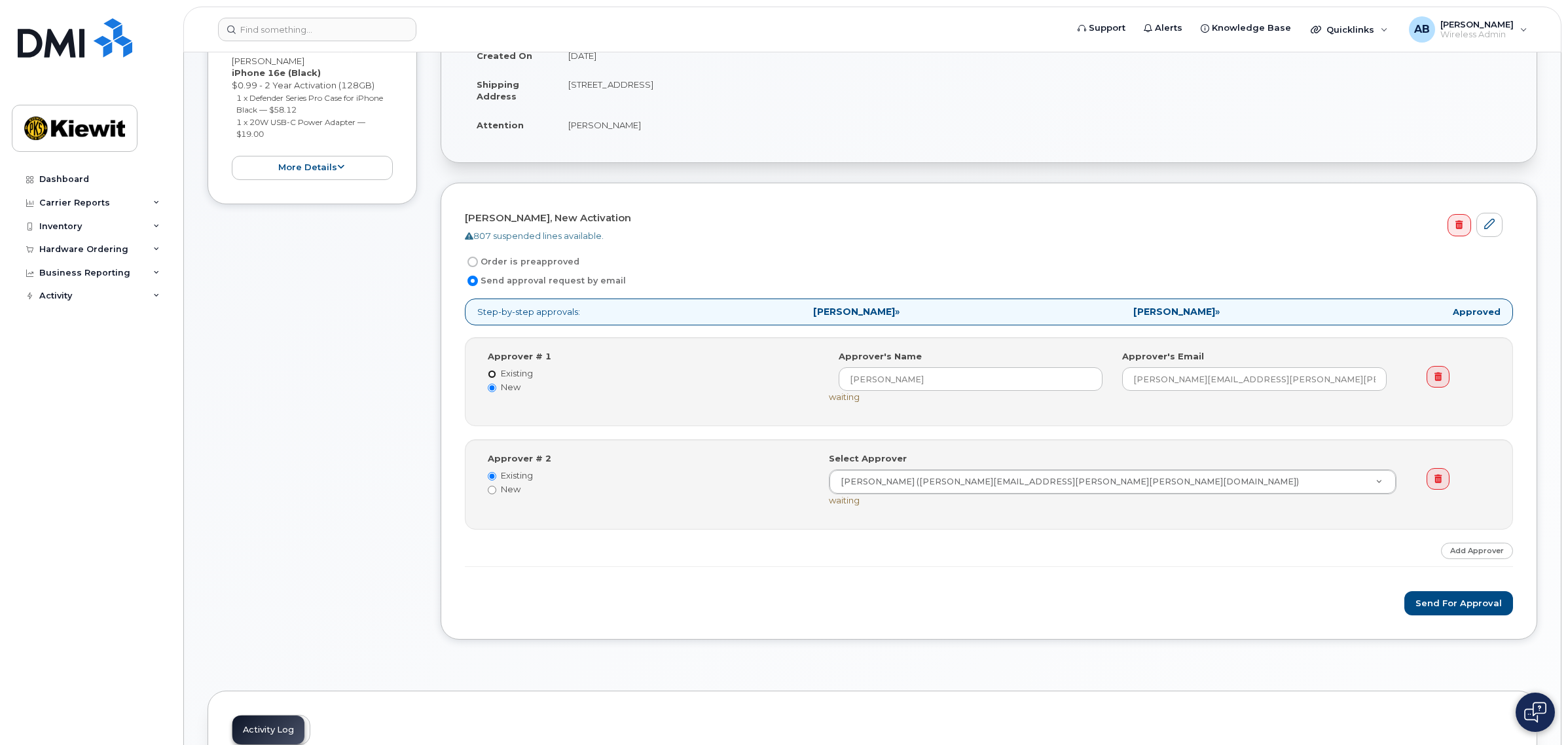
radio input "true"
radio input "false"
click at [515, 262] on label "Order is preapproved" at bounding box center [522, 262] width 115 height 16
click at [478, 262] on input "Order is preapproved" at bounding box center [472, 262] width 10 height 10
radio input "true"
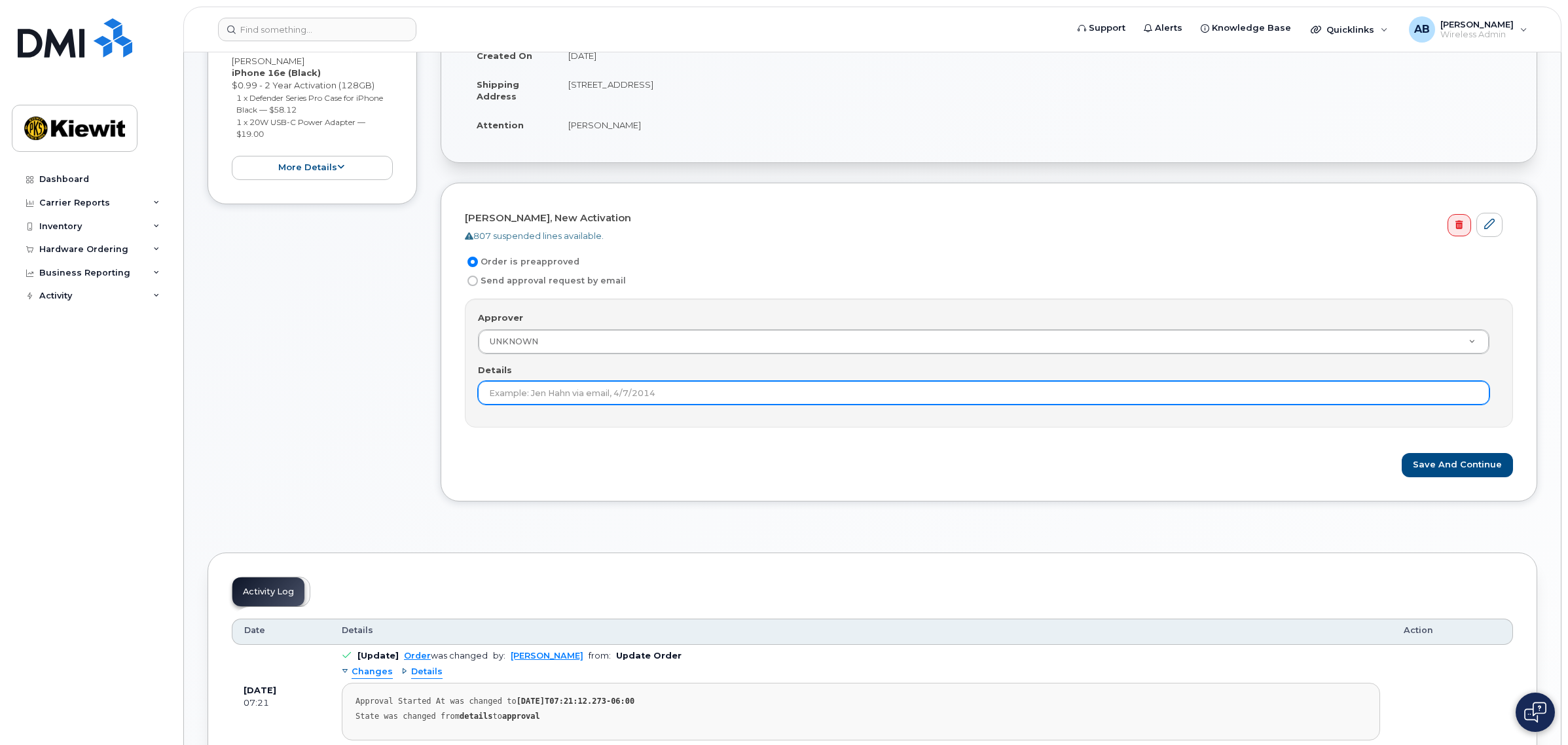
click at [547, 387] on input "Details" at bounding box center [983, 393] width 1011 height 24
type input "a"
type input "[PERSON_NAME]"
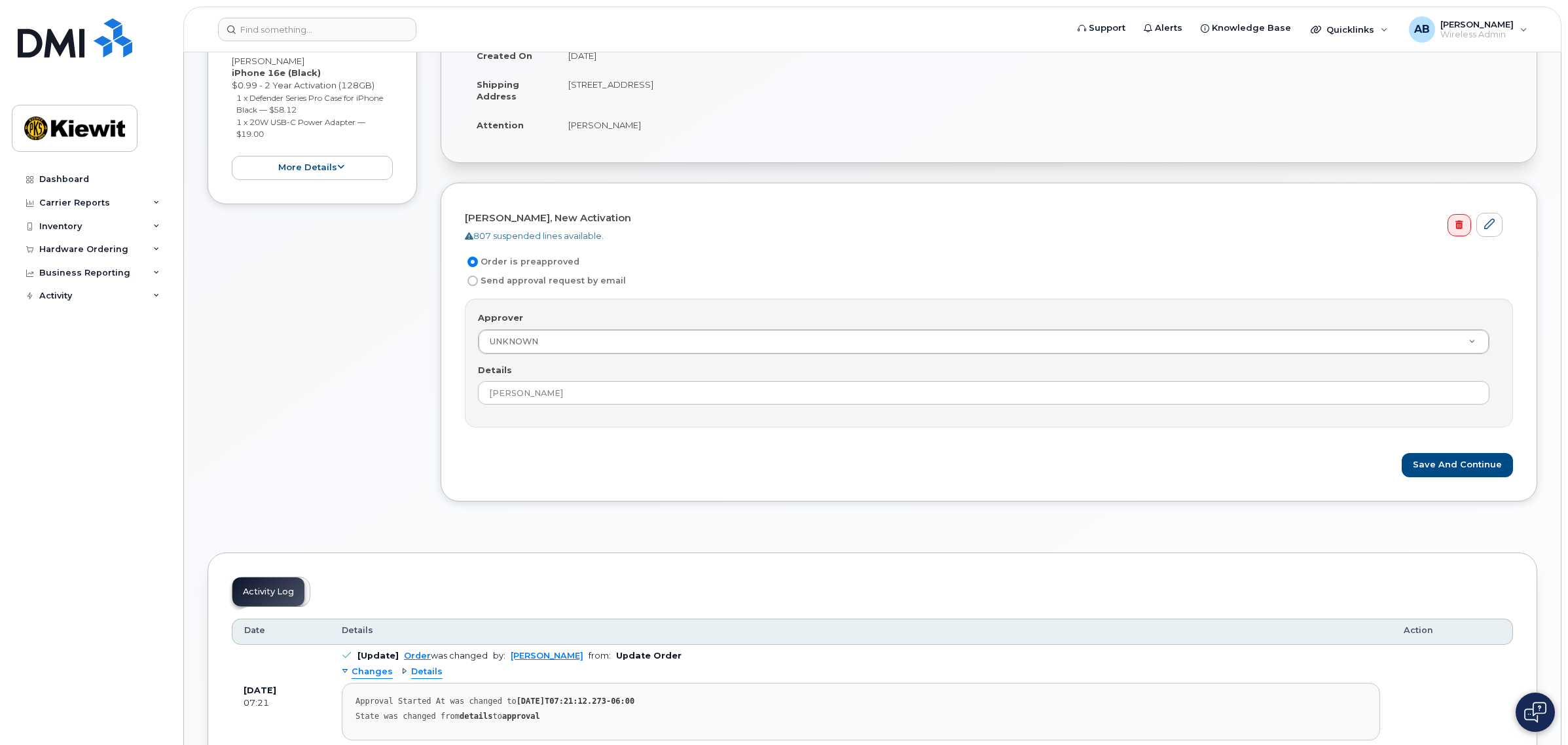
click at [1139, 360] on div "Approver UNKNOWN Approver Approver UNKNOWN [PERSON_NAME] [PERSON_NAME] [PERSON_…" at bounding box center [988, 363] width 1048 height 129
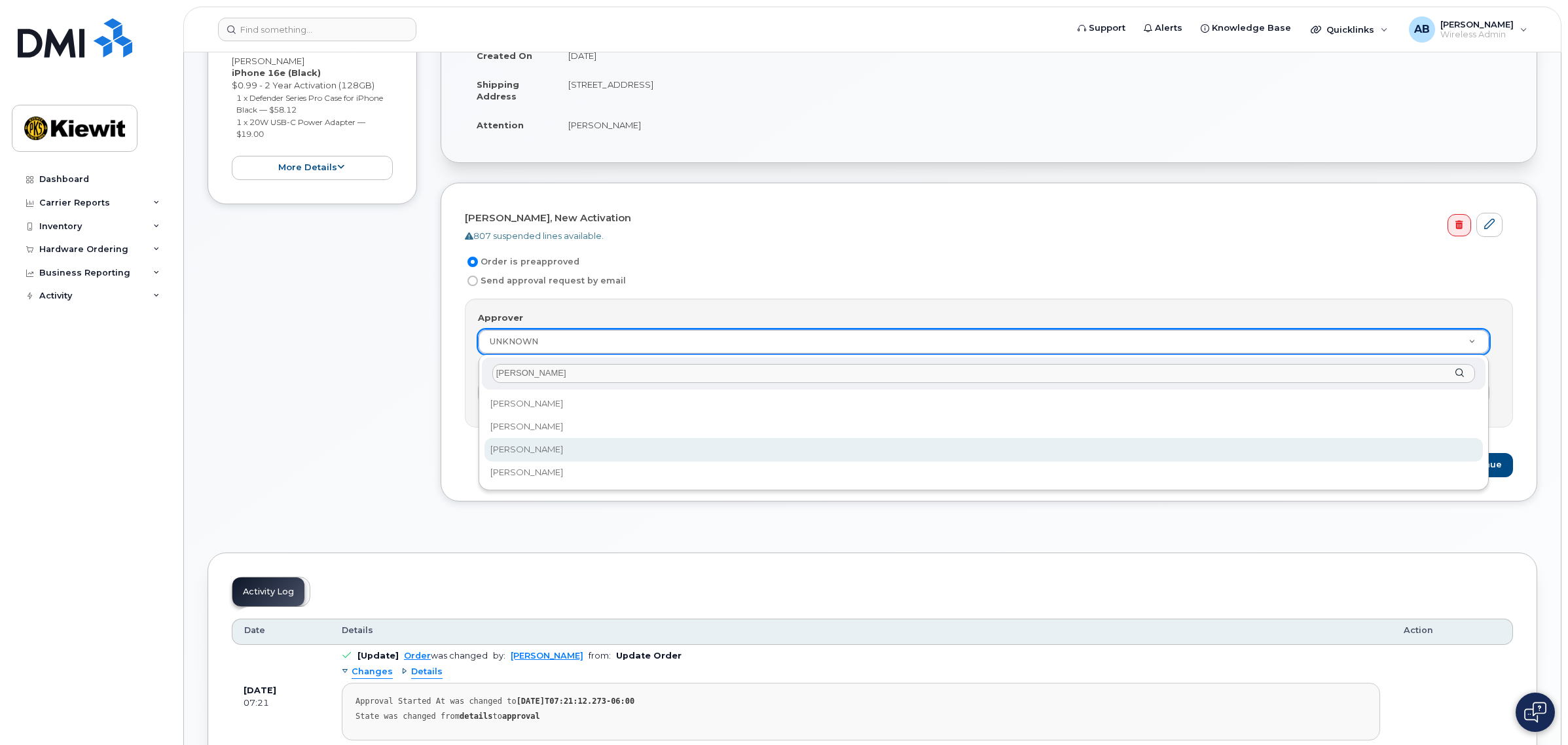
type input "[PERSON_NAME]"
select select "2144287"
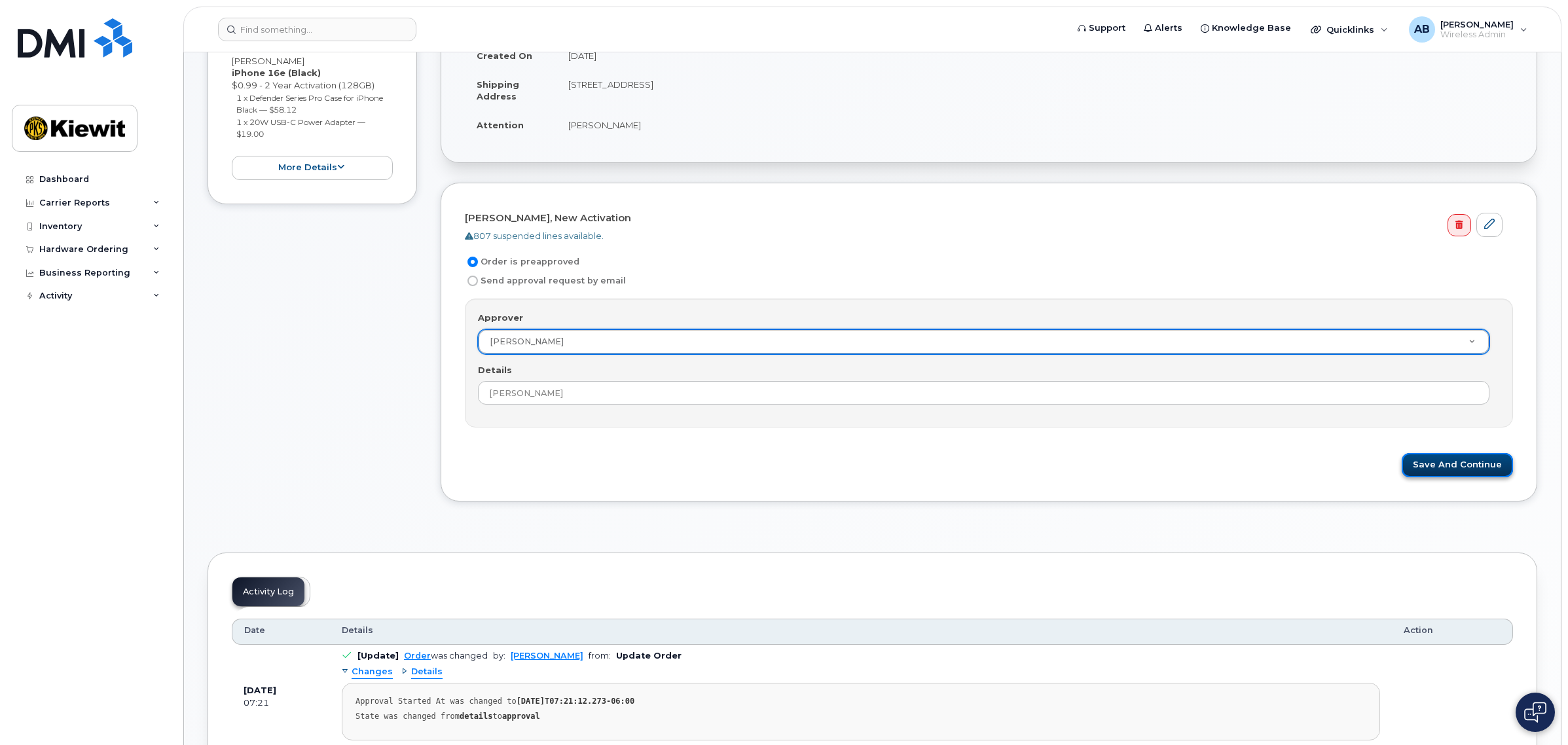
click at [1460, 455] on button "Save and Continue" at bounding box center [1457, 464] width 111 height 24
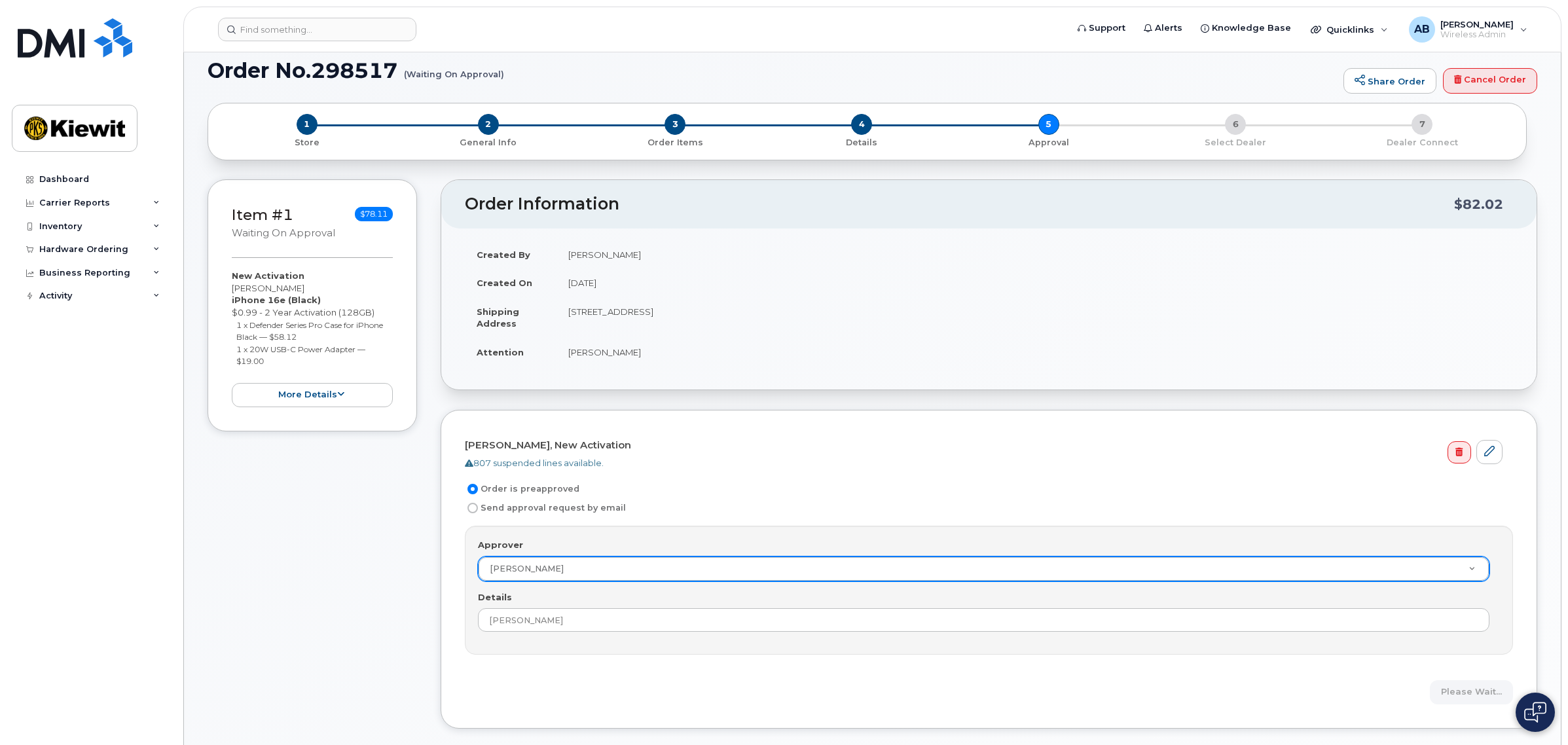
scroll to position [0, 0]
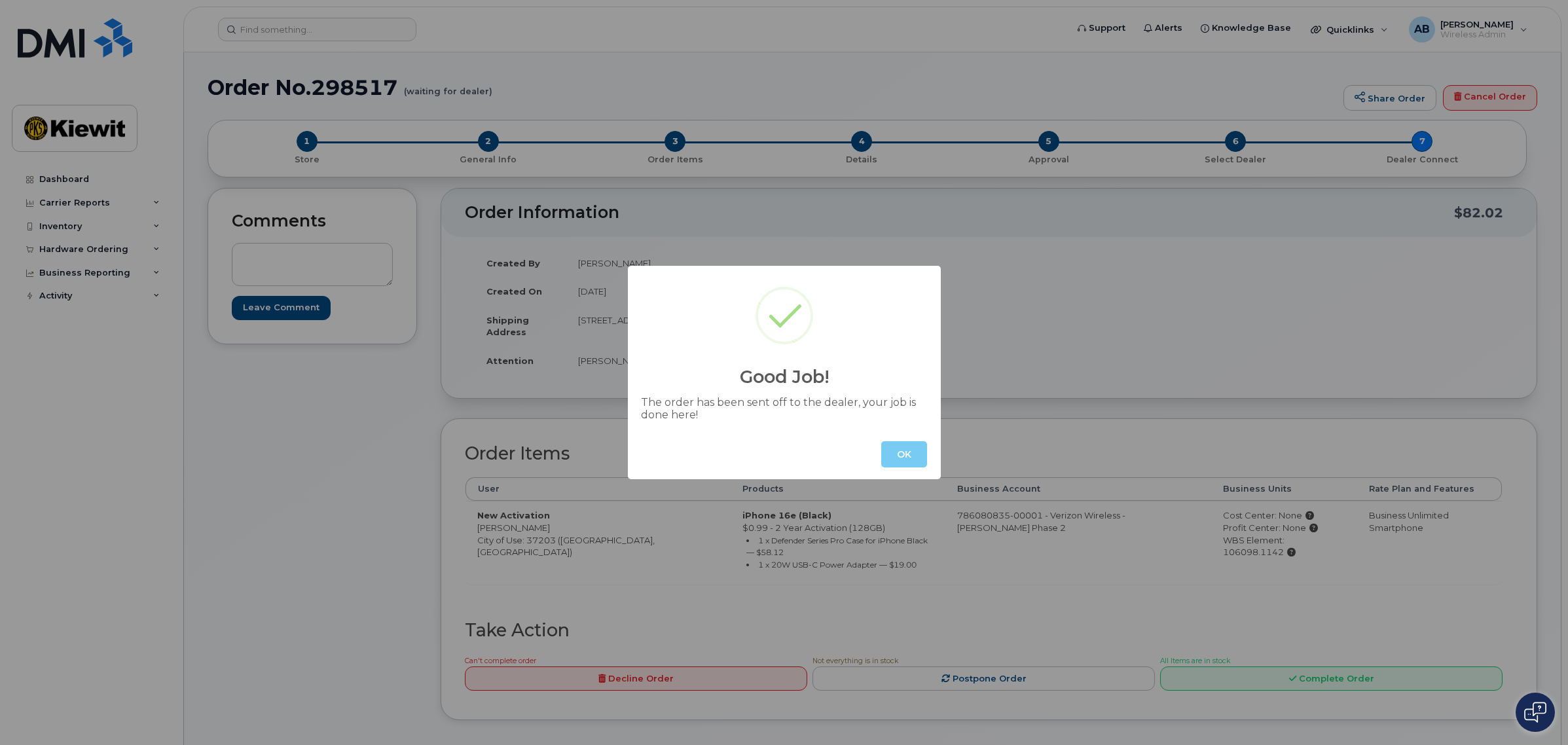
click at [900, 444] on button "OK" at bounding box center [904, 454] width 46 height 26
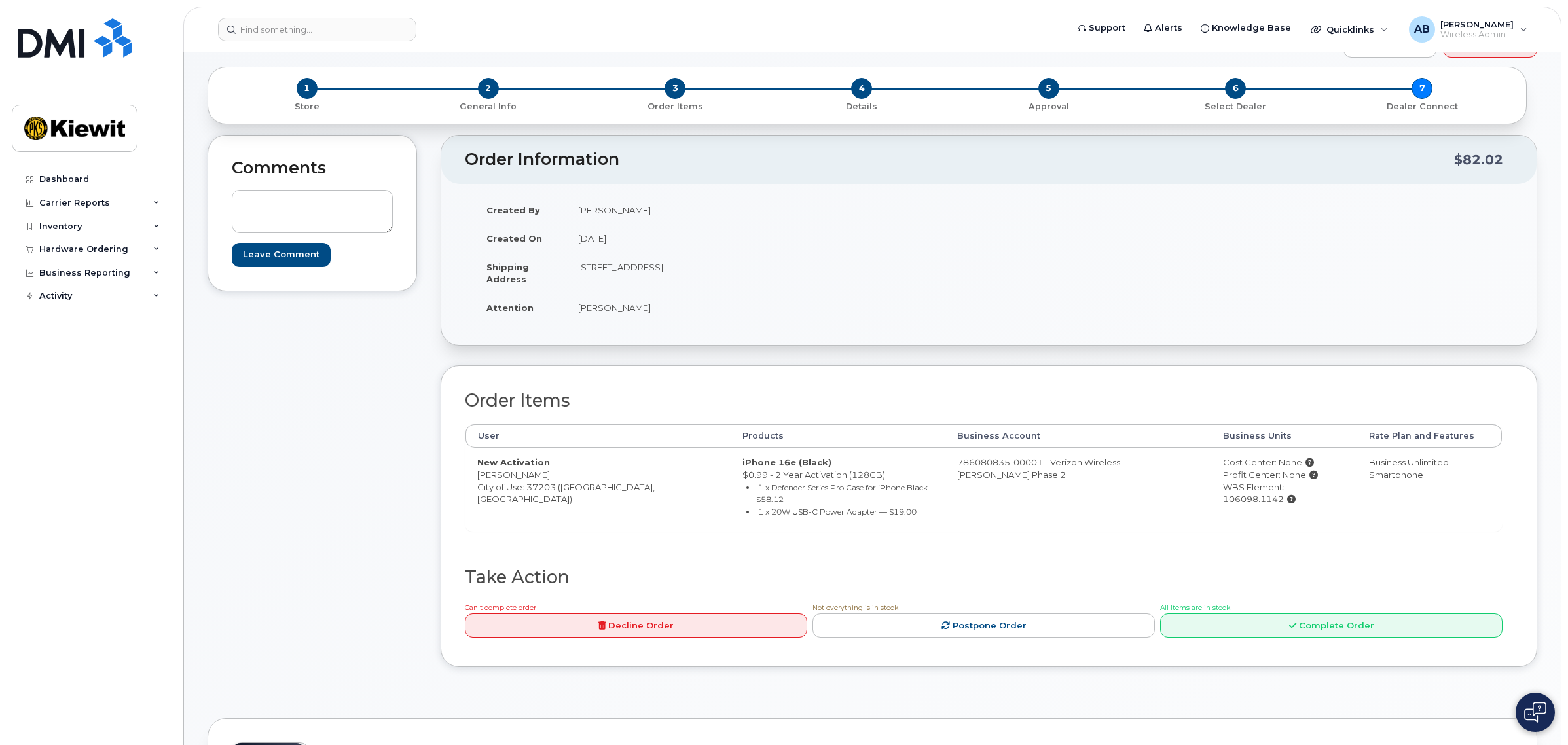
scroll to position [82, 0]
